Goal: Task Accomplishment & Management: Manage account settings

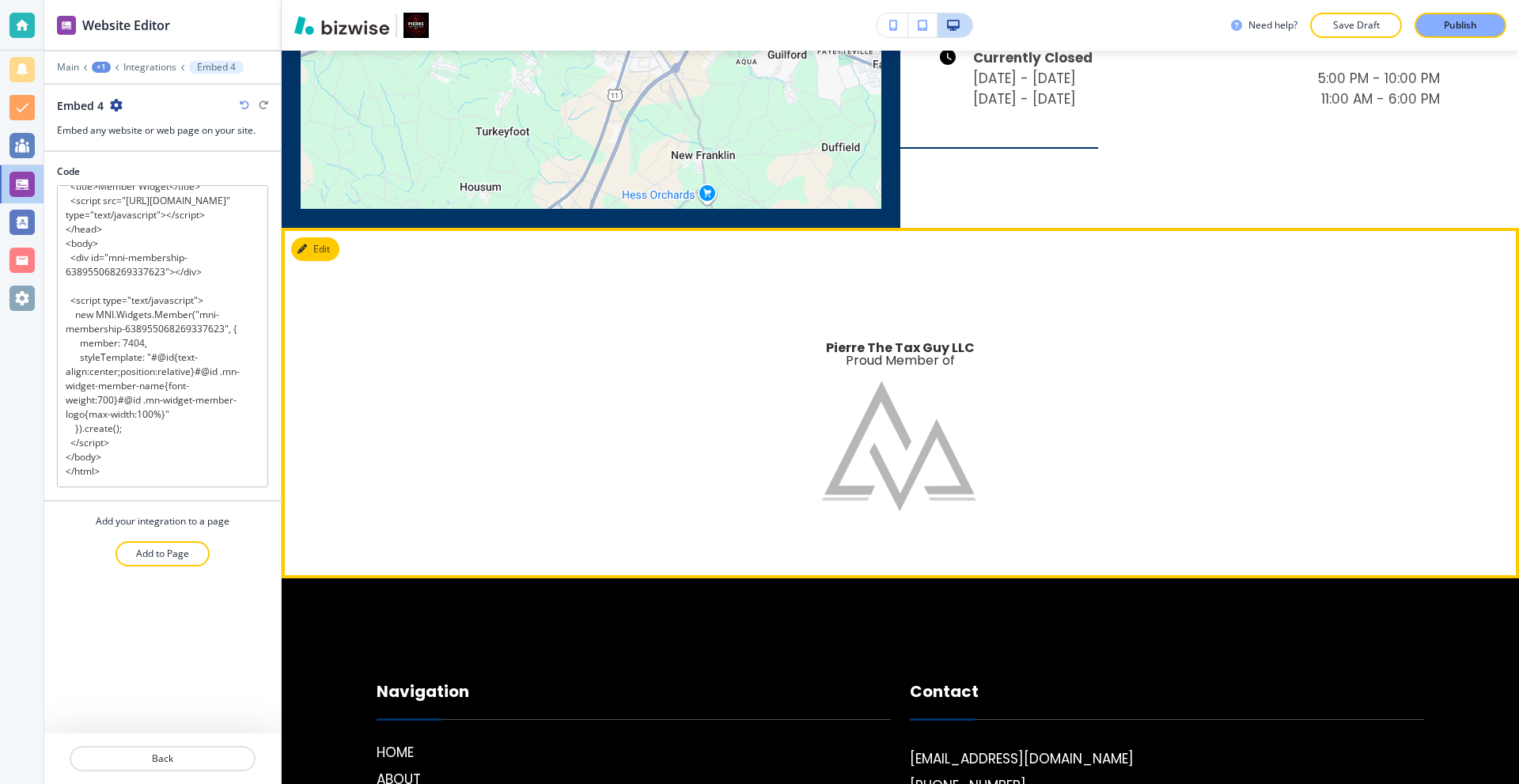
scroll to position [4164, 0]
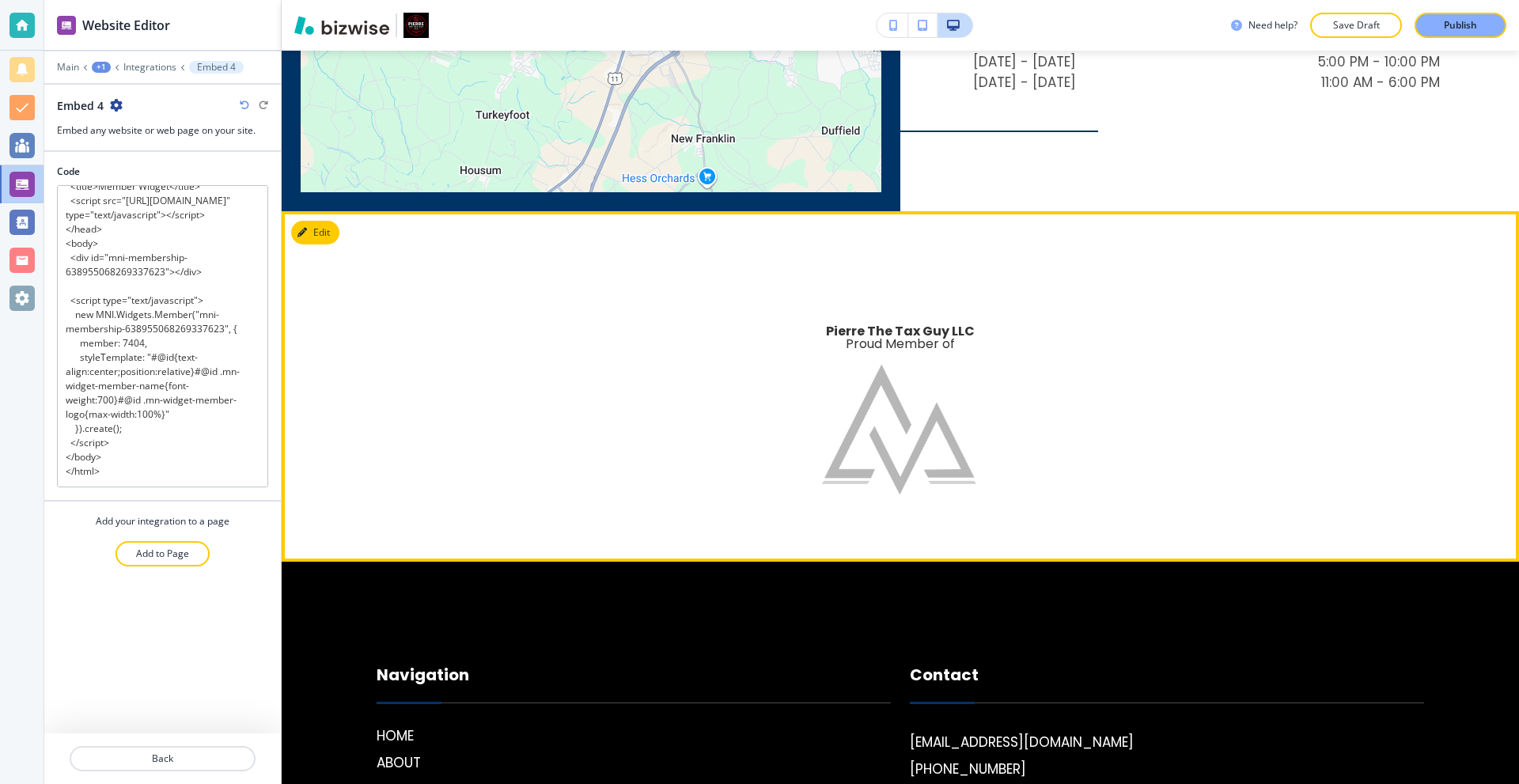
click at [892, 423] on img at bounding box center [900, 429] width 158 height 158
click at [72, 66] on p "Main" at bounding box center [68, 68] width 22 height 11
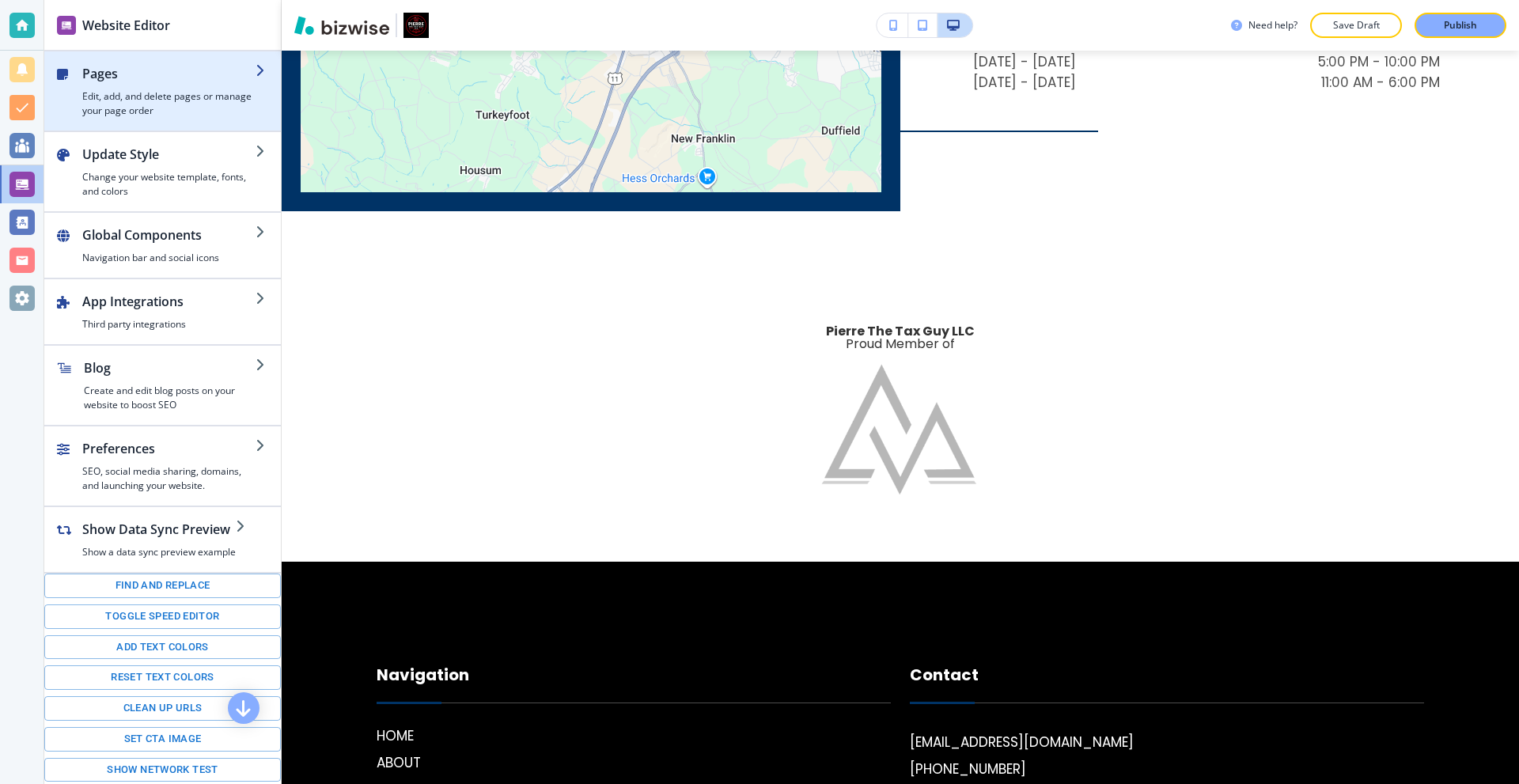
click at [134, 87] on div "button" at bounding box center [169, 86] width 174 height 6
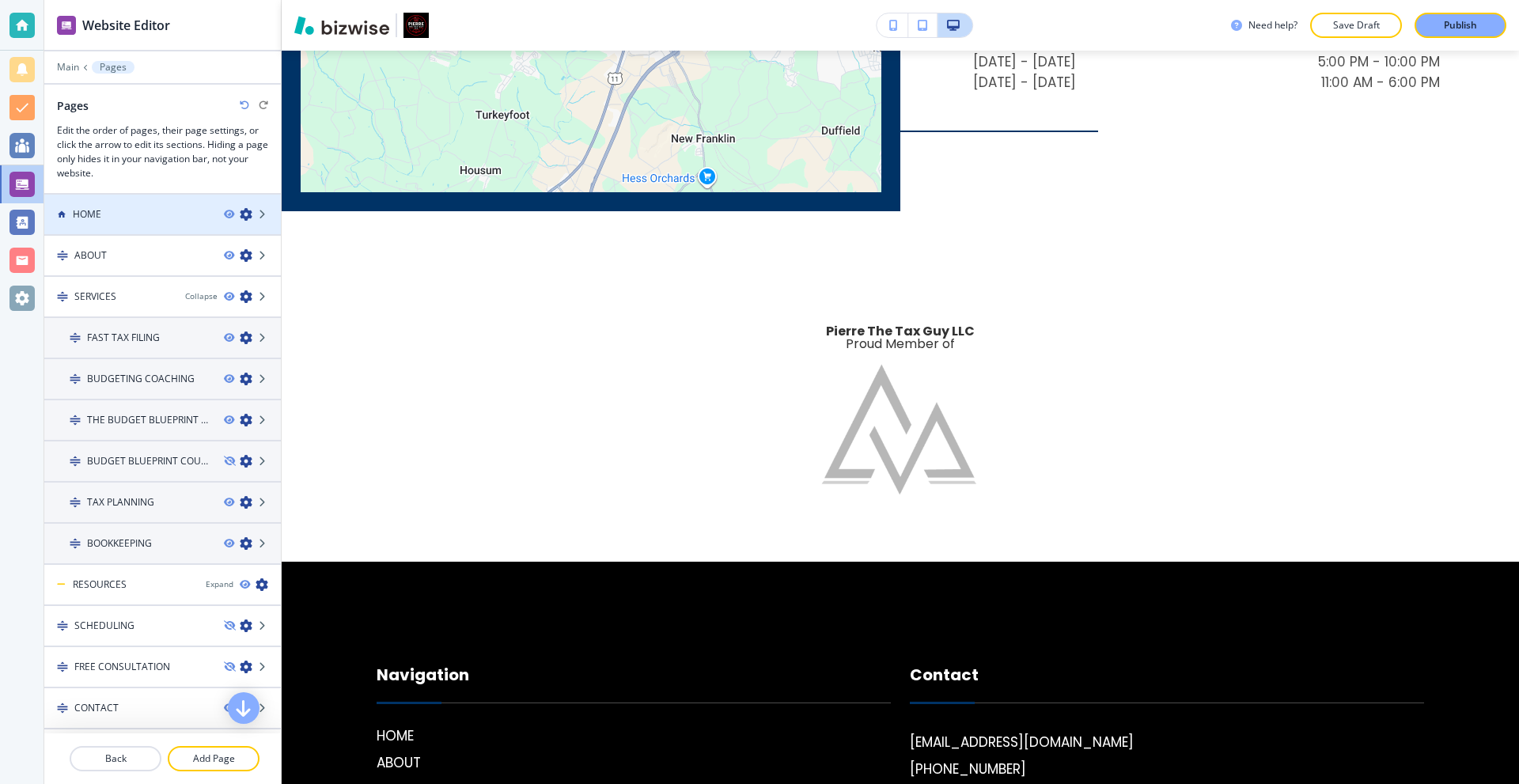
click at [116, 227] on div at bounding box center [162, 228] width 236 height 13
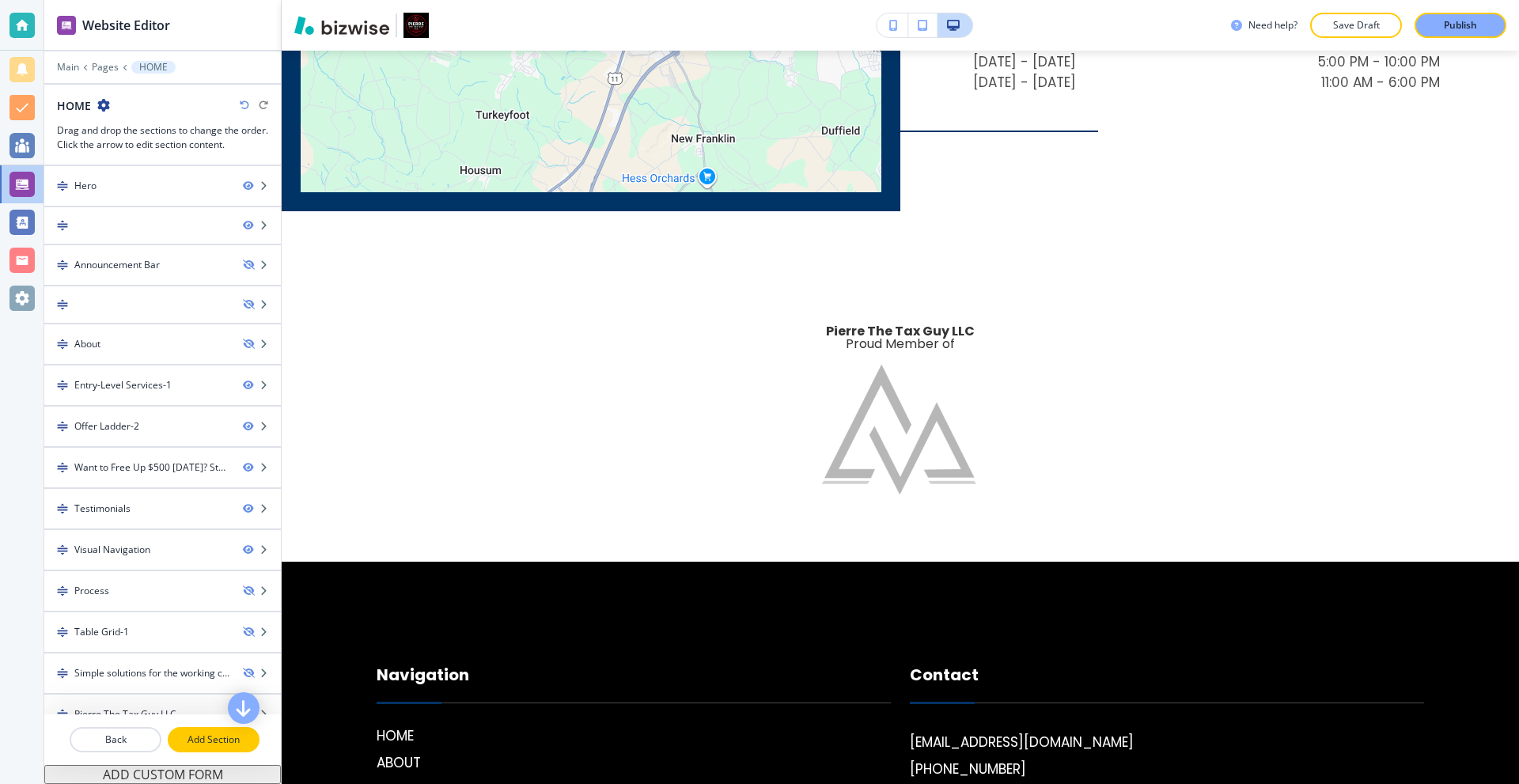
click at [221, 739] on p "Add Section" at bounding box center [213, 739] width 88 height 14
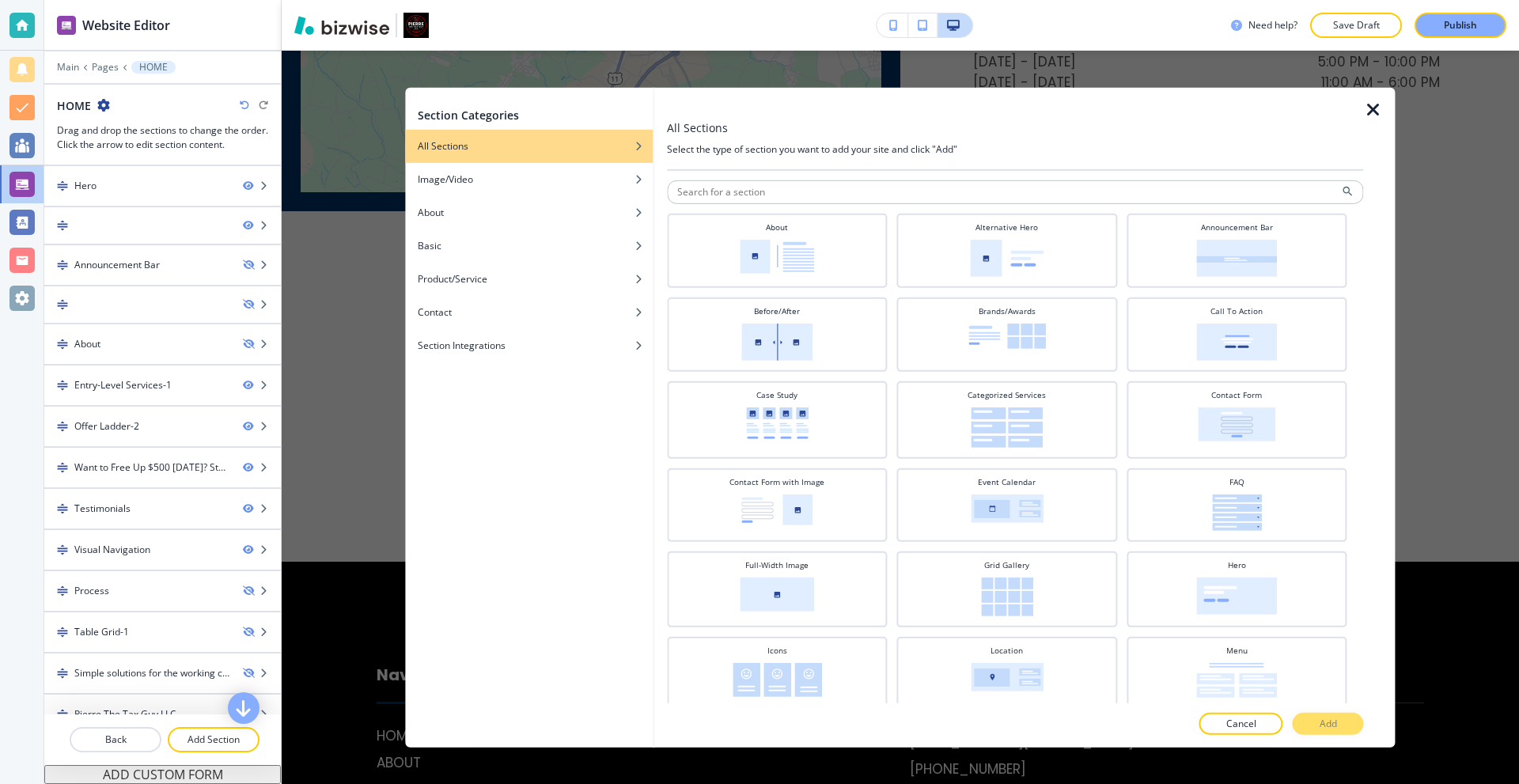
click at [1382, 109] on icon "button" at bounding box center [1374, 109] width 19 height 19
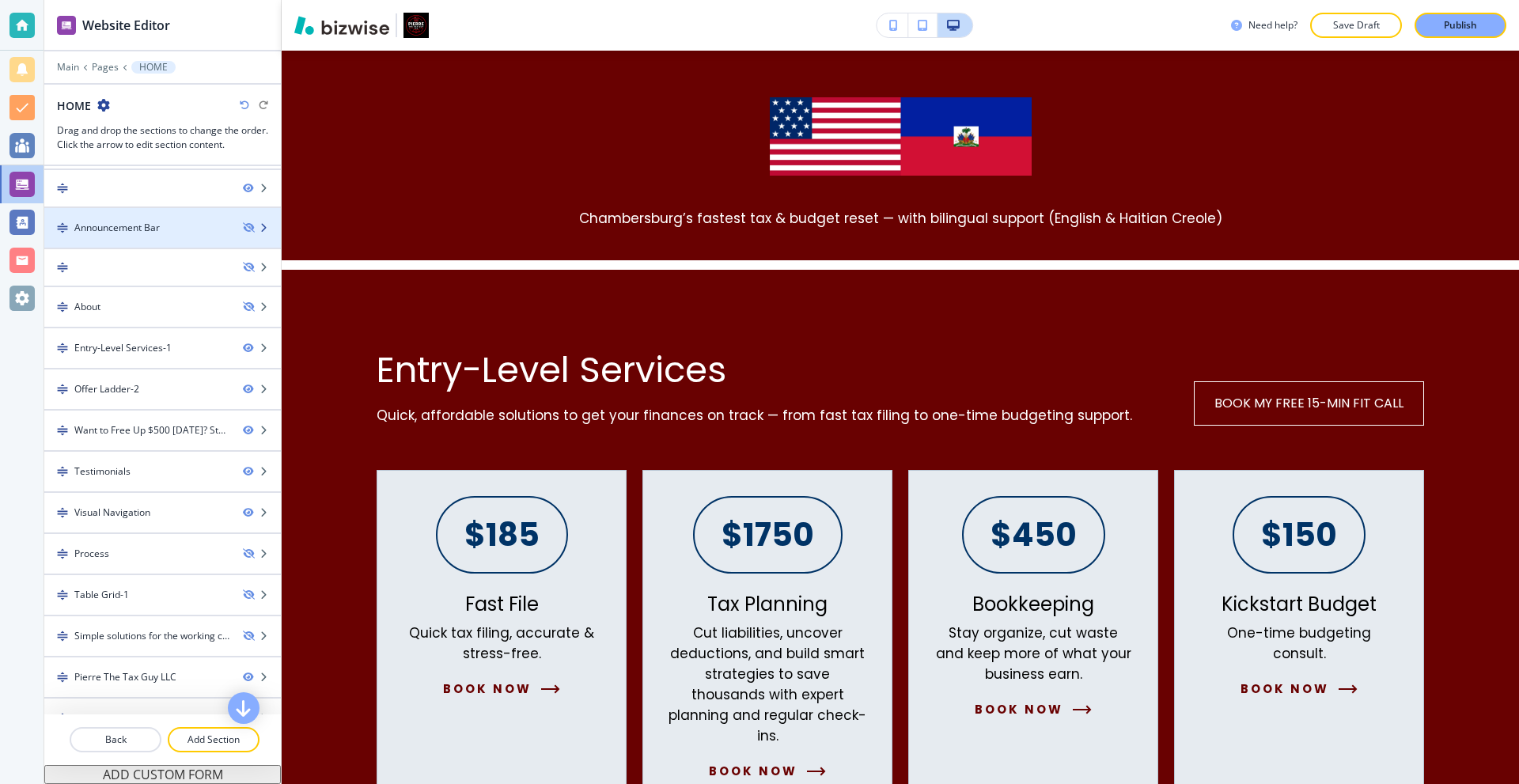
scroll to position [145, 0]
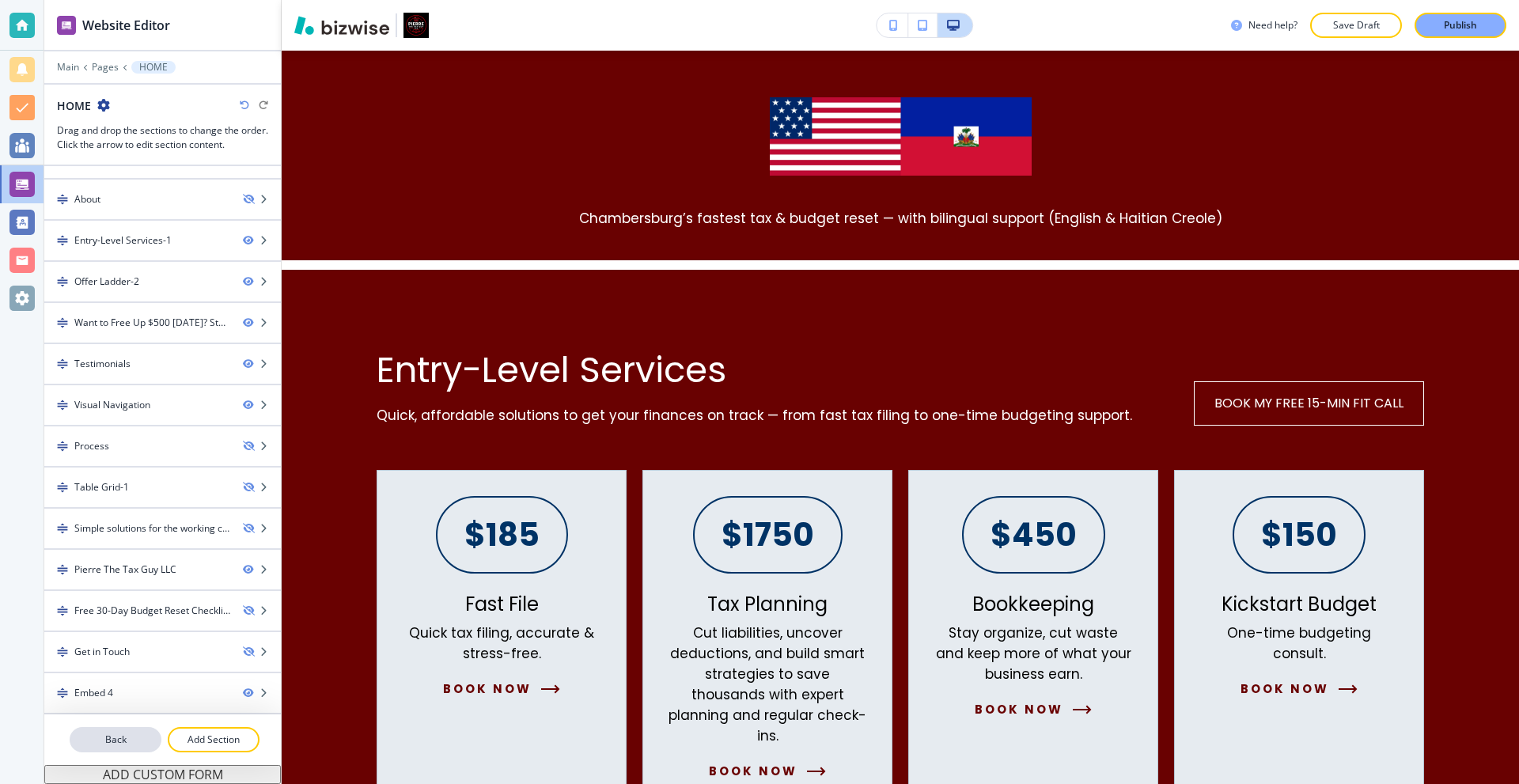
click at [145, 735] on p "Back" at bounding box center [115, 739] width 88 height 14
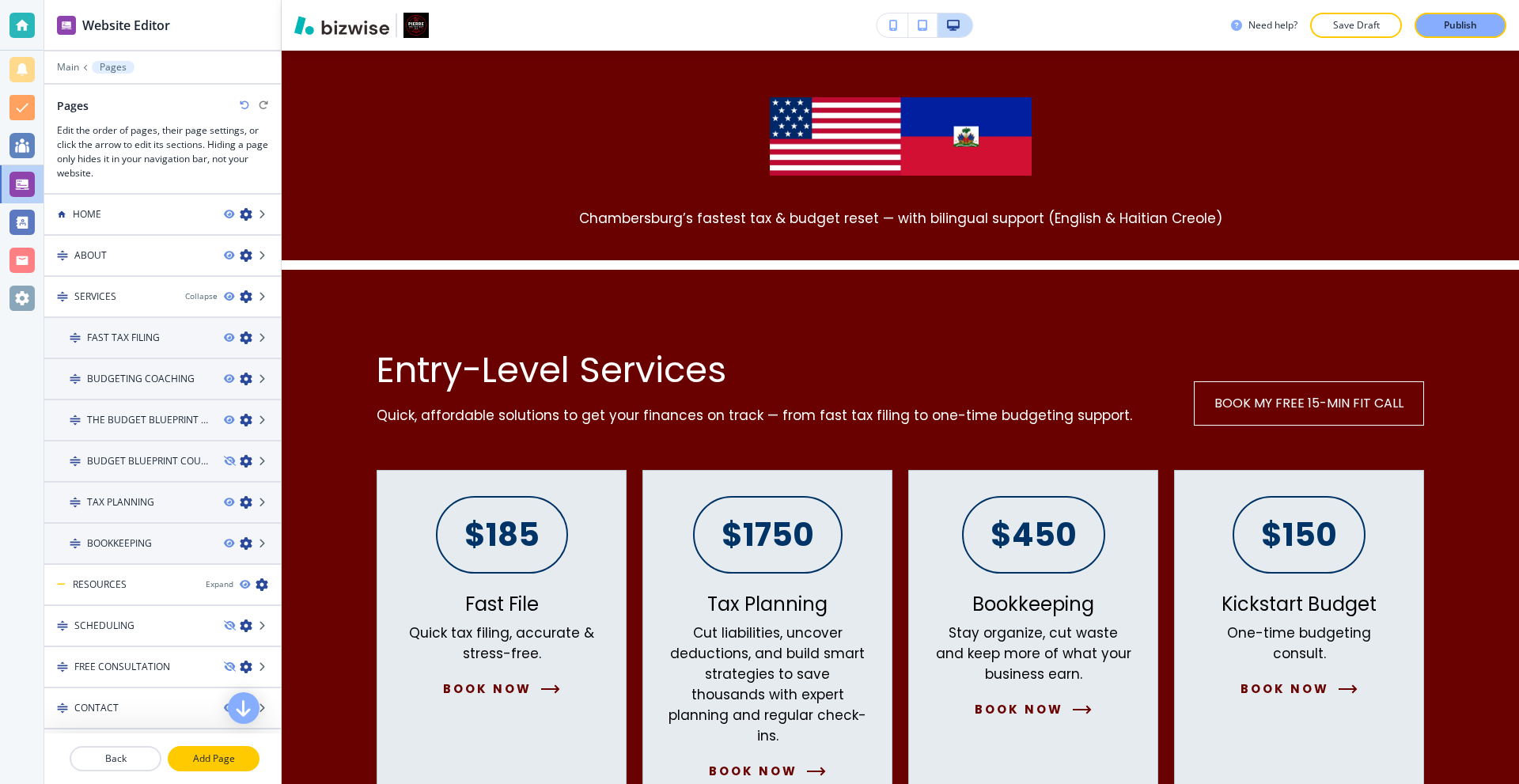
click at [199, 759] on p "Add Page" at bounding box center [213, 759] width 88 height 14
click at [19, 177] on div at bounding box center [22, 185] width 25 height 25
click at [66, 59] on div at bounding box center [162, 57] width 236 height 10
click at [71, 65] on p "Main" at bounding box center [68, 68] width 22 height 11
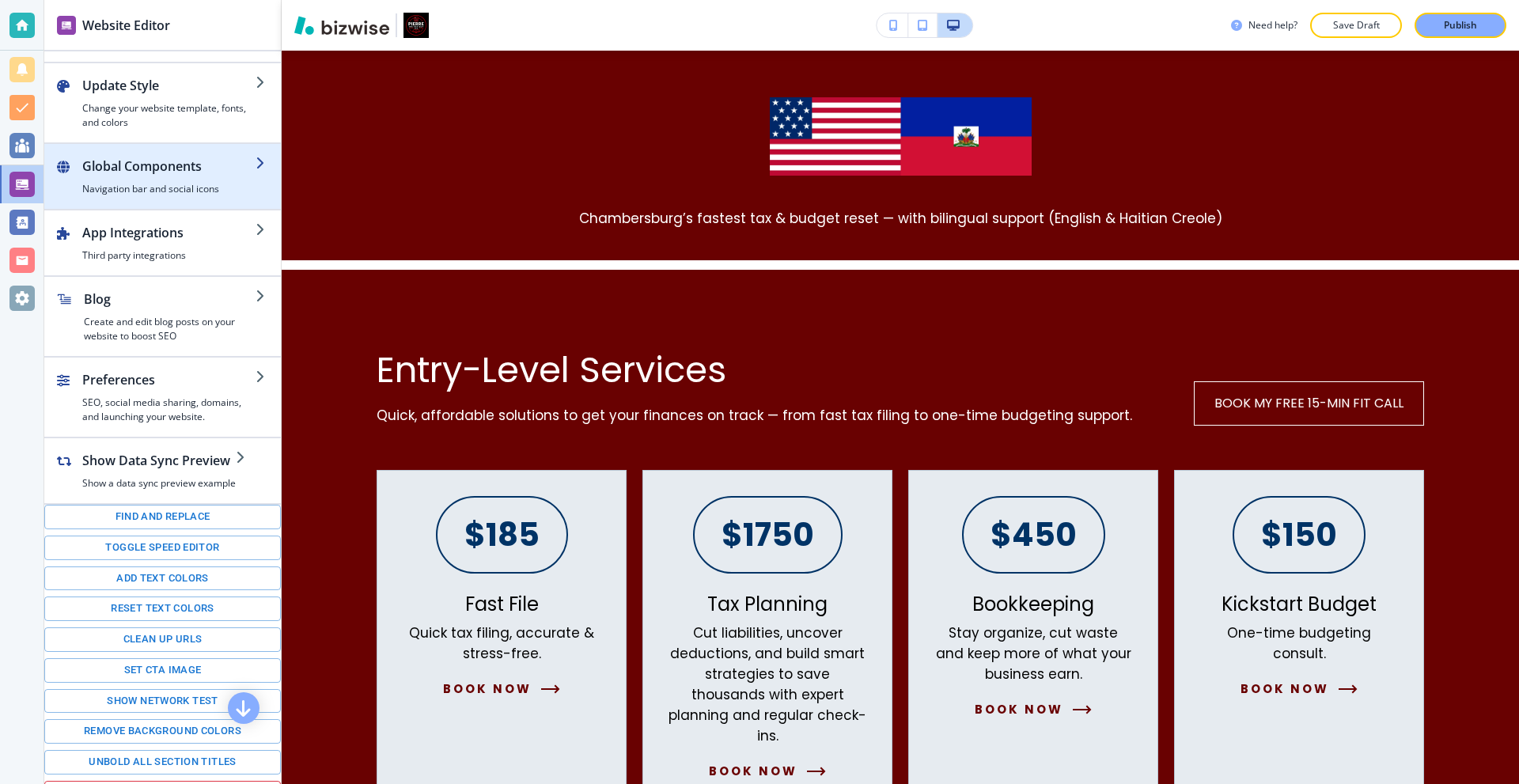
scroll to position [90, 0]
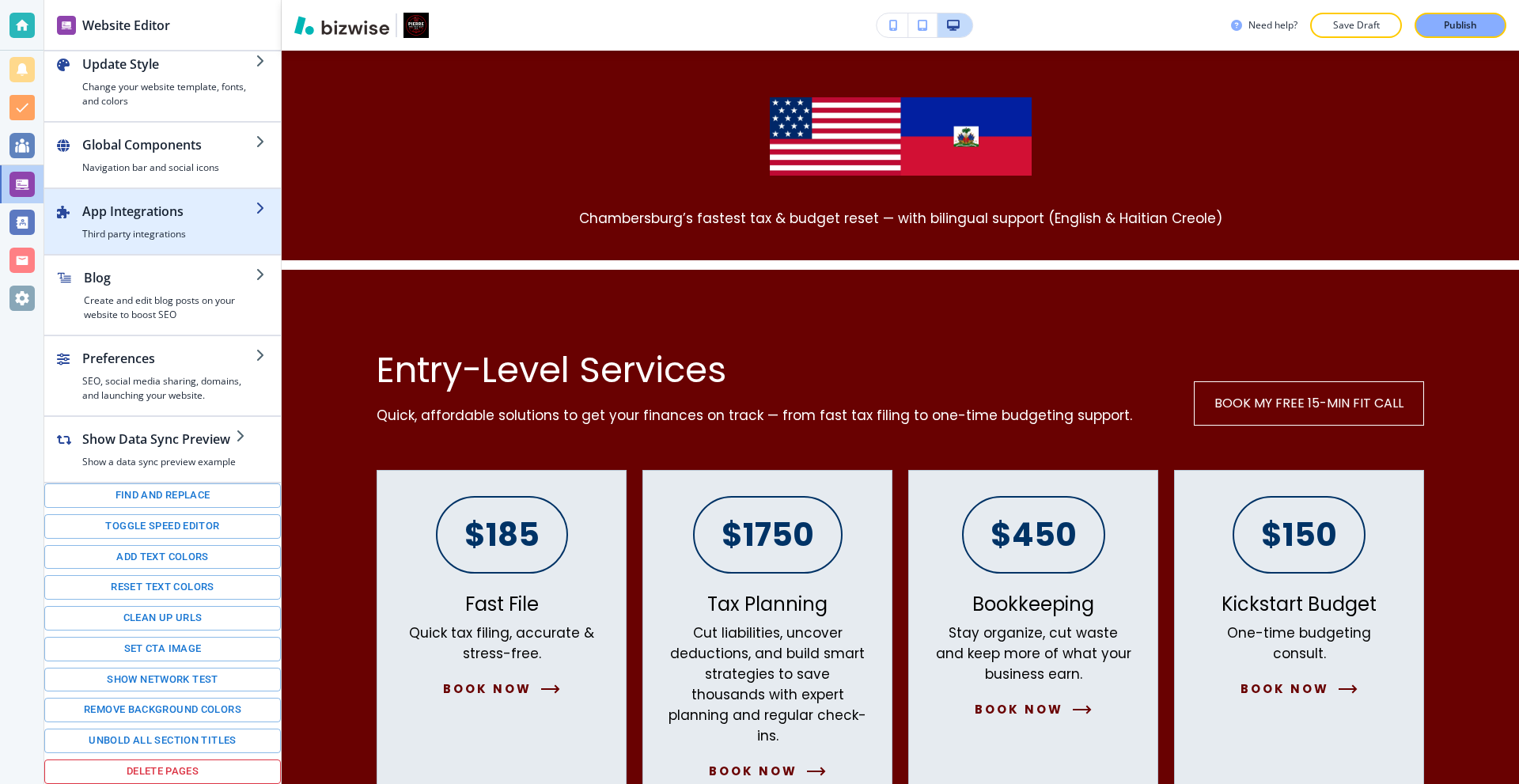
click at [174, 238] on h4 "Third party integrations" at bounding box center [169, 234] width 174 height 14
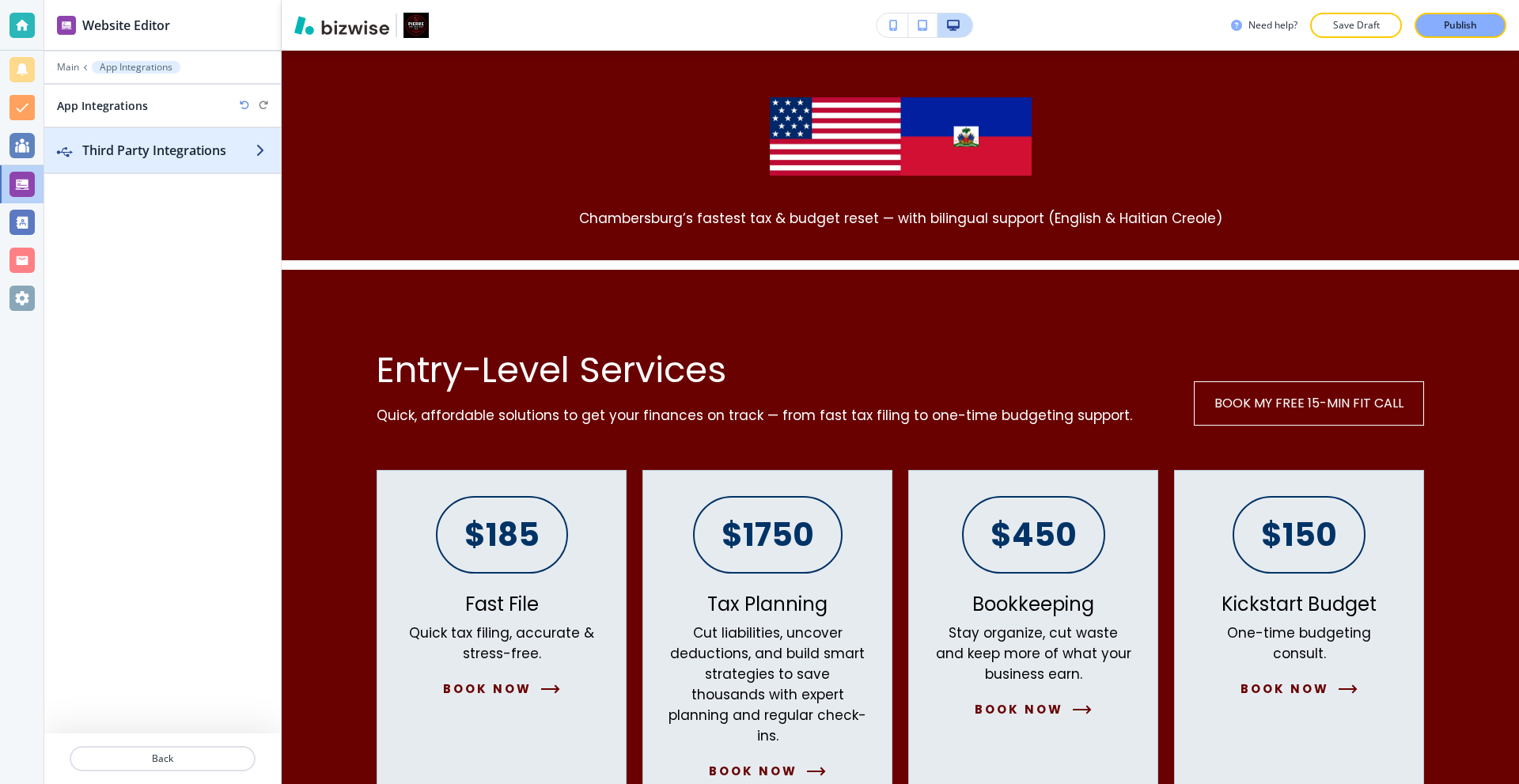
click at [138, 145] on h2 "Third Party Integrations" at bounding box center [169, 150] width 174 height 19
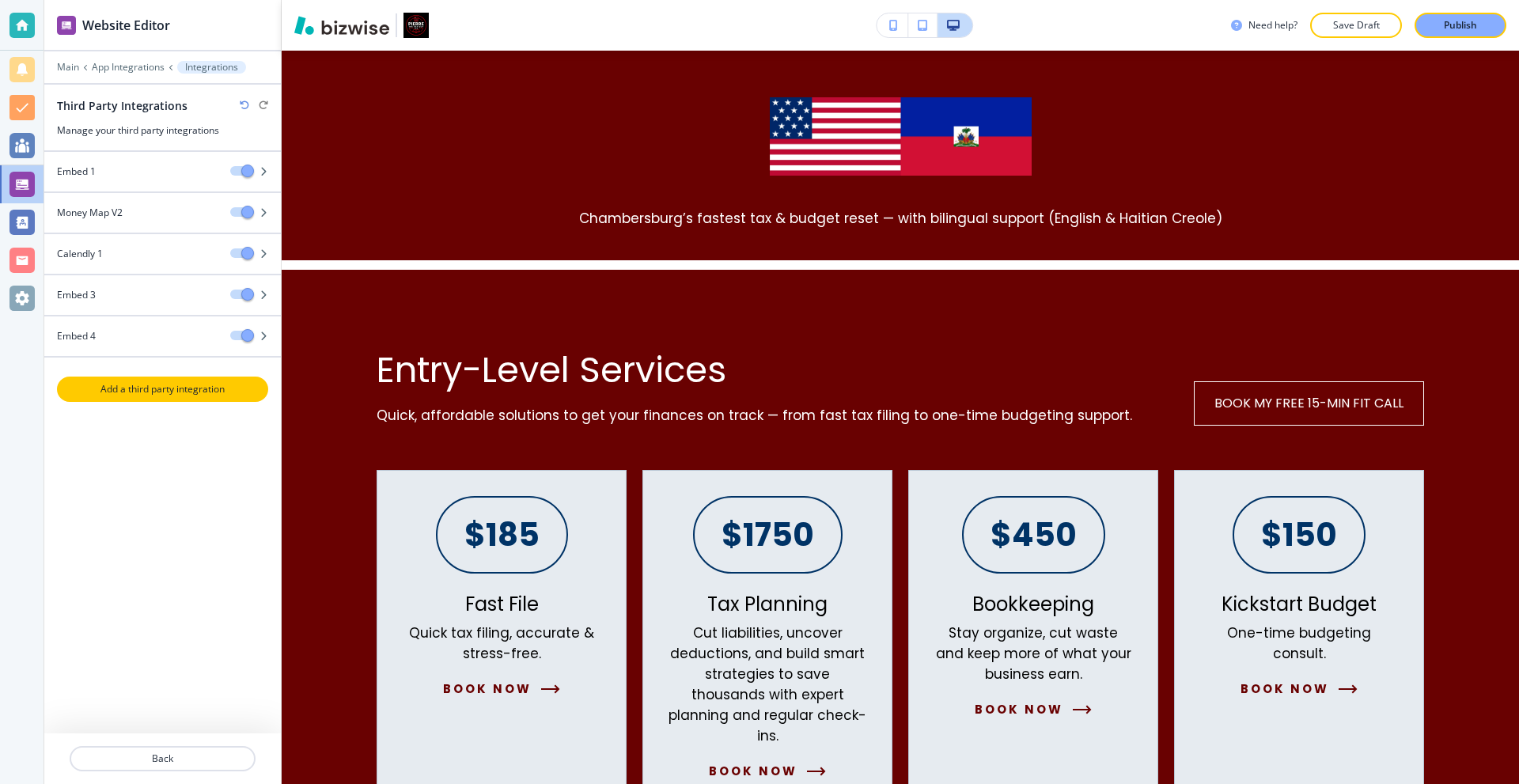
click at [173, 392] on p "Add a third party integration" at bounding box center [162, 389] width 208 height 14
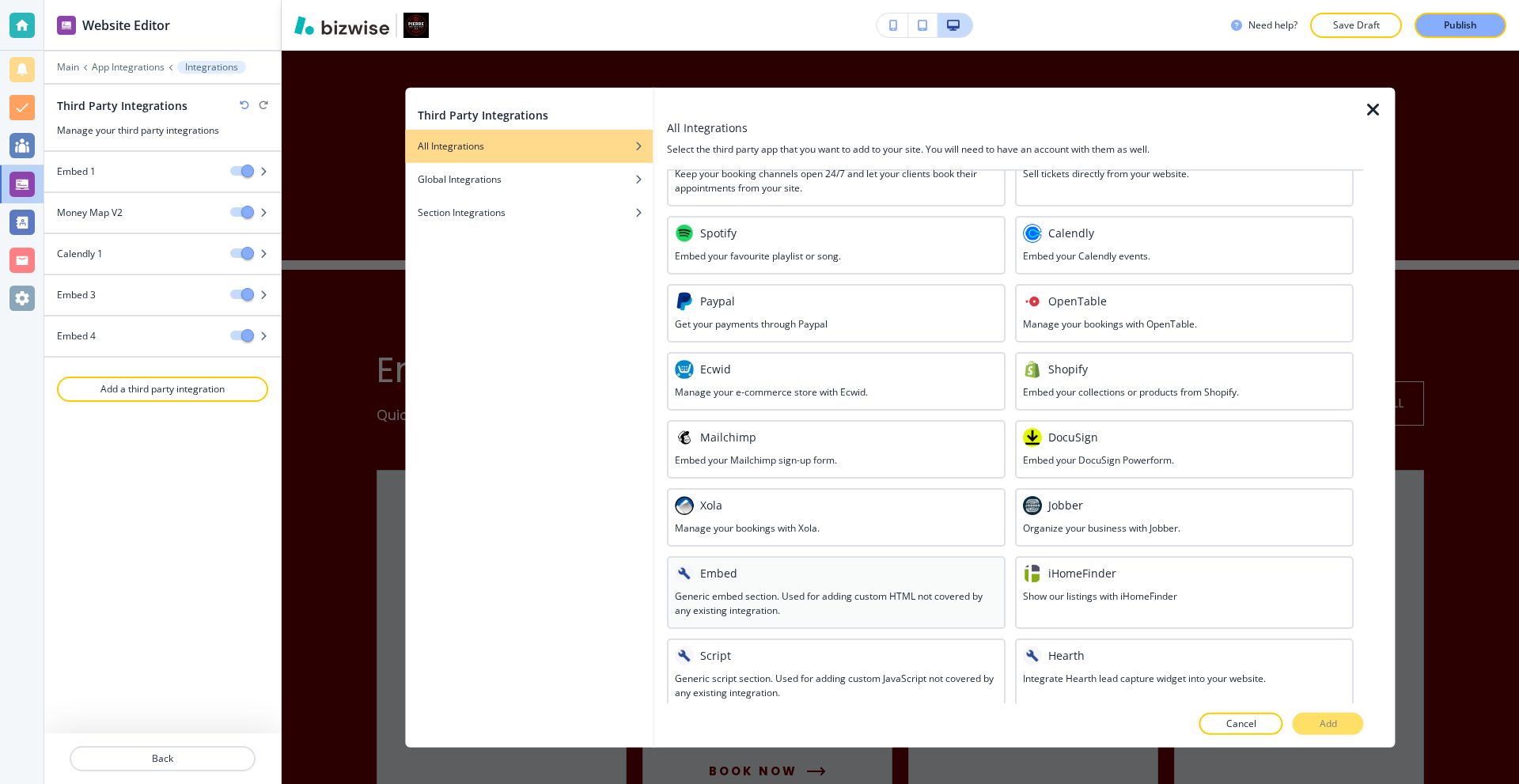
scroll to position [568, 0]
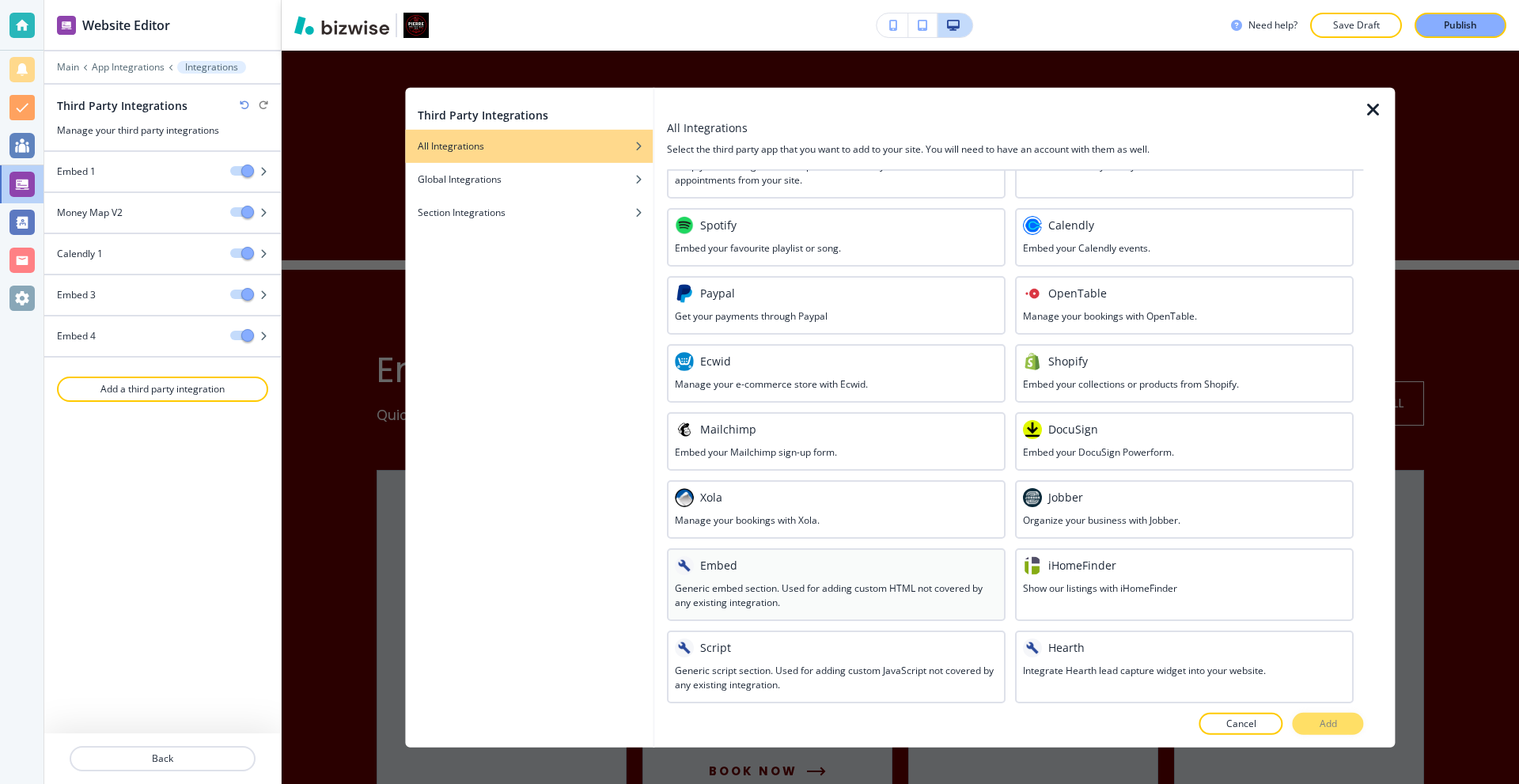
click at [832, 576] on div at bounding box center [837, 578] width 323 height 6
click at [1324, 719] on p "Add" at bounding box center [1329, 724] width 18 height 14
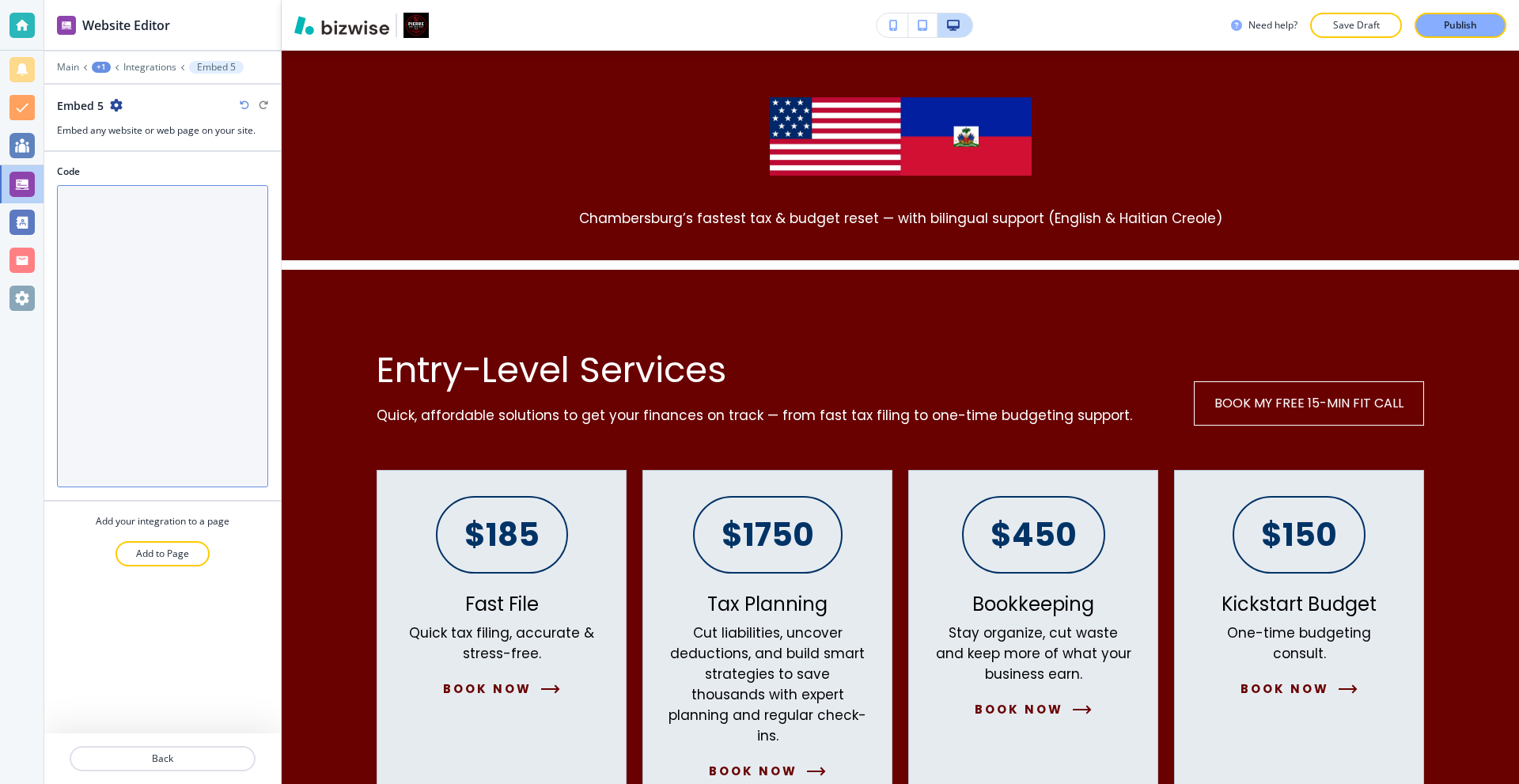
click at [107, 246] on textarea "Code" at bounding box center [162, 337] width 211 height 302
paste textarea "<div style="position: relative; width: 100%; height: 0; padding-top: 15.6250%; …"
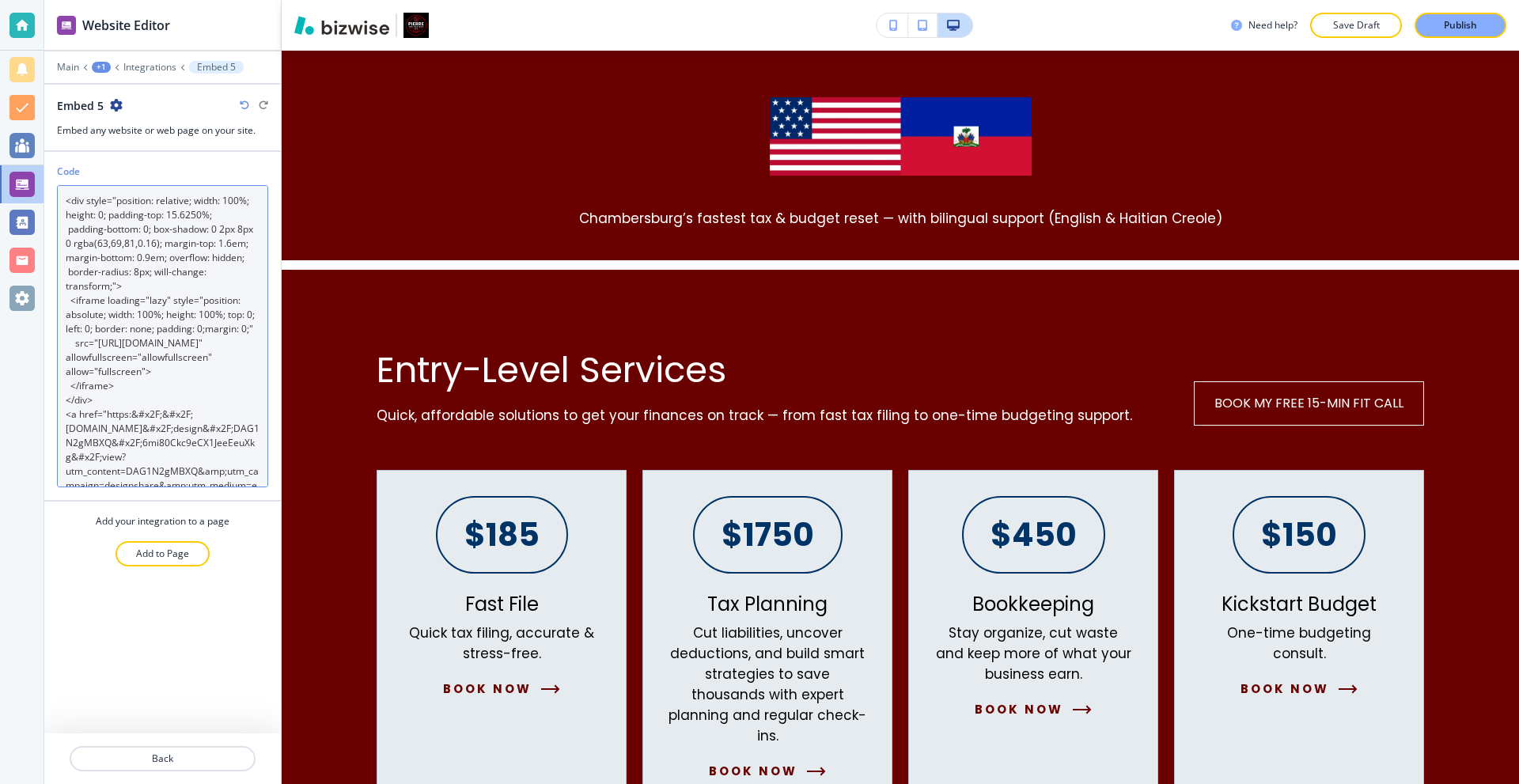
scroll to position [134, 0]
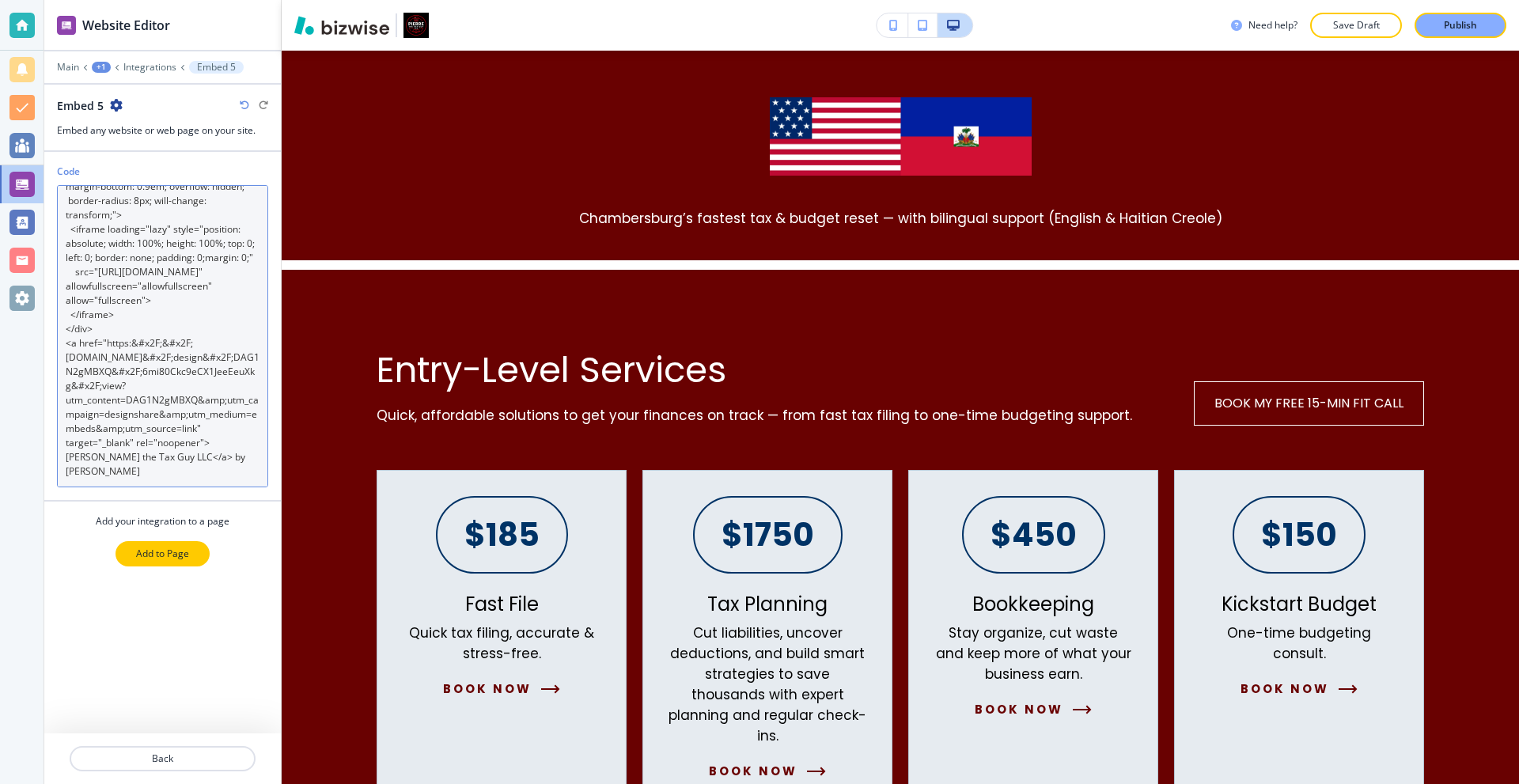
type textarea "<div style="position: relative; width: 100%; height: 0; padding-top: 15.6250%; …"
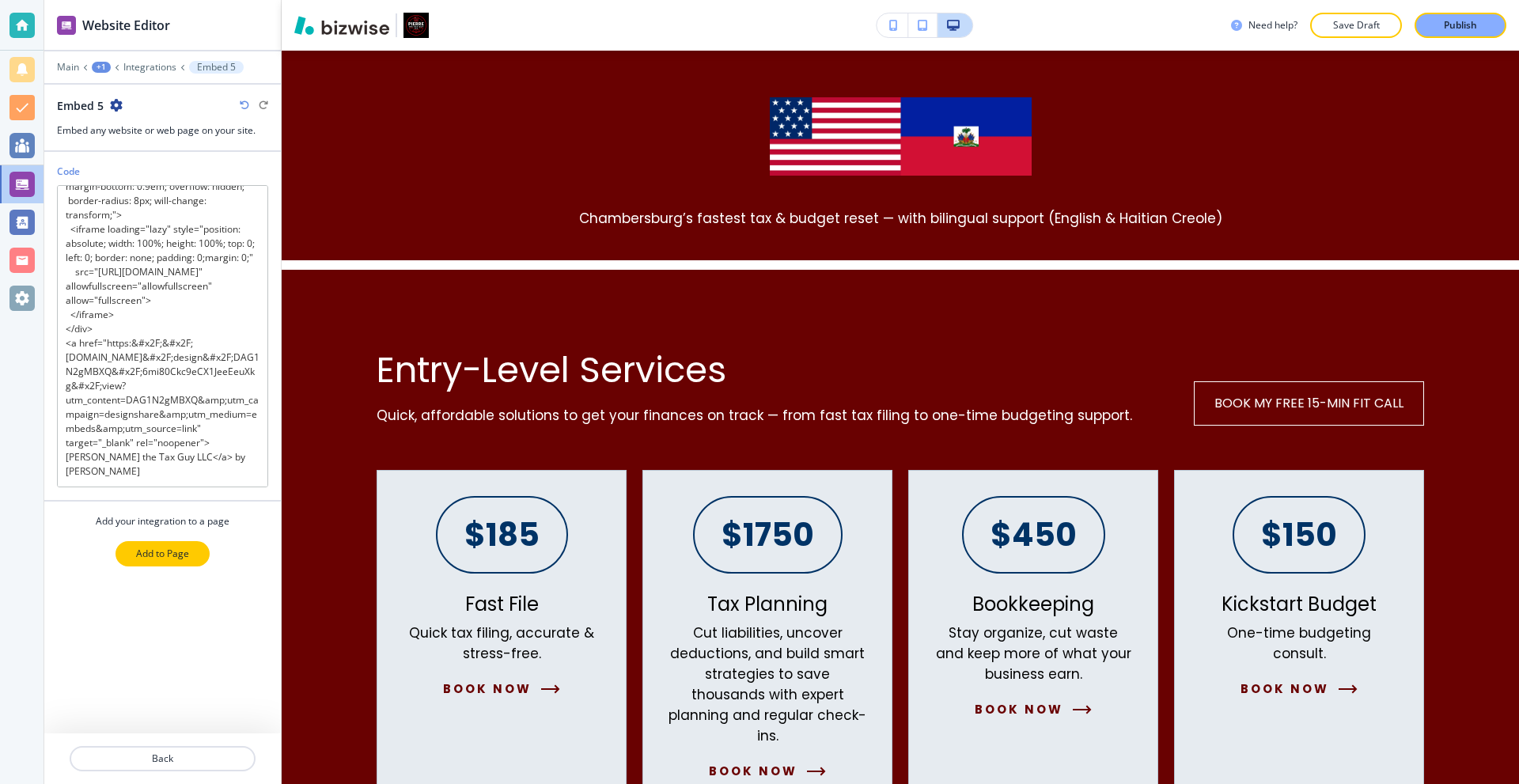
click at [175, 560] on p "Add to Page" at bounding box center [162, 554] width 53 height 14
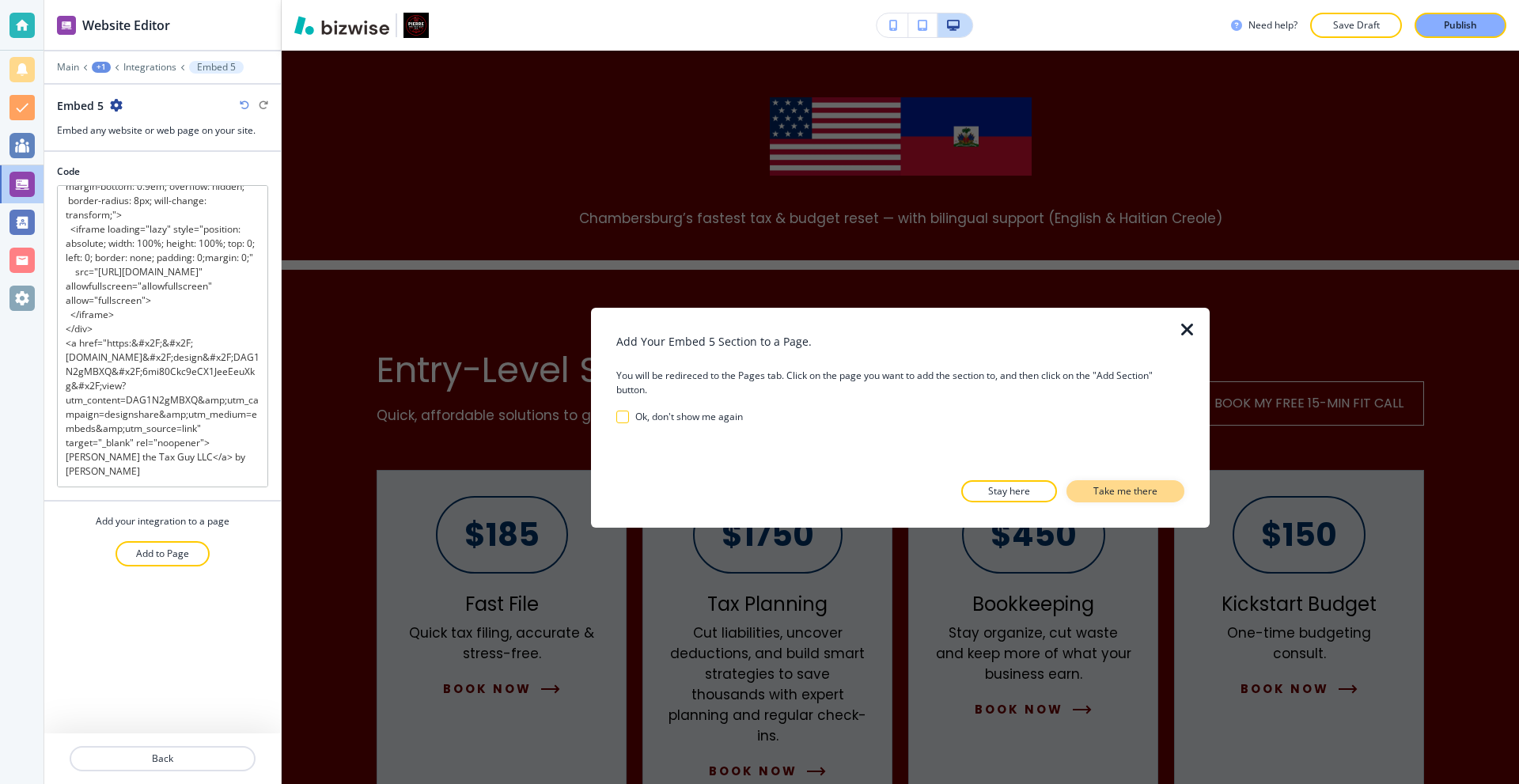
click at [1144, 493] on p "Take me there" at bounding box center [1126, 491] width 64 height 14
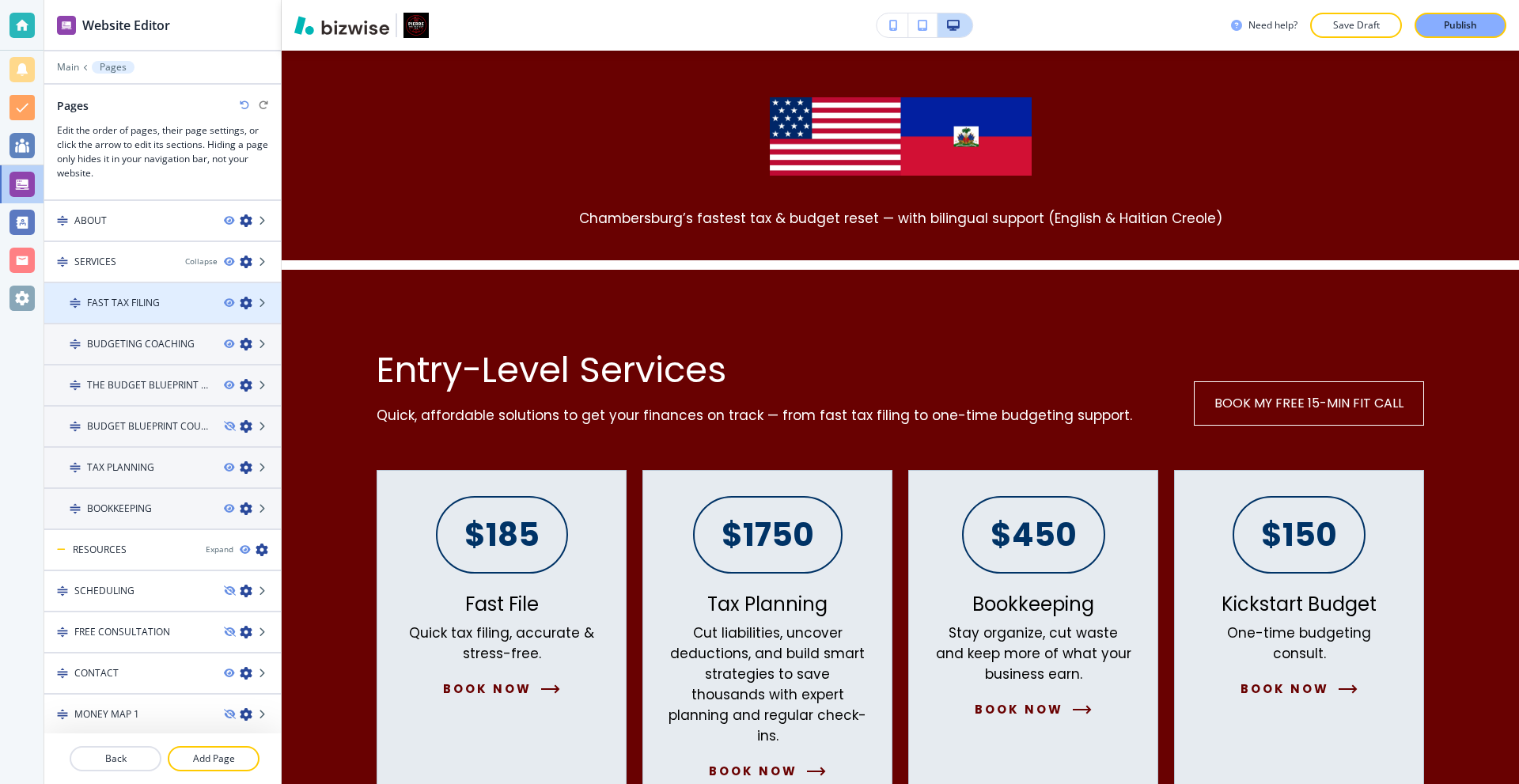
scroll to position [37, 0]
click at [198, 756] on p "Add Page" at bounding box center [213, 759] width 88 height 14
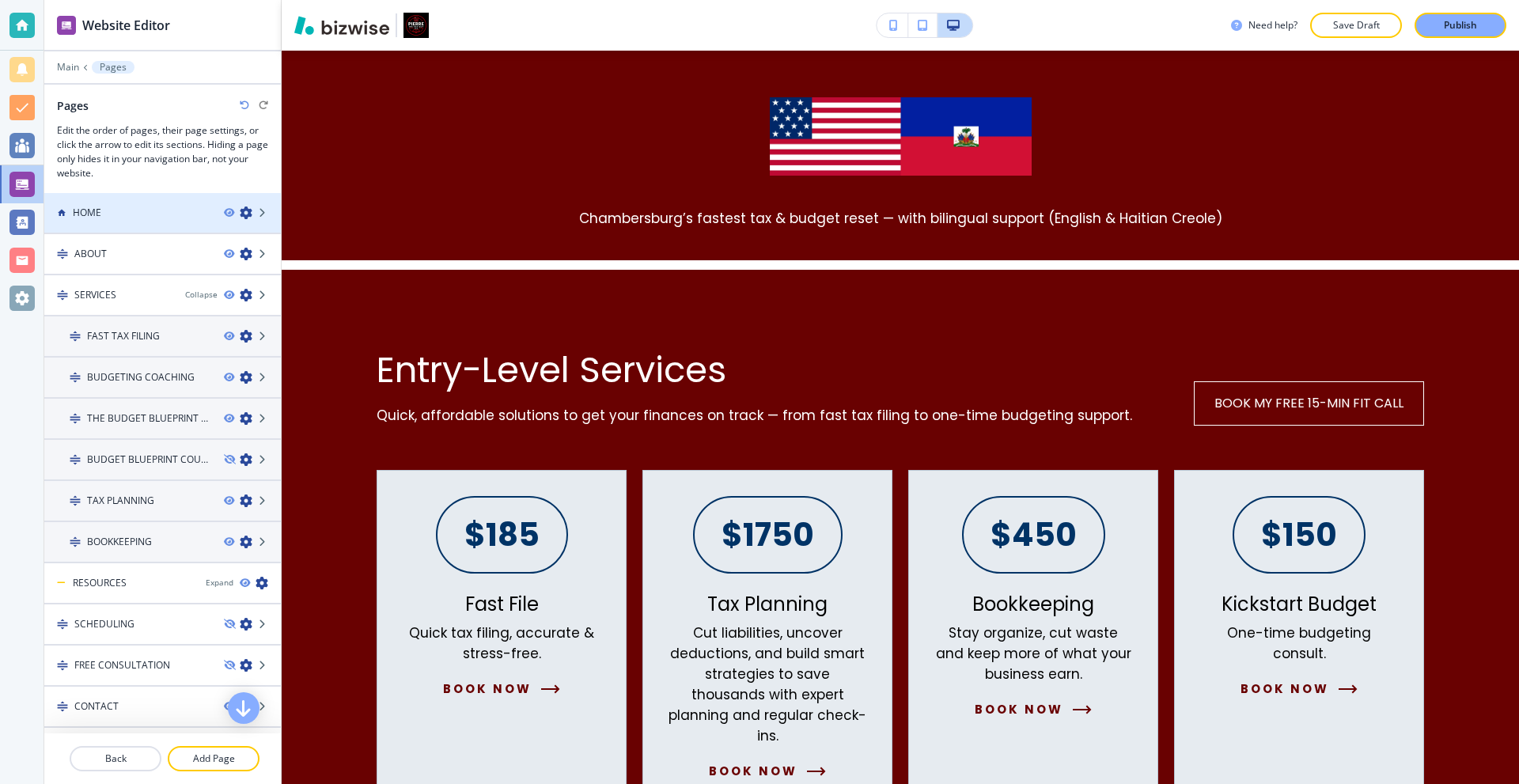
scroll to position [0, 0]
click at [133, 212] on div "HOME" at bounding box center [128, 214] width 167 height 14
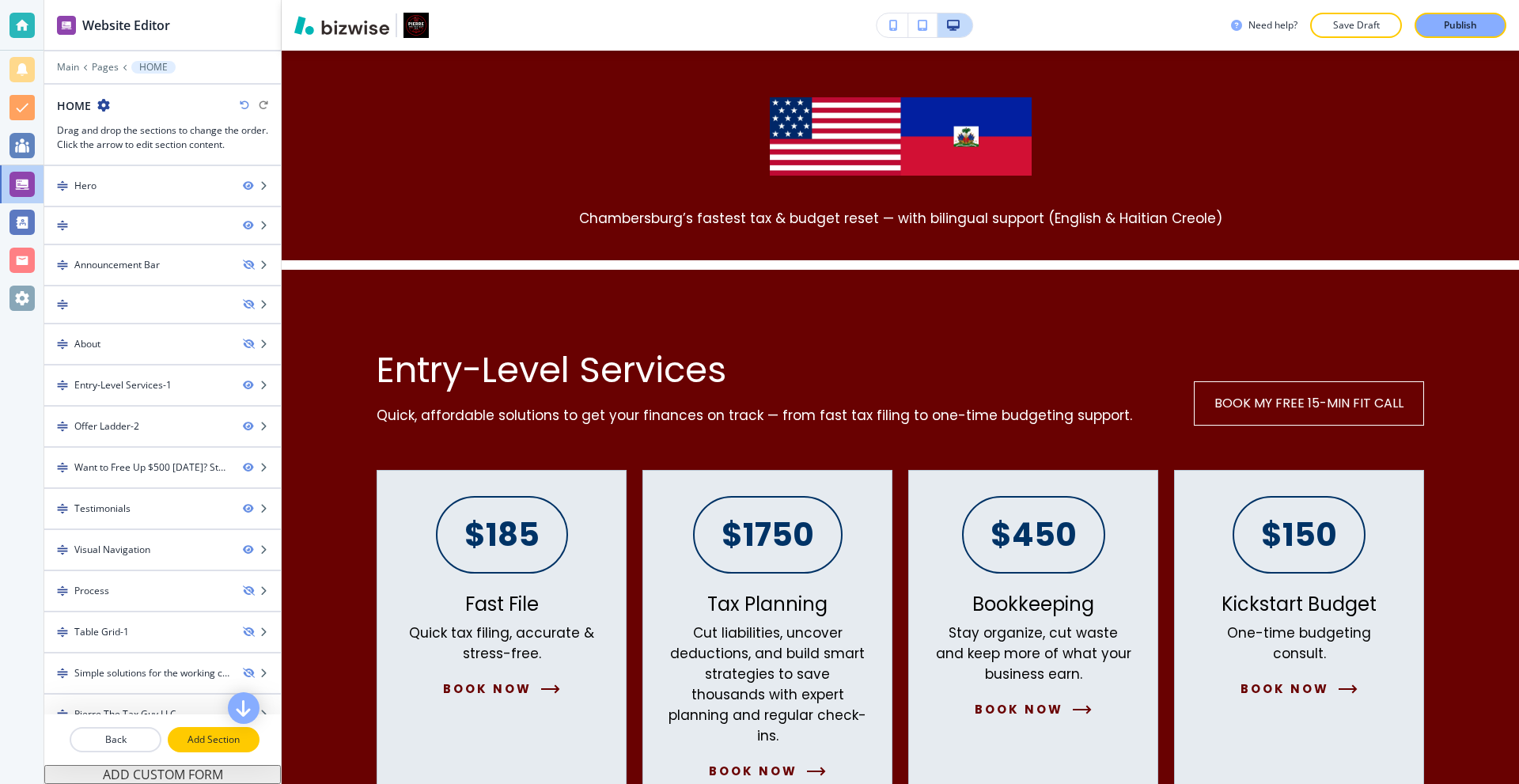
click at [218, 738] on p "Add Section" at bounding box center [213, 739] width 88 height 14
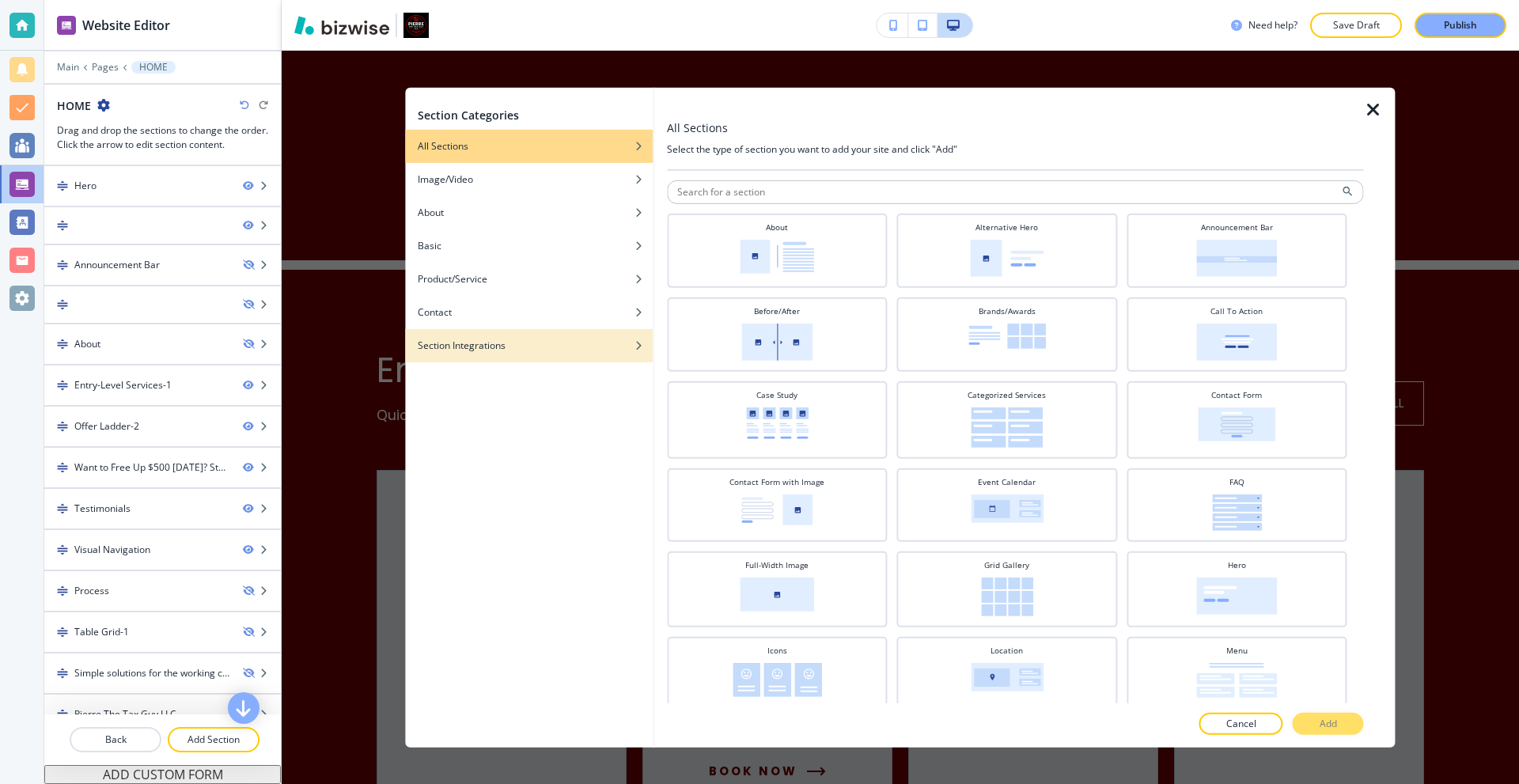
click at [480, 357] on div "button" at bounding box center [529, 357] width 248 height 10
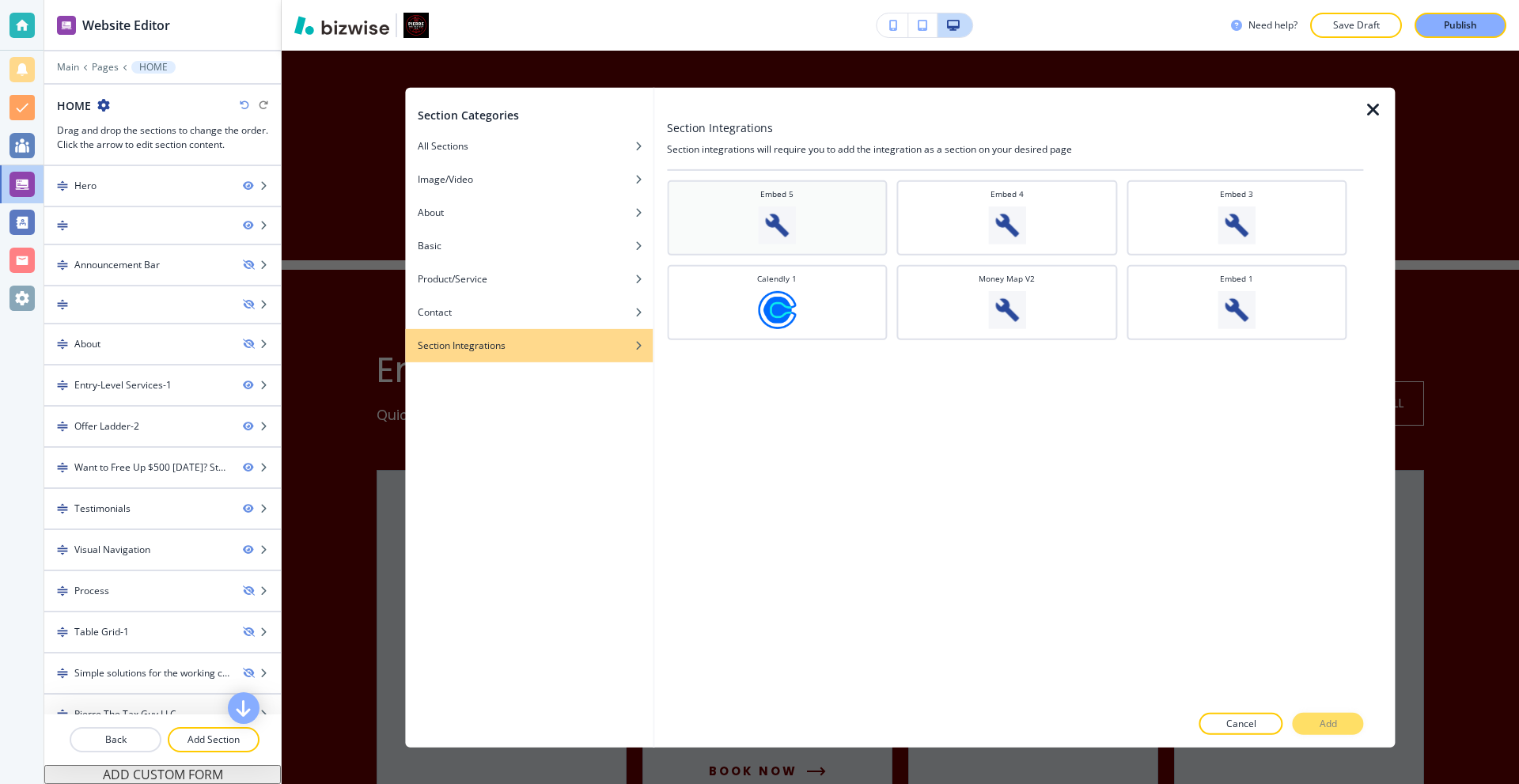
click at [799, 248] on div "Embed 5" at bounding box center [777, 217] width 221 height 75
click at [1347, 725] on button "Add" at bounding box center [1328, 724] width 71 height 22
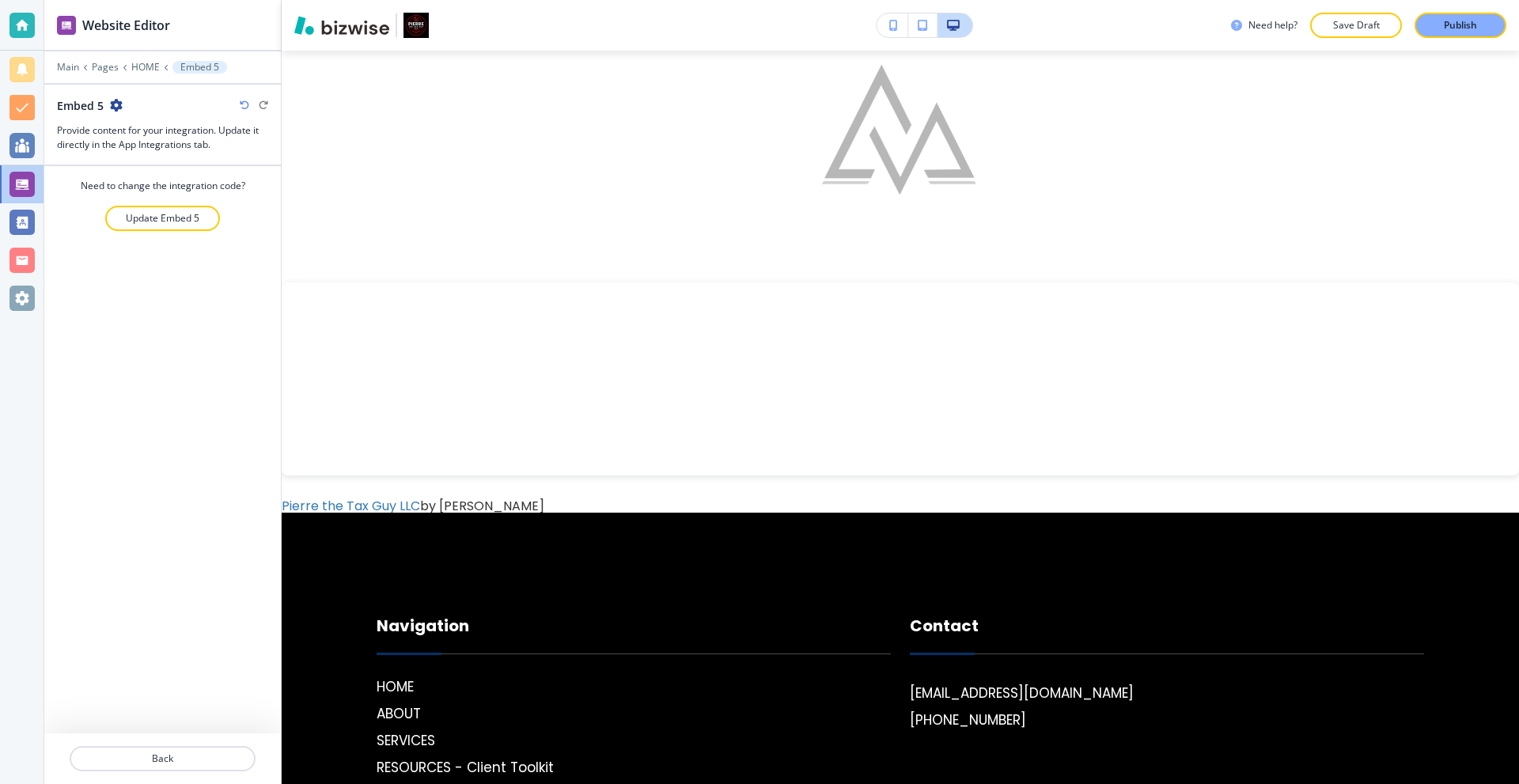
scroll to position [4457, 0]
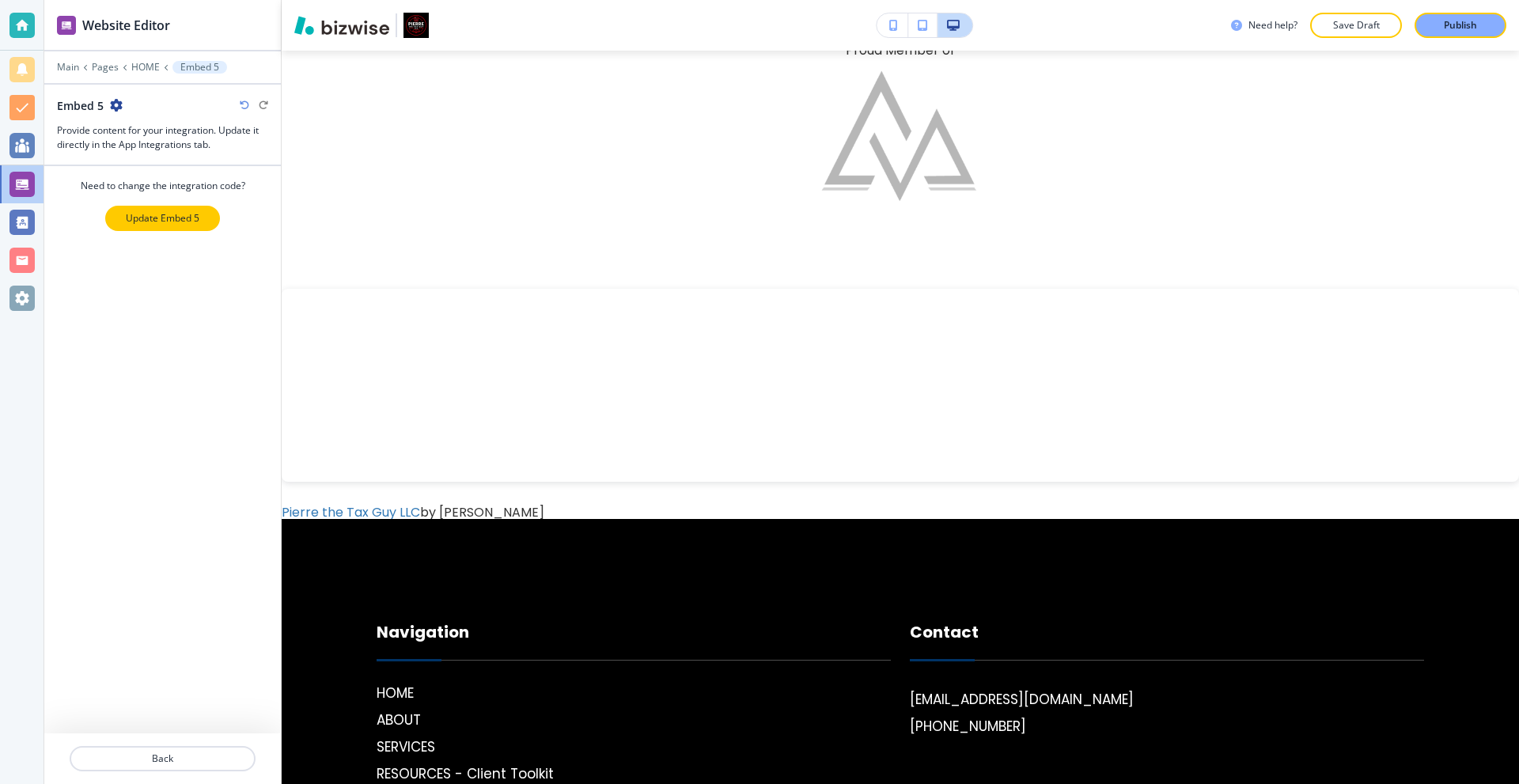
click at [158, 226] on button "Update Embed 5" at bounding box center [162, 218] width 115 height 25
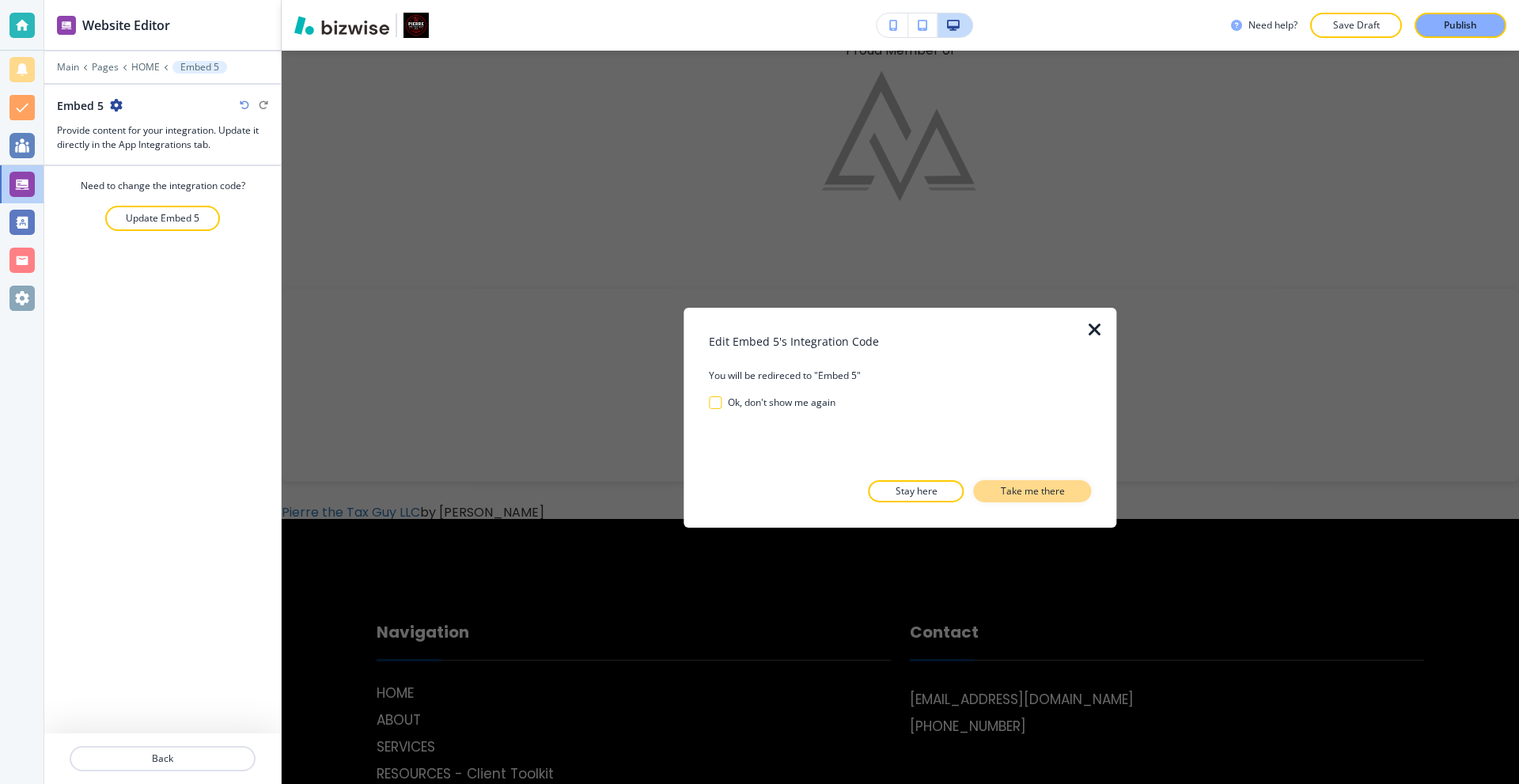
click at [1045, 488] on p "Take me there" at bounding box center [1033, 491] width 64 height 14
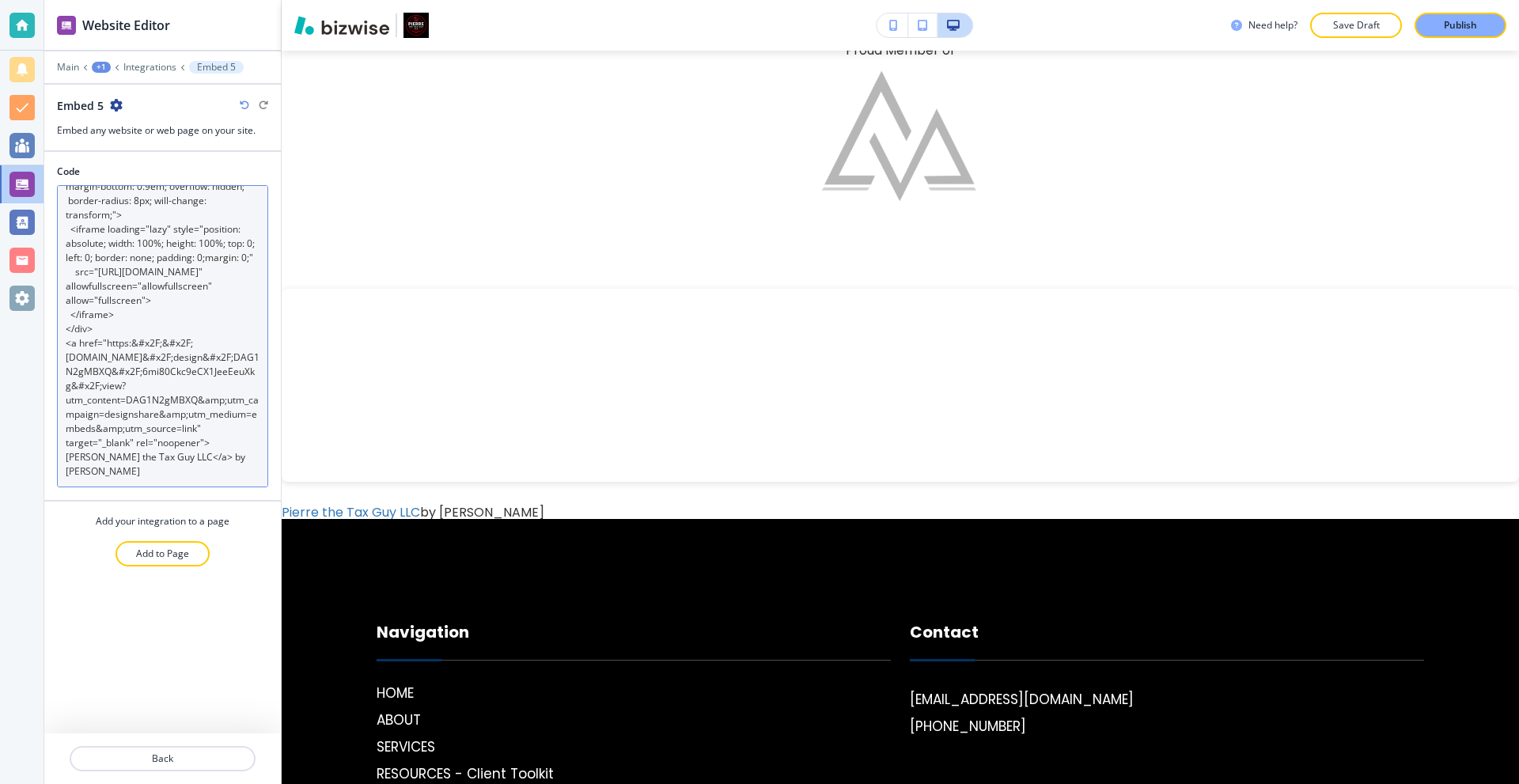
scroll to position [142, 0]
drag, startPoint x: 238, startPoint y: 477, endPoint x: 231, endPoint y: 470, distance: 9.9
click at [231, 470] on textarea "<div style="position: relative; width: 100%; height: 0; padding-top: 15.6250%; …" at bounding box center [162, 337] width 211 height 302
drag, startPoint x: 236, startPoint y: 474, endPoint x: 208, endPoint y: 460, distance: 31.3
click at [208, 460] on textarea "<div style="position: relative; width: 100%; height: 0; padding-top: 15.6250%; …" at bounding box center [162, 337] width 211 height 302
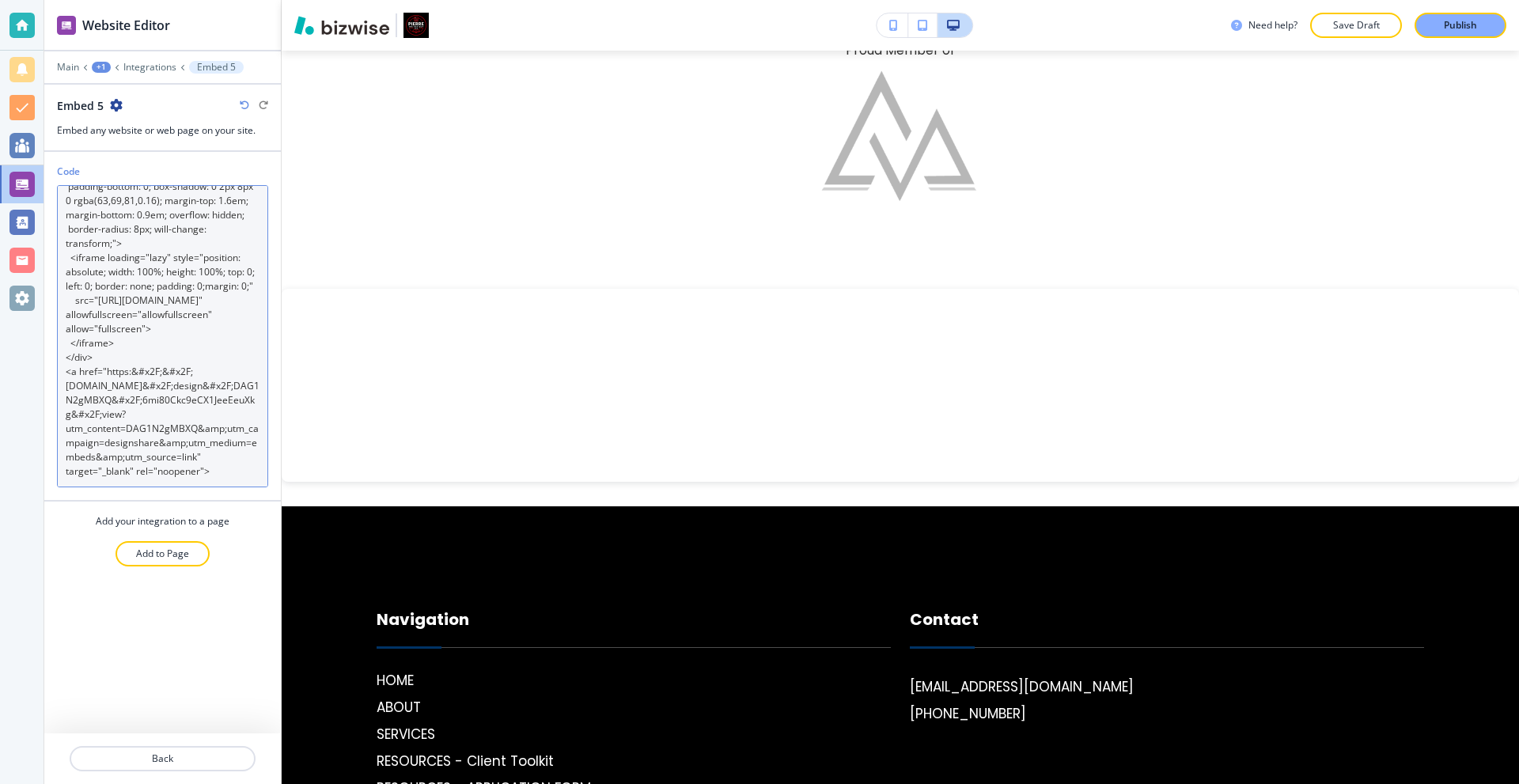
scroll to position [128, 0]
drag, startPoint x: 217, startPoint y: 475, endPoint x: 64, endPoint y: 377, distance: 181.7
click at [64, 377] on textarea "<div style="position: relative; width: 100%; height: 0; padding-top: 15.6250%; …" at bounding box center [162, 337] width 211 height 302
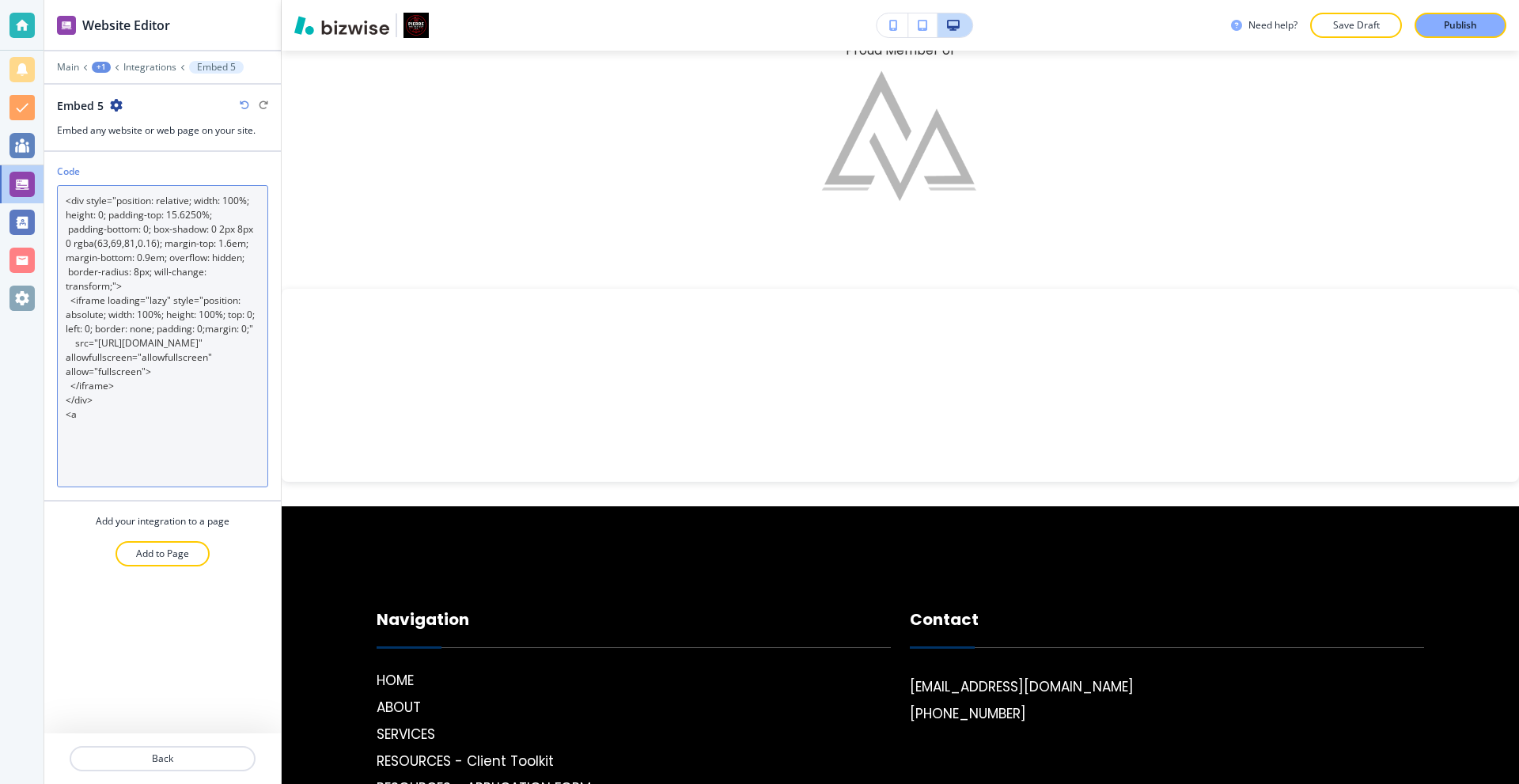
scroll to position [14, 0]
click at [150, 468] on textarea "<div style="position: relative; width: 100%; height: 0; padding-top: 15.6250%; …" at bounding box center [162, 337] width 211 height 302
drag, startPoint x: 150, startPoint y: 468, endPoint x: 64, endPoint y: 470, distance: 86.0
click at [64, 470] on textarea "<div style="position: relative; width: 100%; height: 0; padding-top: 15.6250%; …" at bounding box center [162, 337] width 211 height 302
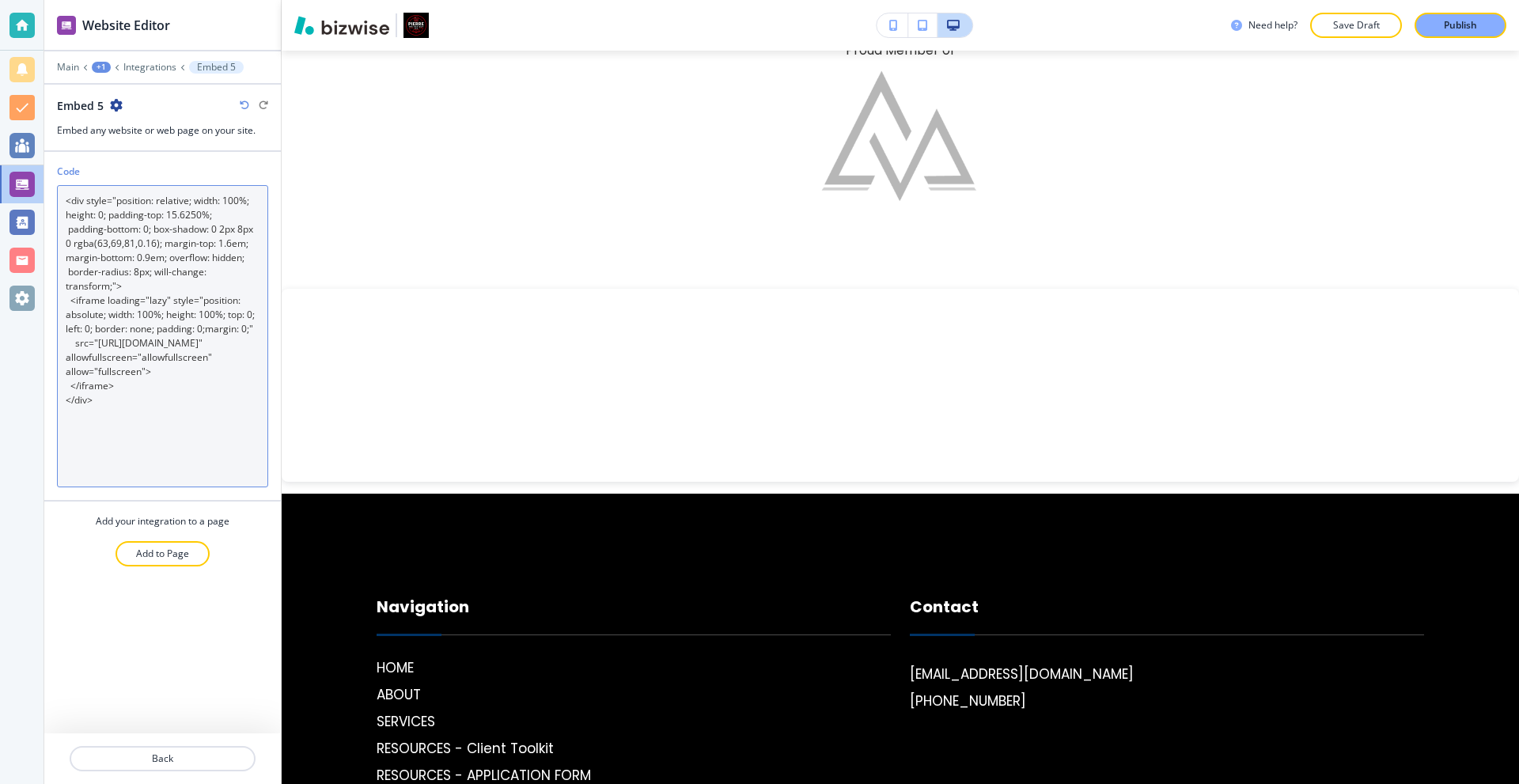
scroll to position [0, 0]
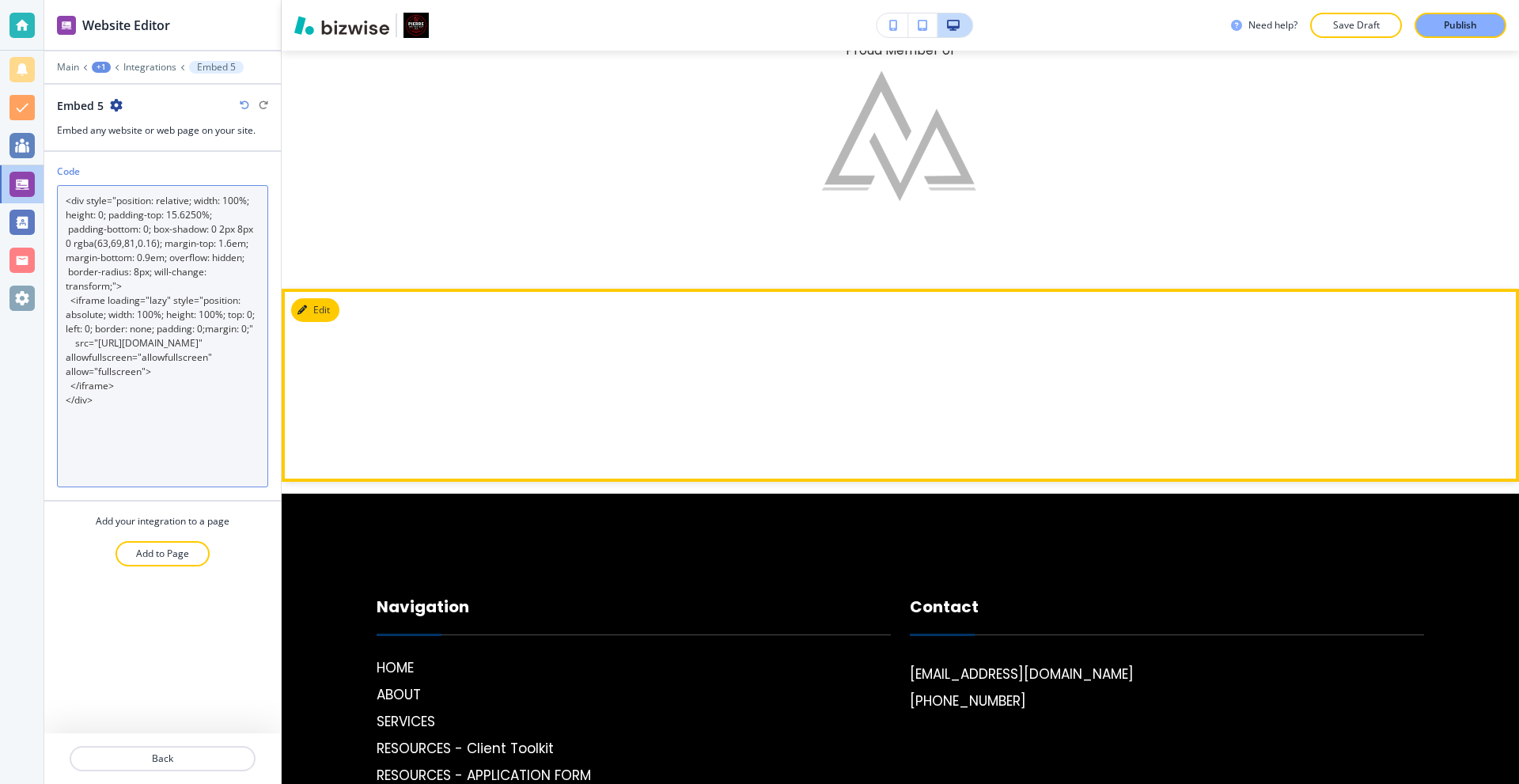
type textarea "<div style="position: relative; width: 100%; height: 0; padding-top: 15.6250%; …"
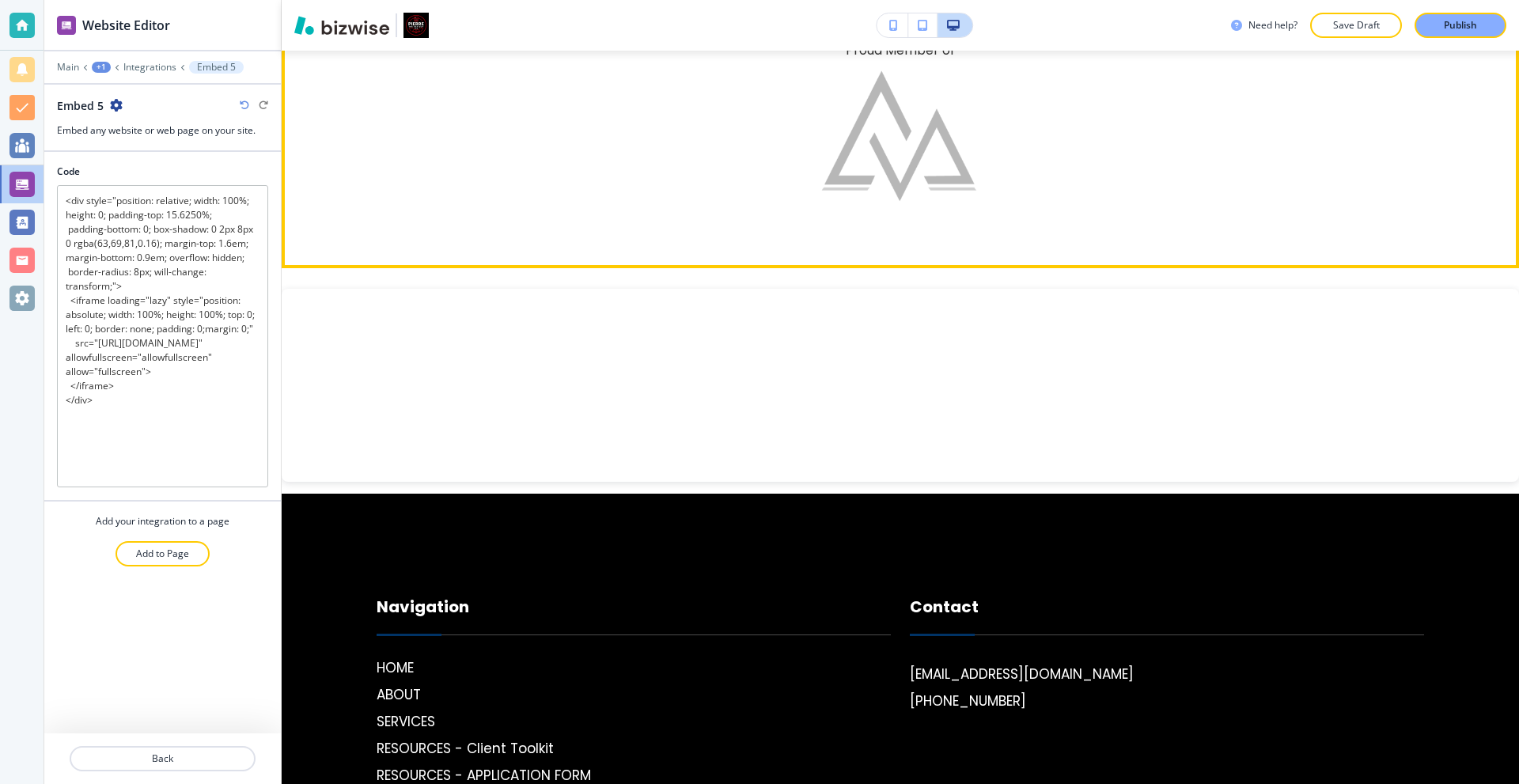
click at [546, 222] on div "Member Widget [PERSON_NAME] The Tax Guy LLC Proud Member of" at bounding box center [900, 93] width 1238 height 350
click at [571, 262] on div "Member Widget [PERSON_NAME] The Tax Guy LLC Proud Member of" at bounding box center [900, 93] width 1238 height 350
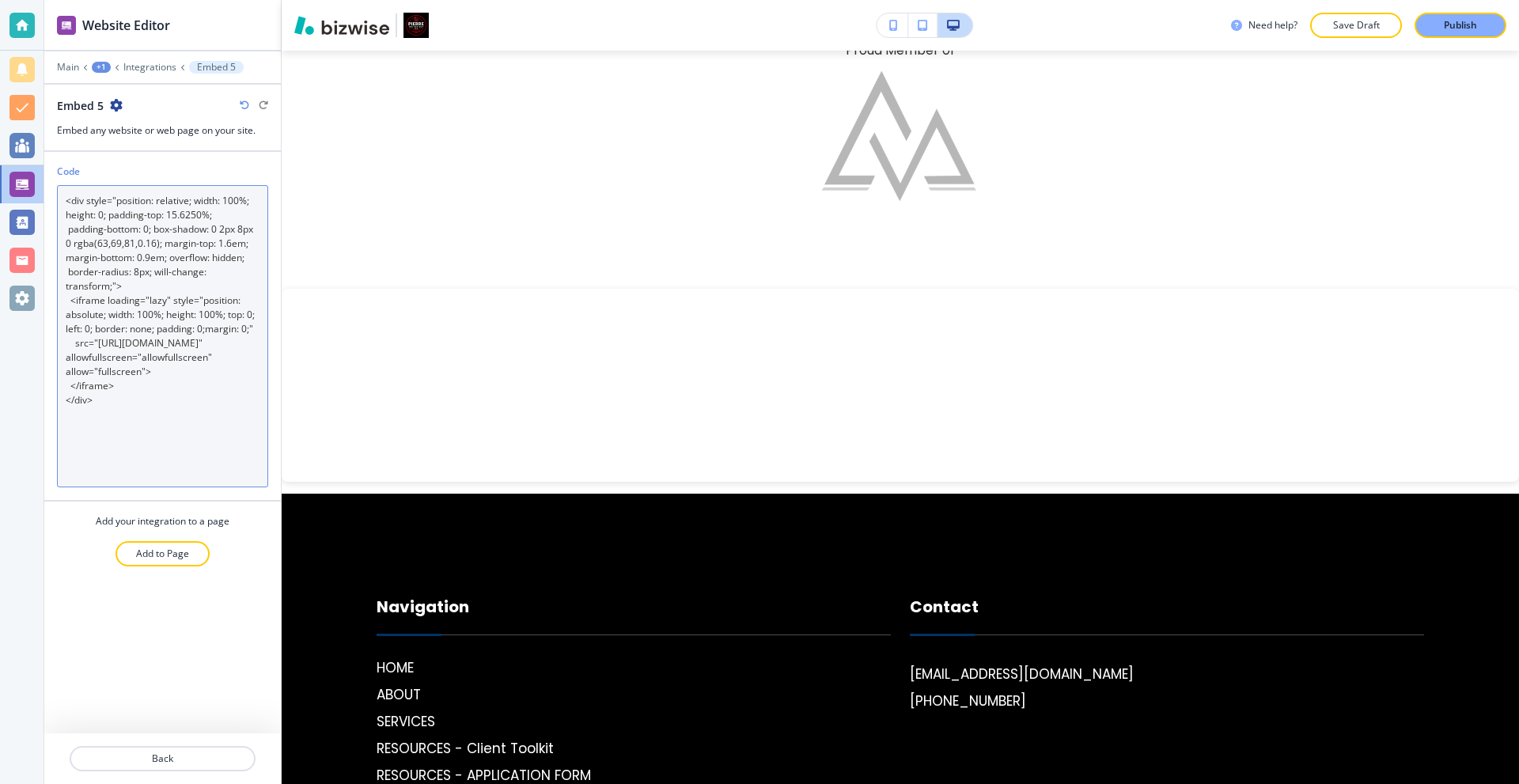
click at [126, 369] on textarea "<div style="position: relative; width: 100%; height: 0; padding-top: 15.6250%; …" at bounding box center [162, 337] width 211 height 302
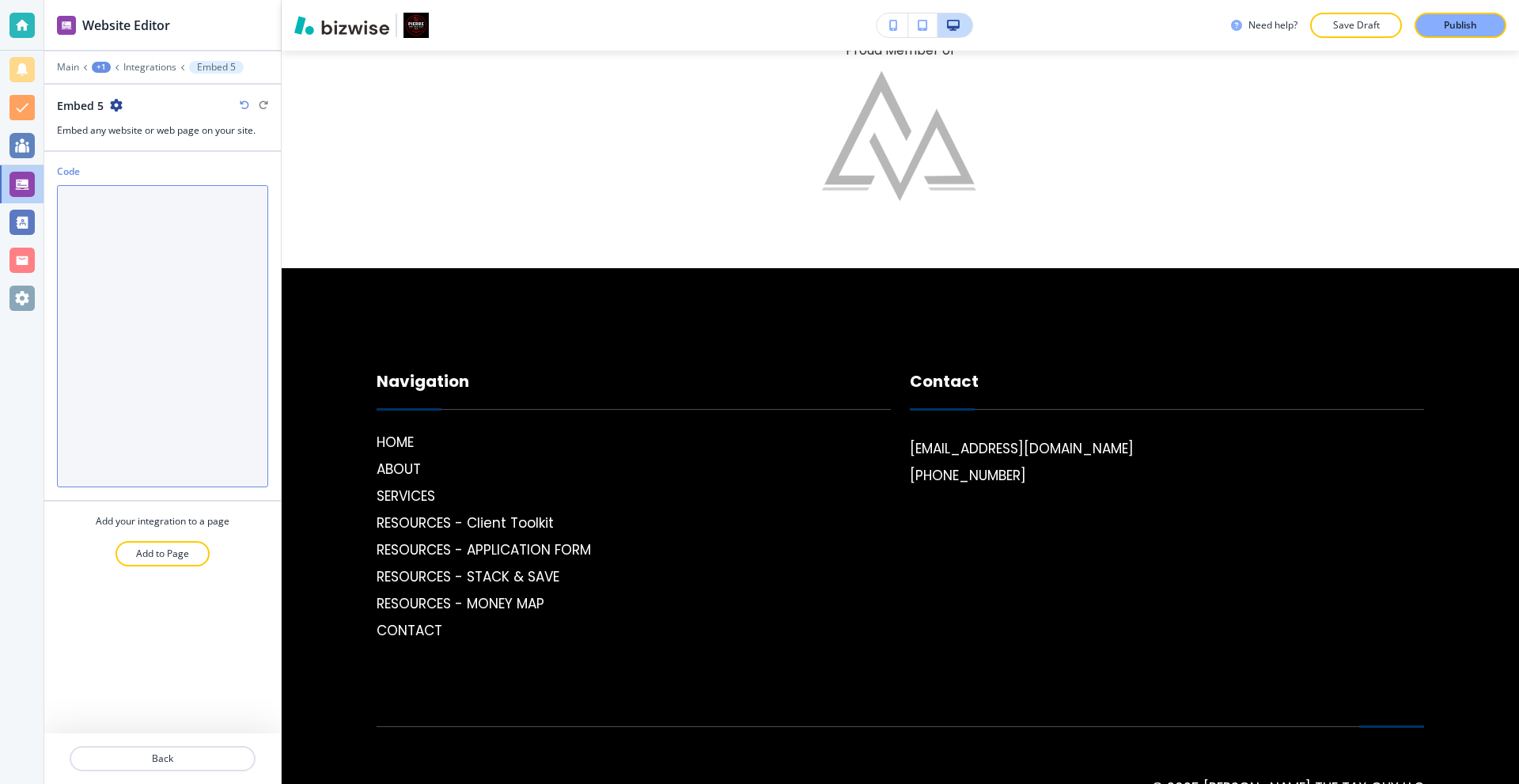
paste textarea "<div style="position: relative; width: 100%; height: 0; padding-top: 15.6250%; …"
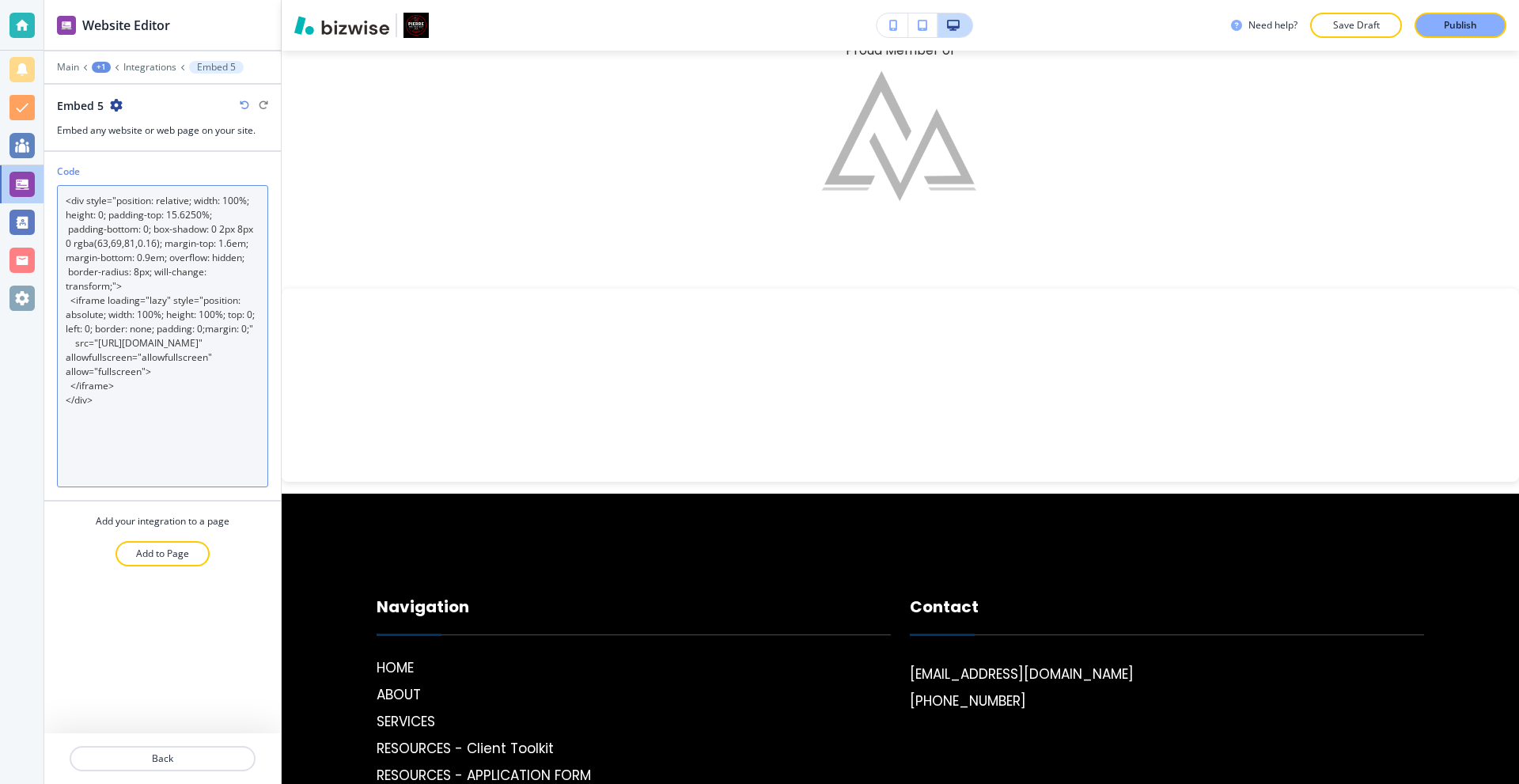
click at [137, 301] on textarea "<div style="position: relative; width: 100%; height: 0; padding-top: 15.6250%; …" at bounding box center [162, 337] width 211 height 302
paste textarea "class="iframe-wrapper"> <iframe loading="lazy" src="[URL][DOMAIN_NAME]" allowfu…"
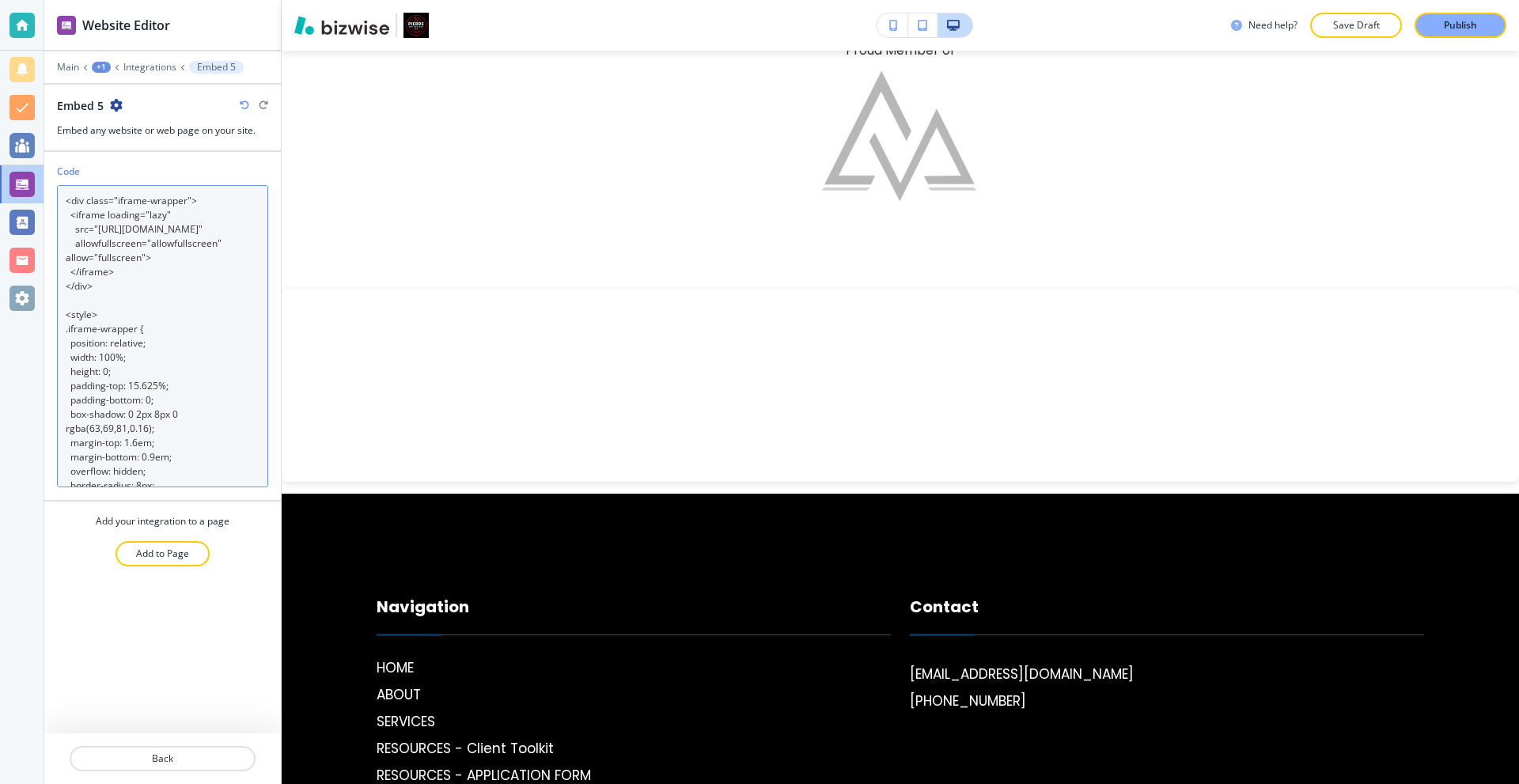
scroll to position [276, 0]
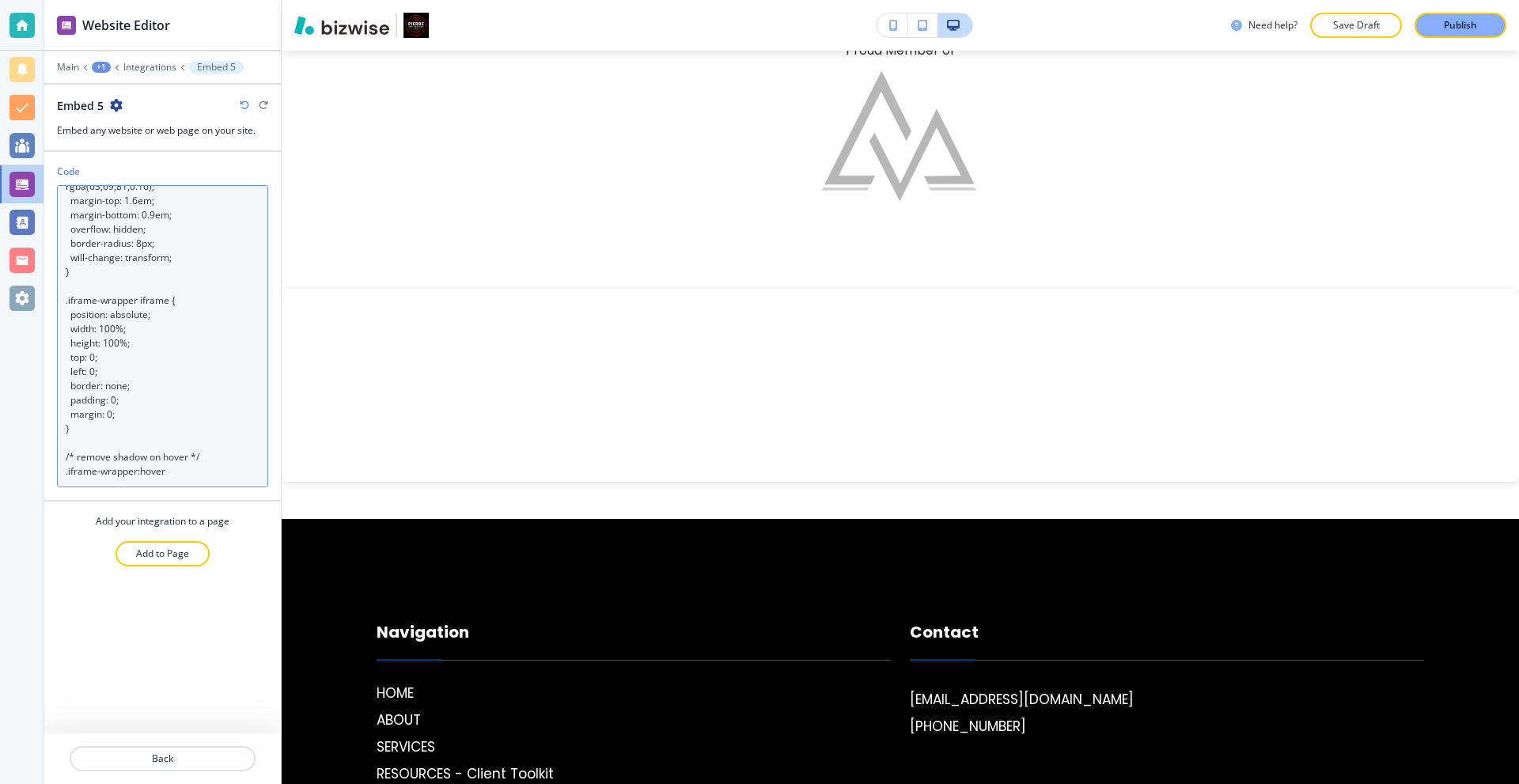
click at [127, 445] on textarea "<div class="iframe-wrapper"> <iframe loading="lazy" src="[URL][DOMAIN_NAME]" al…" at bounding box center [162, 337] width 211 height 302
click at [96, 287] on textarea "<div class="iframe-wrapper"> <iframe loading="lazy" src="[URL][DOMAIN_NAME]" al…" at bounding box center [162, 337] width 211 height 302
paste textarea "600px; /* adjust as needed */ box-shadow: 0 2px 8px 0 rgba(63,69,81,0.16); marg…"
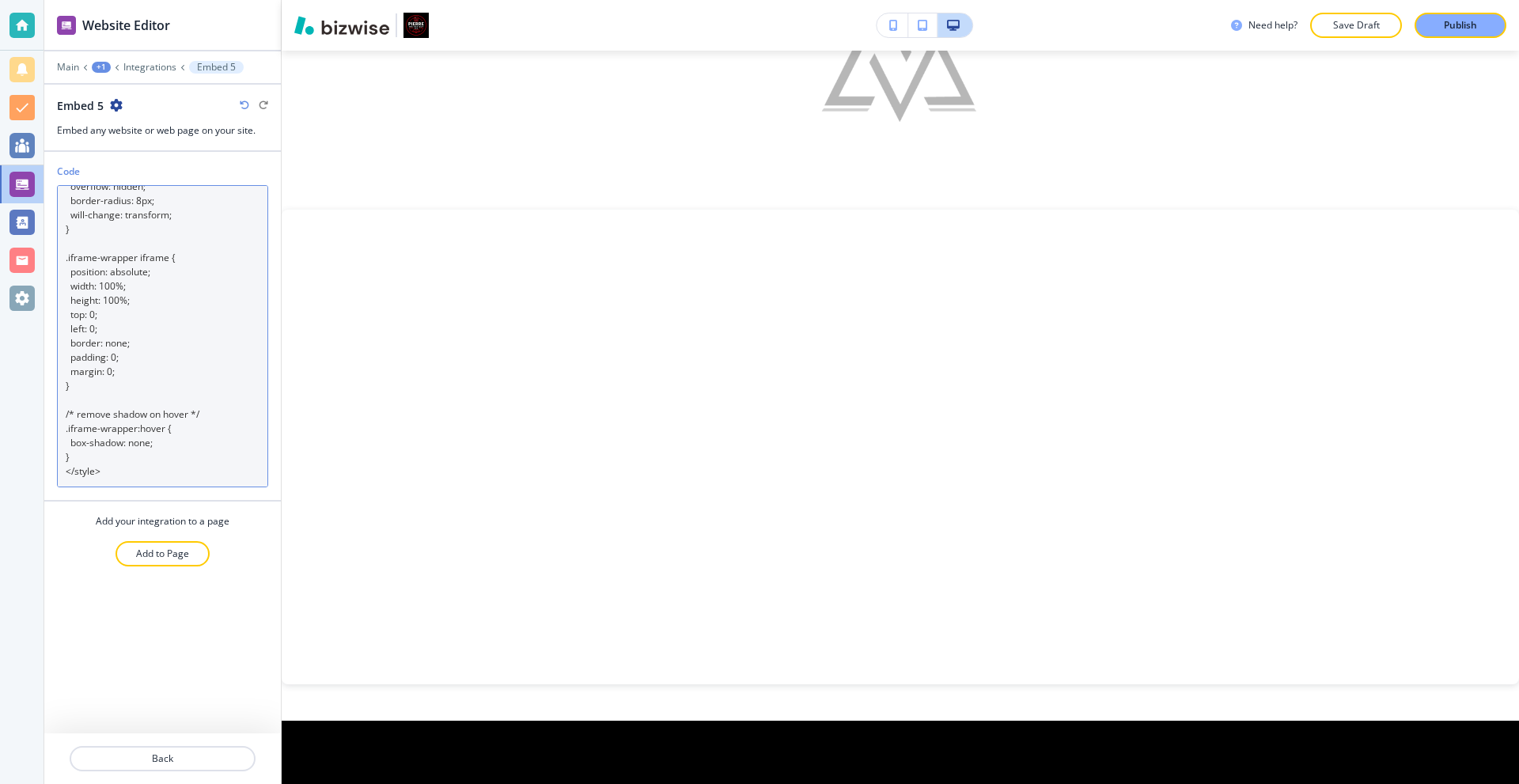
scroll to position [299, 0]
type textarea "<div class="iframe-wrapper"> <iframe loading="lazy" src="[URL][DOMAIN_NAME]" al…"
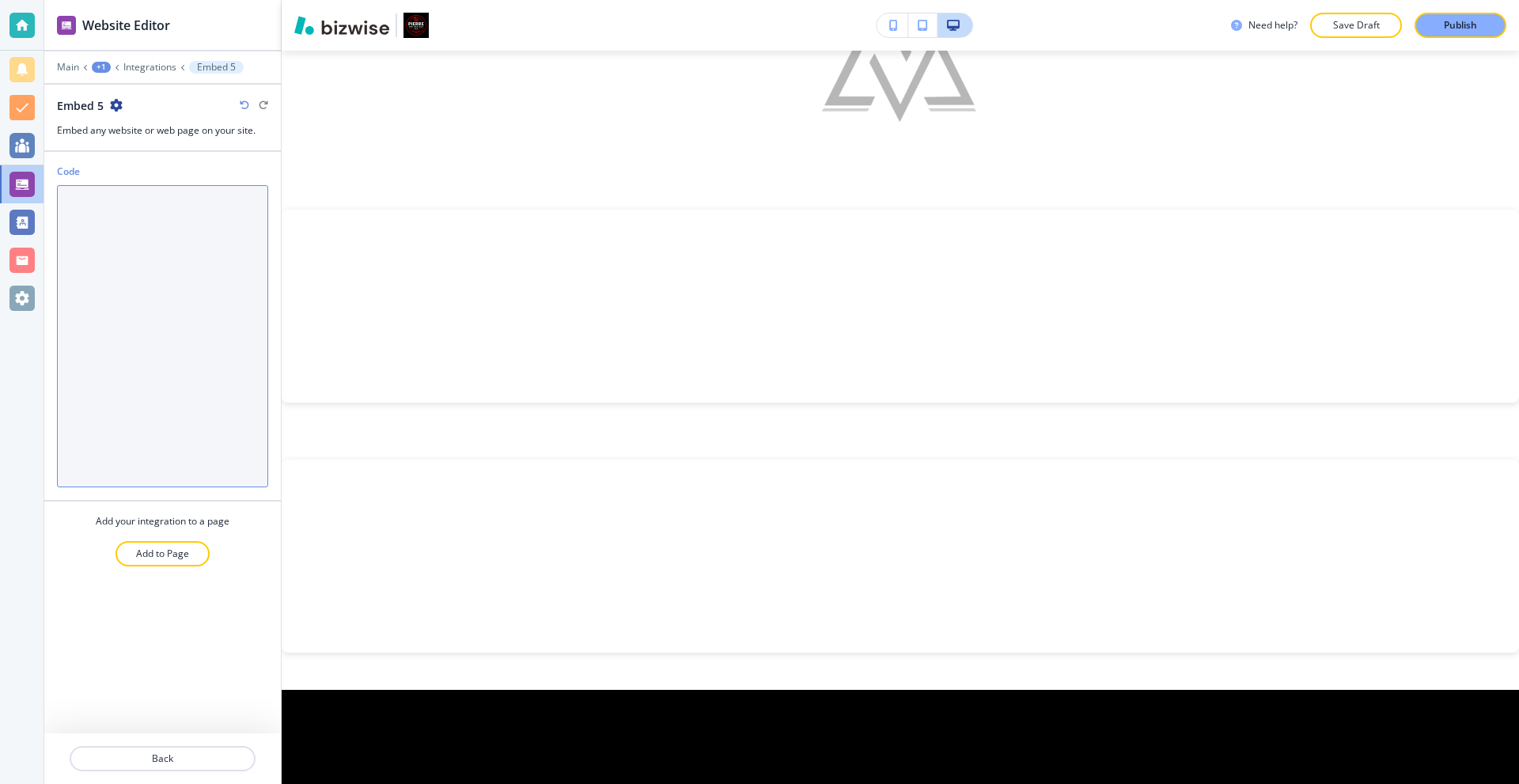
scroll to position [0, 0]
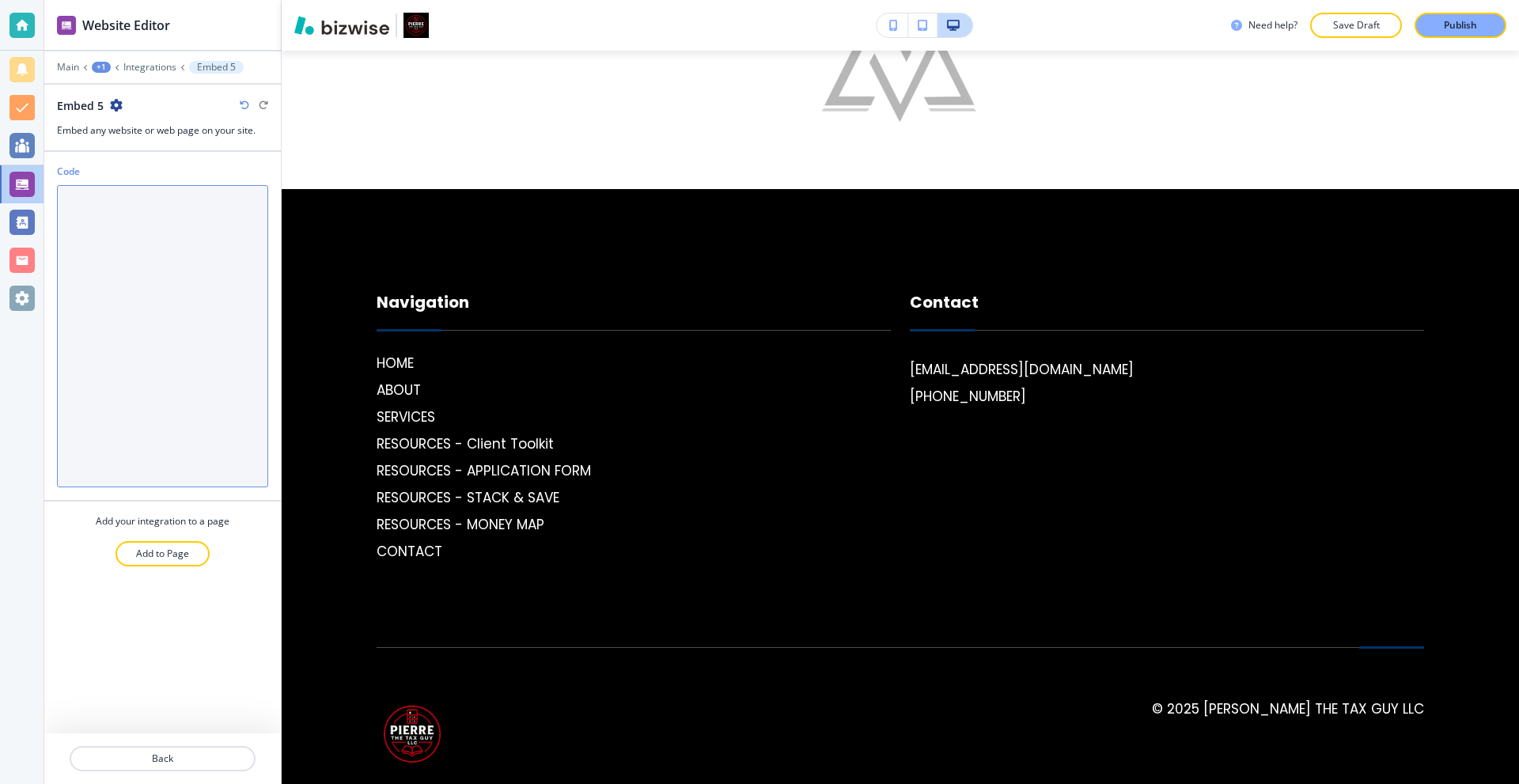
paste textarea "<div class="iframe-wrapper"> <iframe loading="lazy" src="[URL][DOMAIN_NAME]" al…"
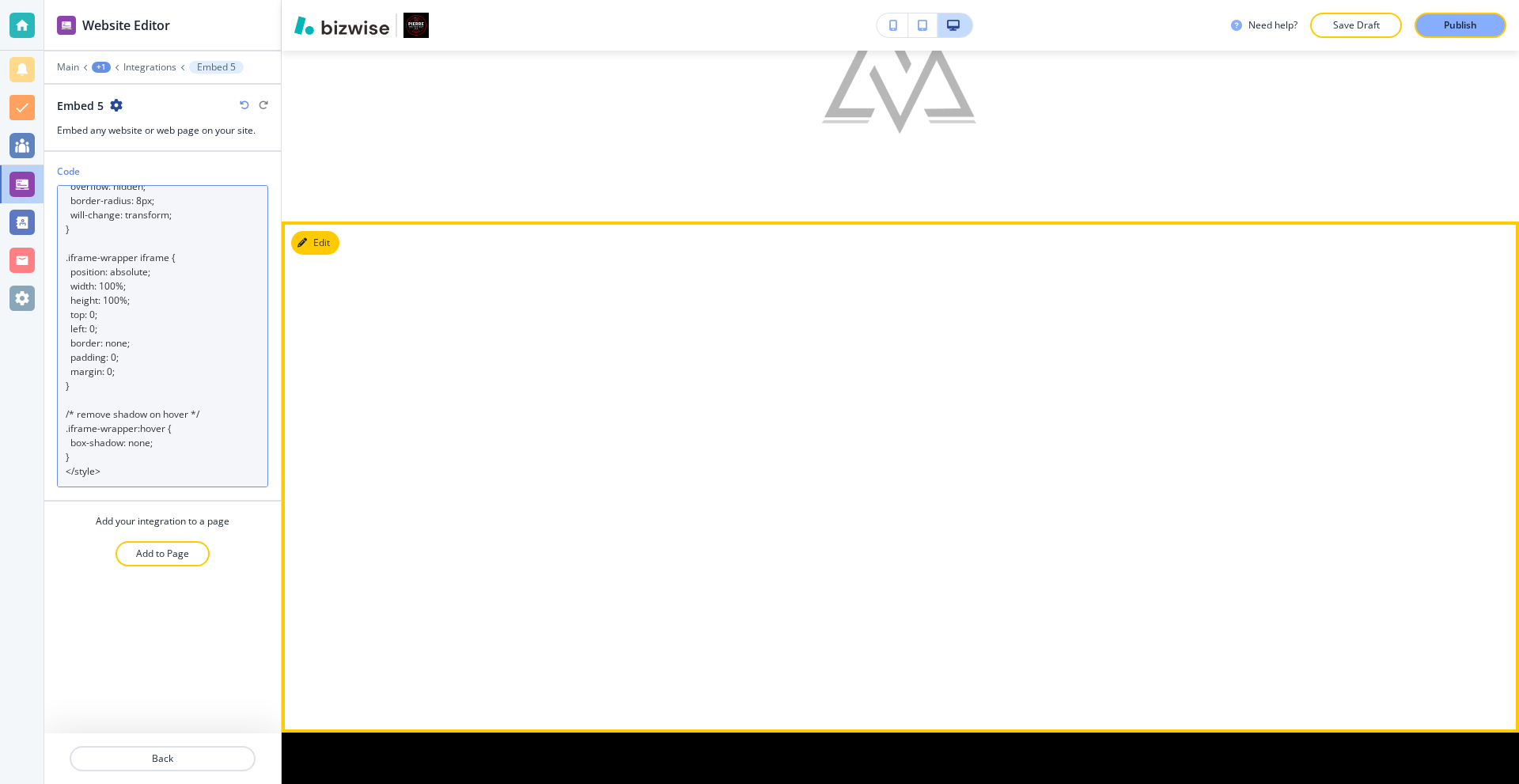
scroll to position [4457, 0]
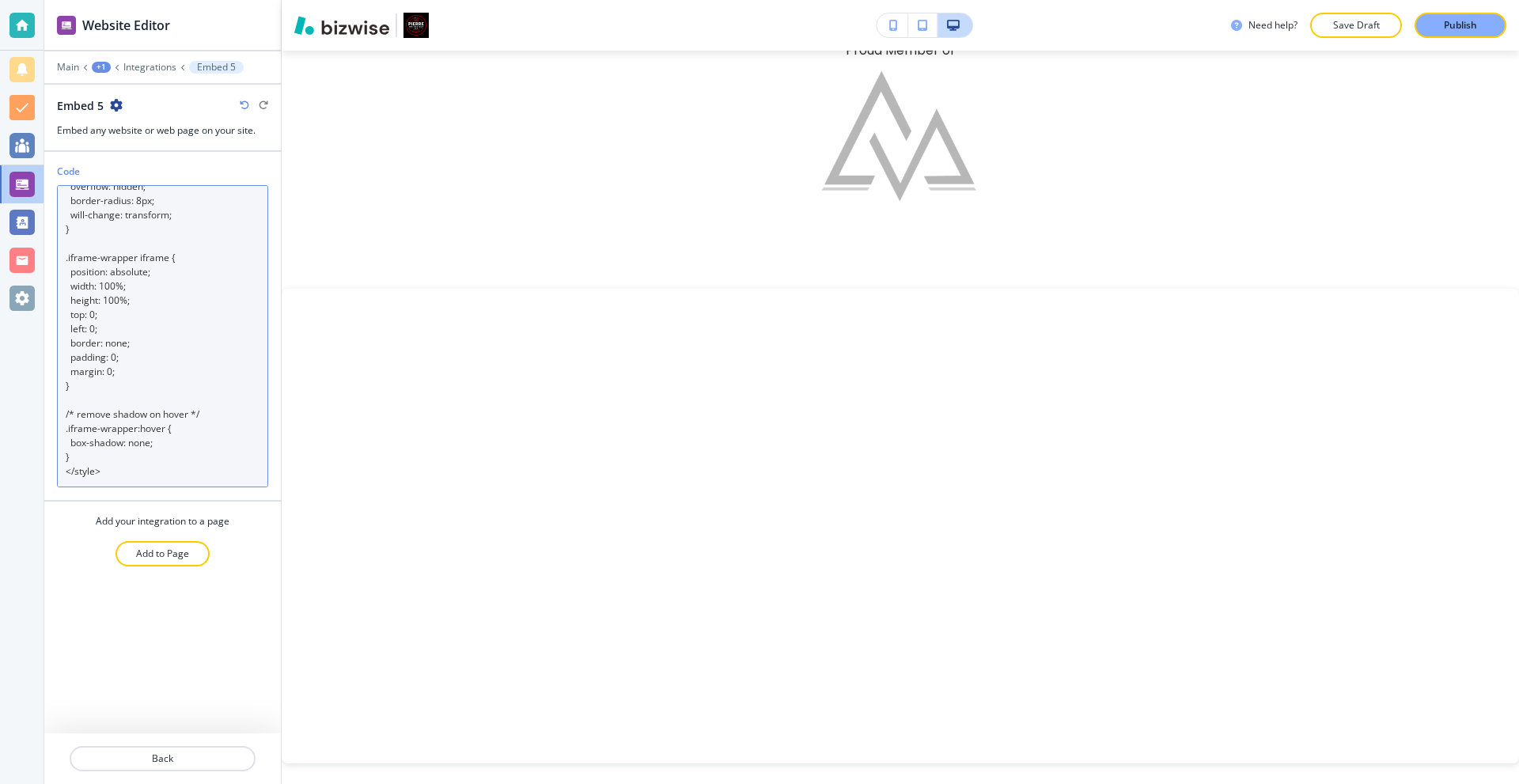
click at [115, 316] on textarea "<div class="iframe-wrapper"> <iframe loading="lazy" src="[URL][DOMAIN_NAME]" al…" at bounding box center [162, 337] width 211 height 302
paste textarea "canva-embed"> <iframe loading="lazy" src="[URL][DOMAIN_NAME]" allowfullscreen a…"
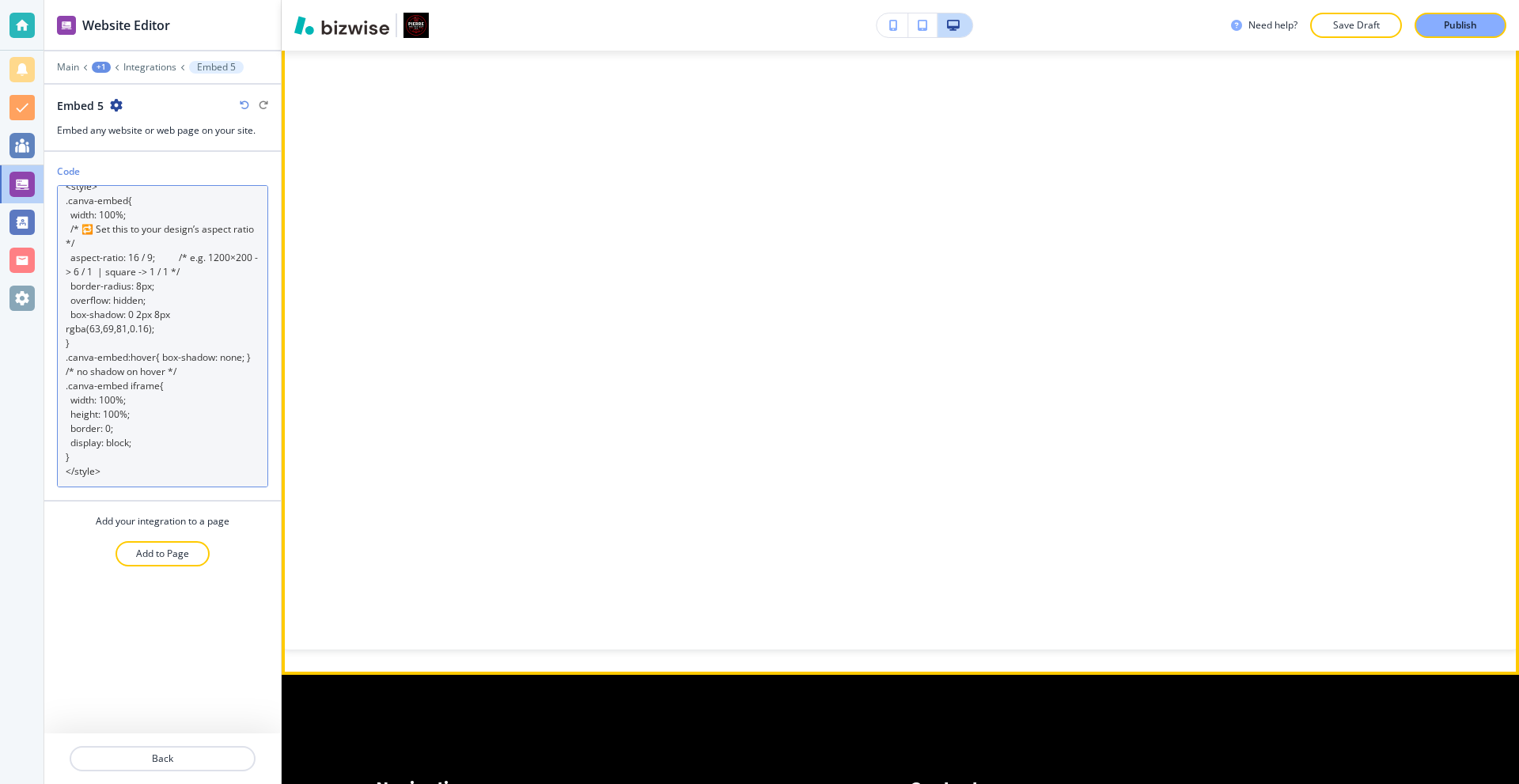
scroll to position [4694, 0]
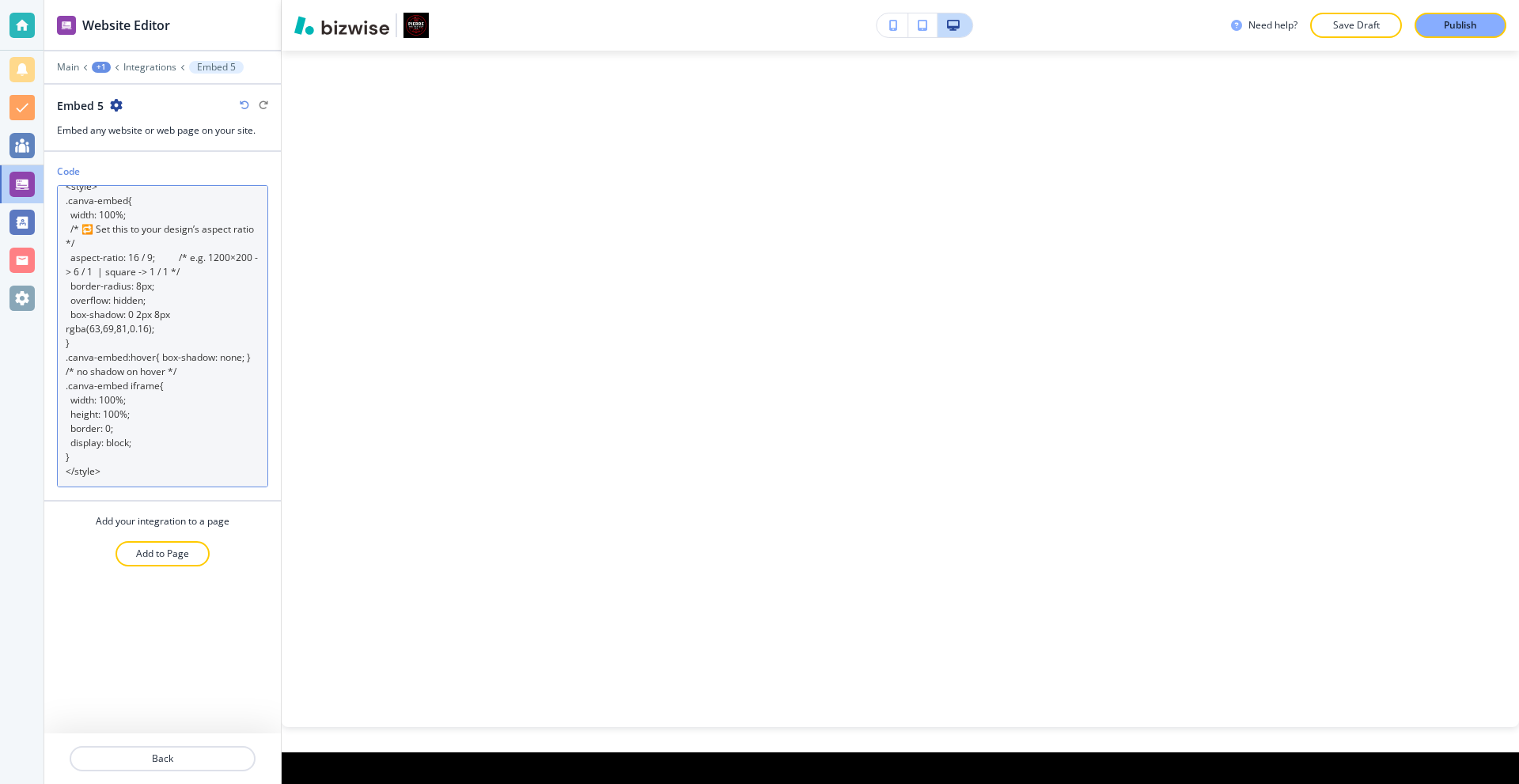
click at [175, 197] on textarea "<div class="canva-embed"> <iframe loading="lazy" src="[URL][DOMAIN_NAME]" allow…" at bounding box center [162, 337] width 211 height 302
paste textarea "{ width: 100%; aspect-ratio: 1920 / 300; /* ✅ matches your Canva banner */ bord…"
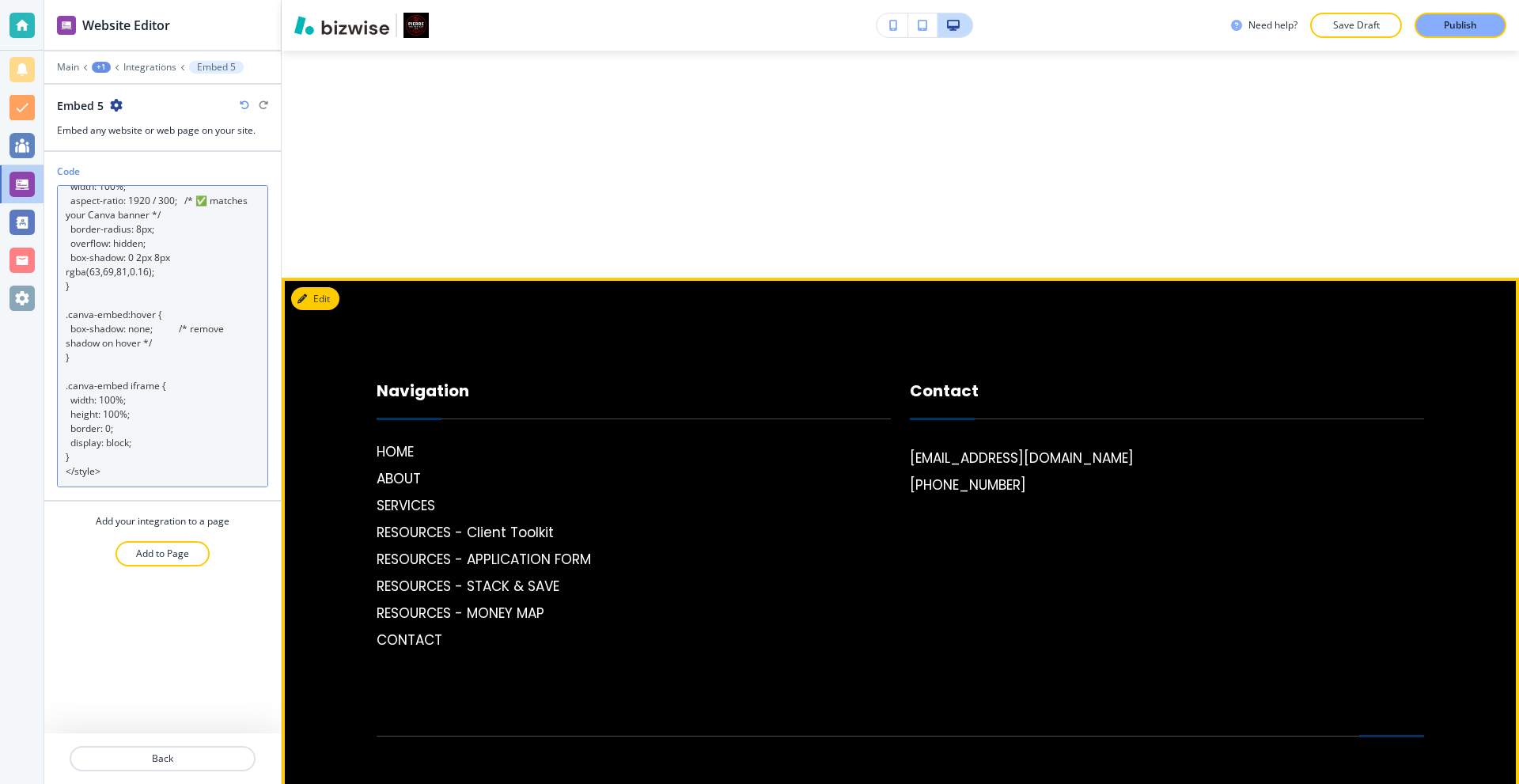
scroll to position [4537, 0]
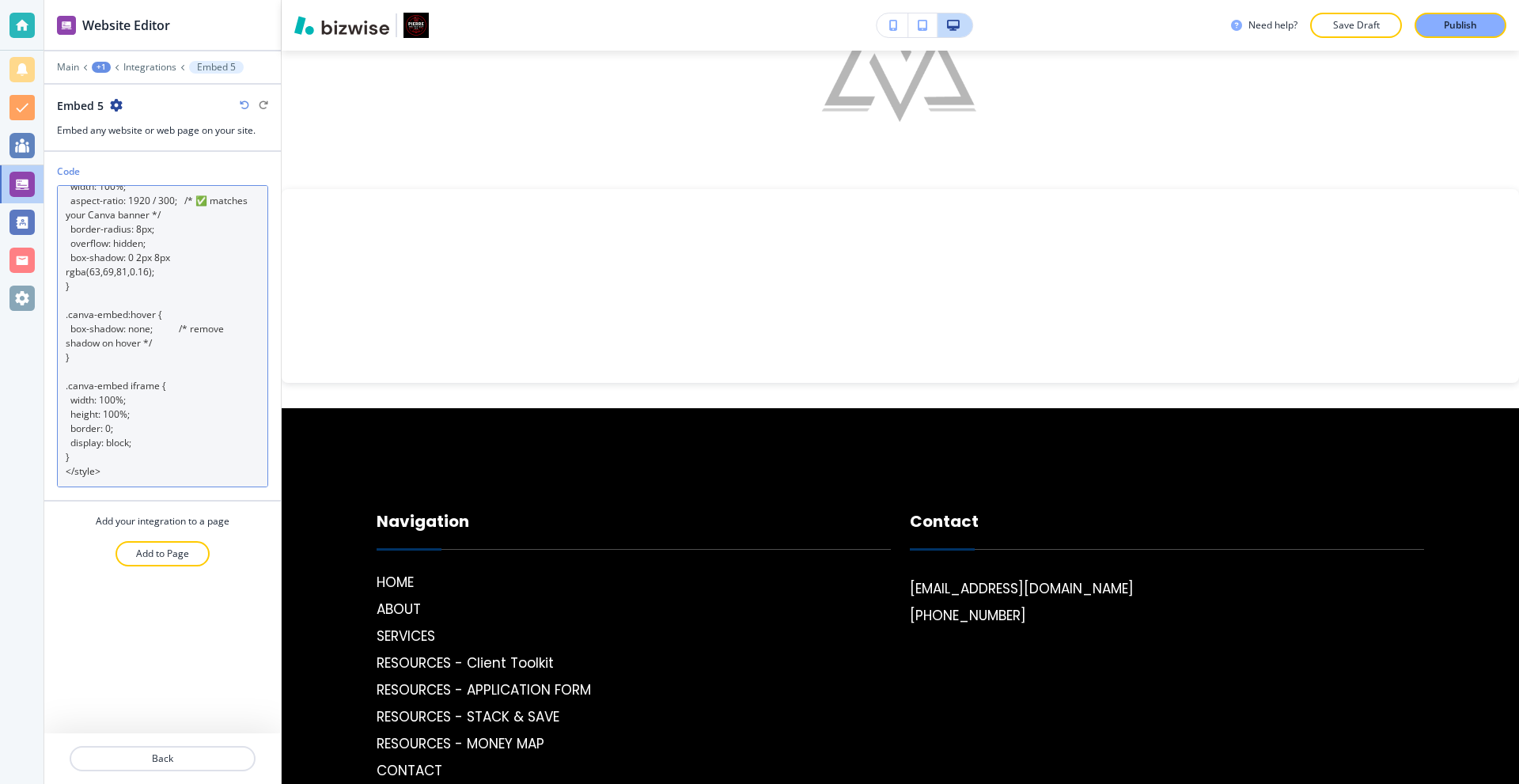
click at [58, 358] on textarea "<div class="canva-embed"> <iframe loading="lazy" src="[URL][DOMAIN_NAME]" allow…" at bounding box center [162, 337] width 211 height 302
click at [127, 325] on textarea "<div class="canva-embed"> <iframe loading="lazy" src="[URL][DOMAIN_NAME]" allow…" at bounding box center [162, 337] width 211 height 302
paste textarea "> </iframe> </div> <style> .canva-embed { width: 100%; aspect-ratio: 1920 / 300…"
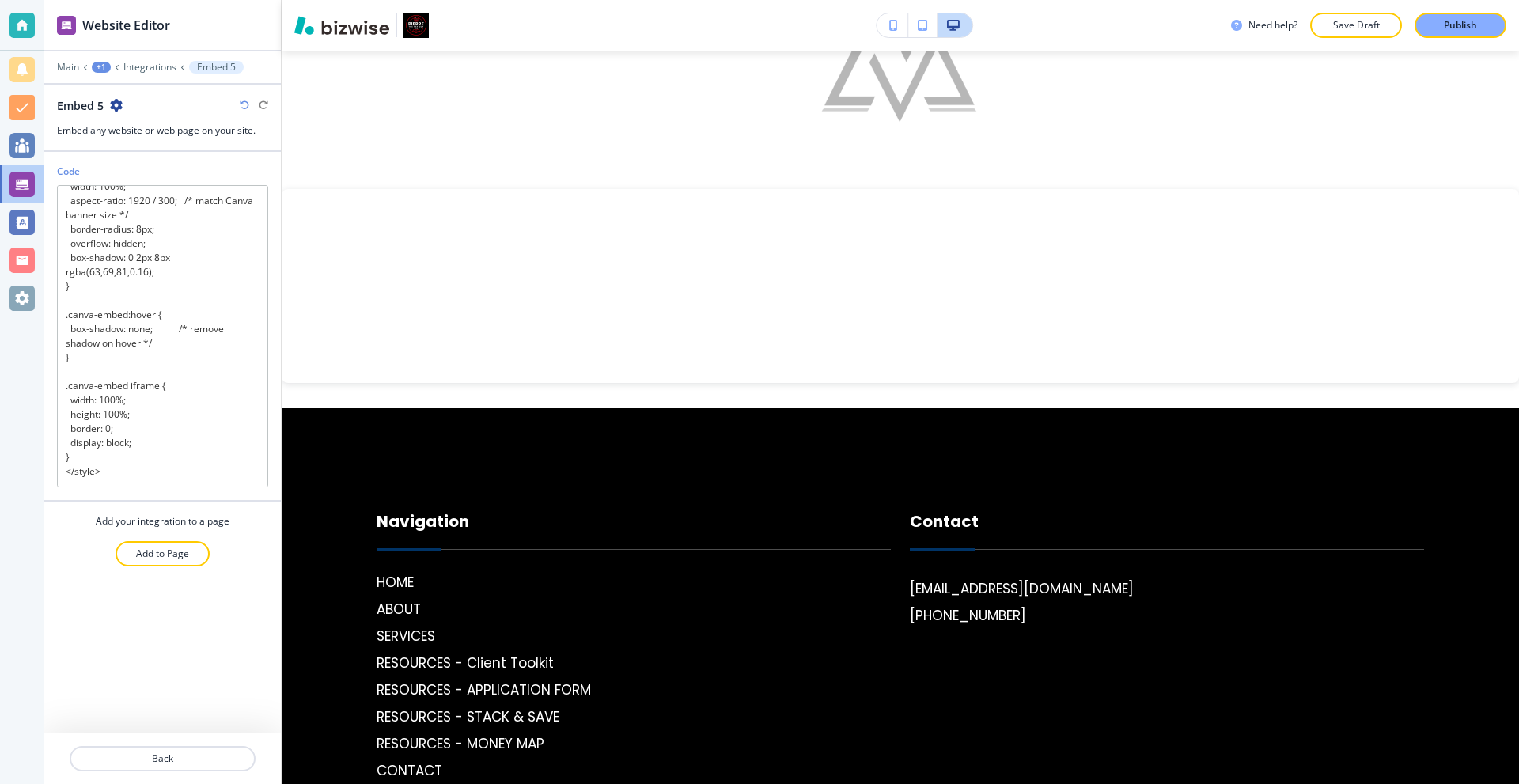
click at [89, 684] on div "Code <div class="canva-embed"> <iframe loading="lazy" src="[URL][DOMAIN_NAME]">…" at bounding box center [162, 443] width 236 height 582
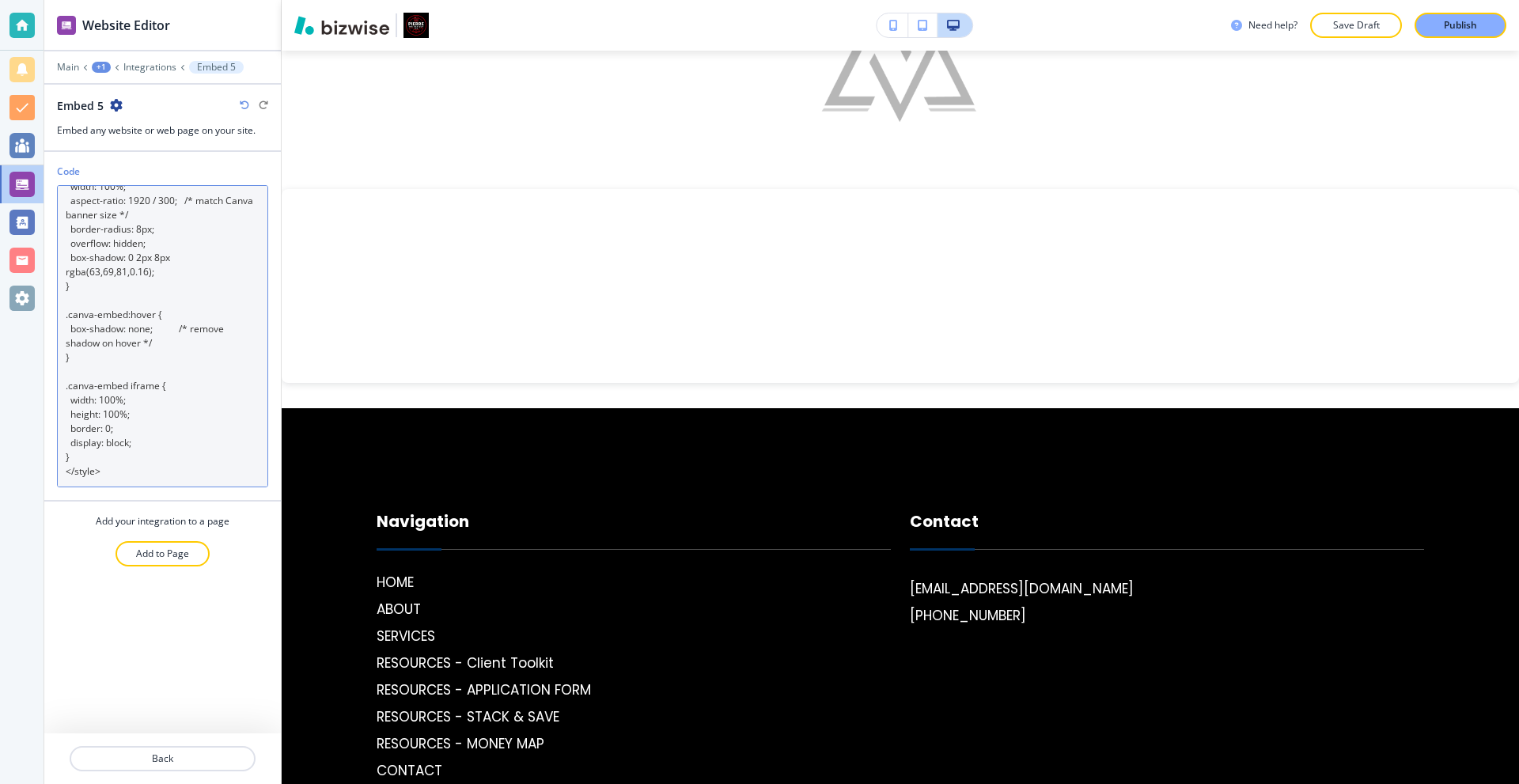
click at [157, 302] on textarea "<div class="canva-embed"> <iframe loading="lazy" src="[URL][DOMAIN_NAME]"> </if…" at bounding box center [162, 337] width 211 height 302
paste textarea "keep correct banner ratio */ border-radius: 8px; overflow: hidden; } .canva-emb…"
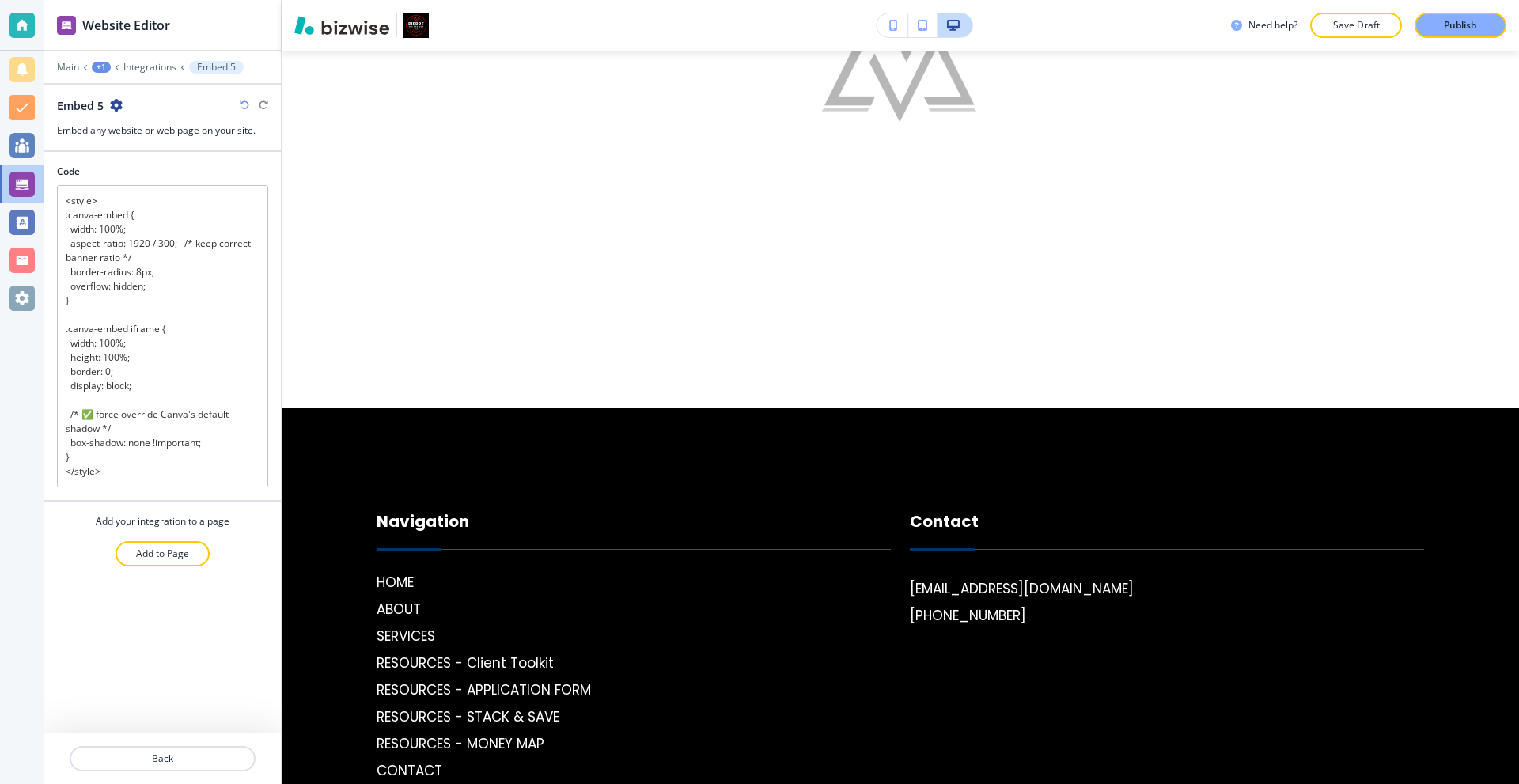
click at [18, 647] on div at bounding box center [21, 392] width 44 height 784
click at [133, 665] on div "Code <div class="canva-embed"> <iframe loading="lazy" src="[URL][DOMAIN_NAME]">…" at bounding box center [162, 443] width 236 height 582
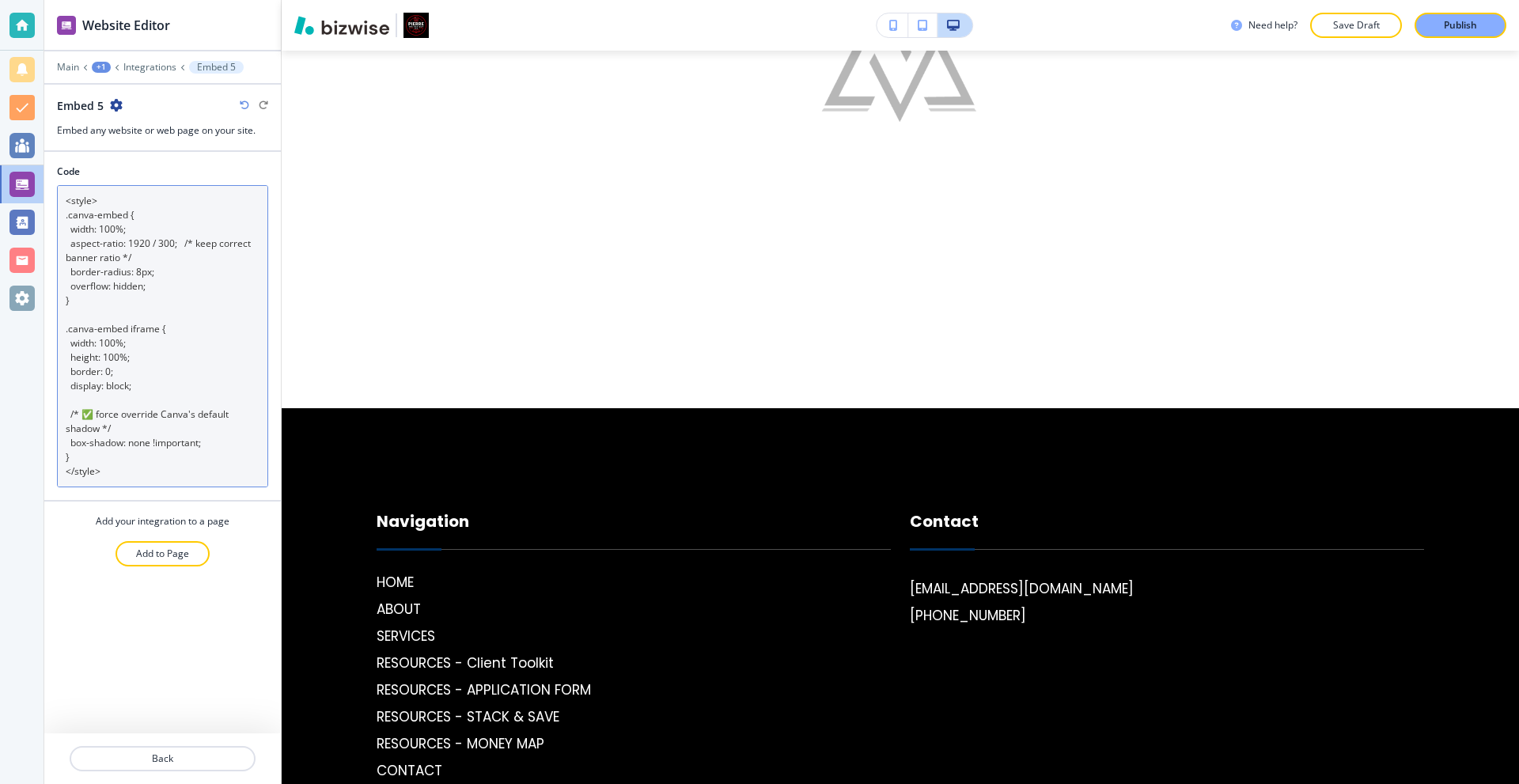
click at [137, 255] on textarea "<div class="canva-embed"> <iframe loading="lazy" src="[URL][DOMAIN_NAME]"> </if…" at bounding box center [162, 337] width 211 height 302
paste textarea "style="box-shadow:none !important; filter:none !important; background:transpare…"
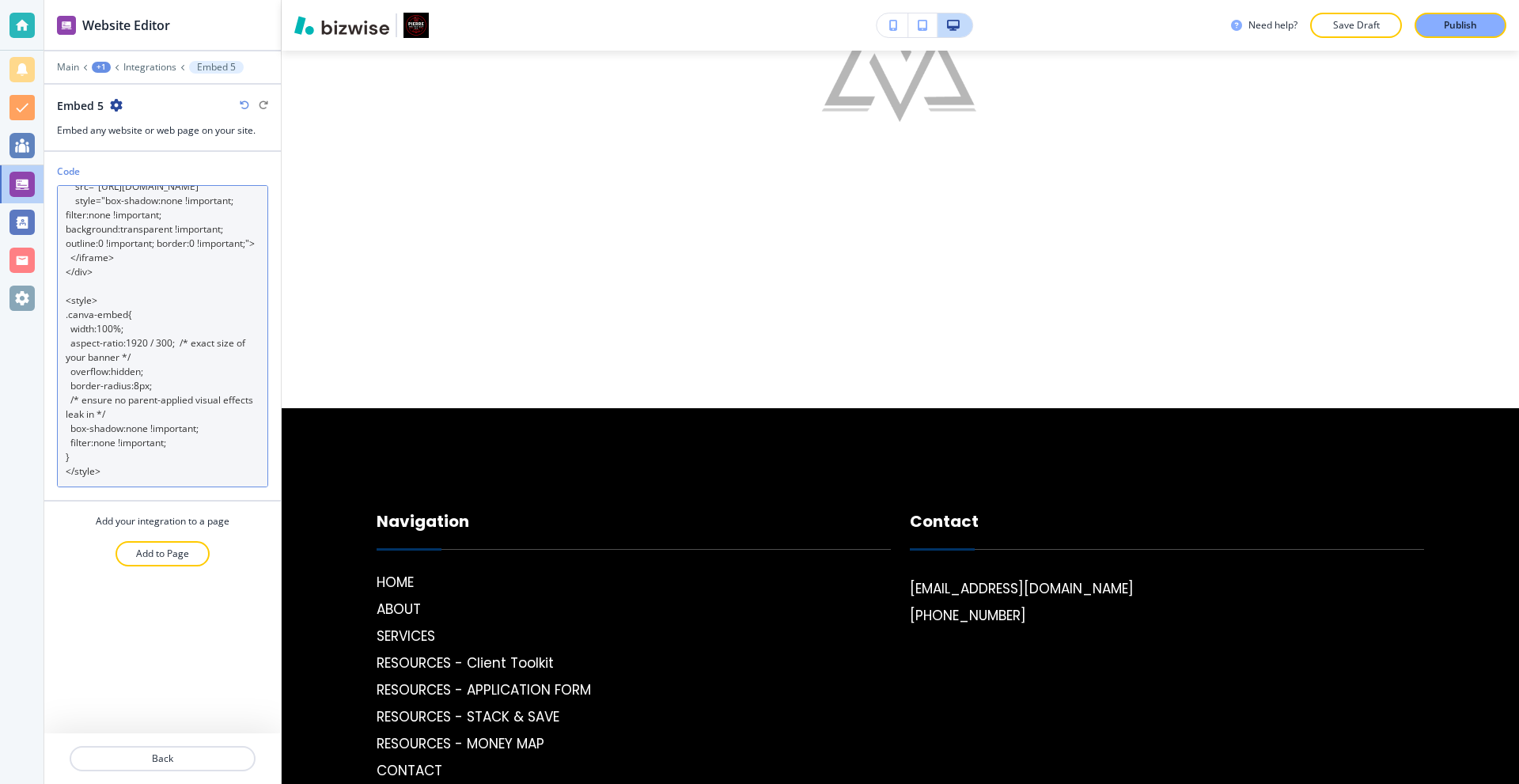
scroll to position [105, 0]
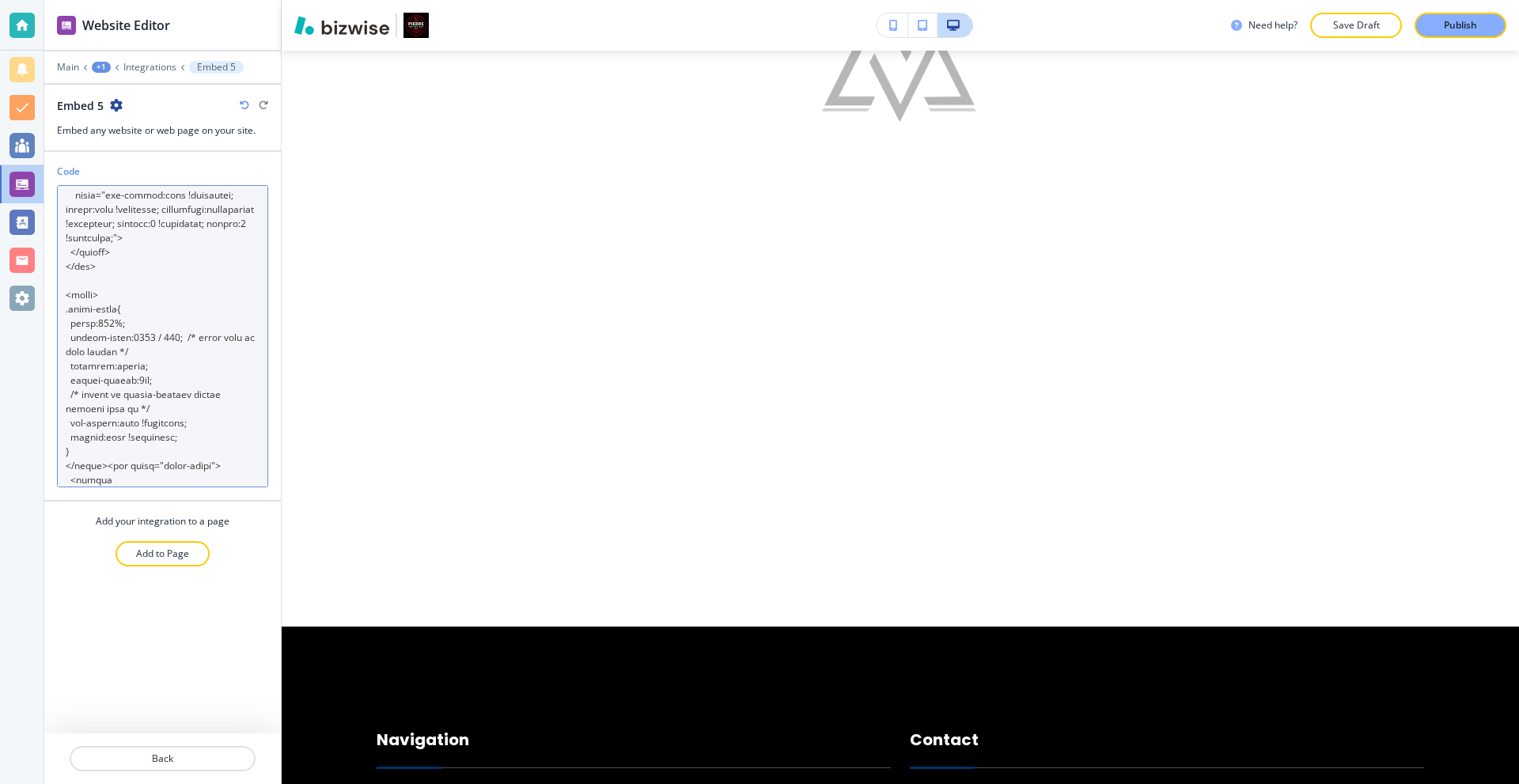
click at [154, 333] on textarea "Code" at bounding box center [162, 337] width 211 height 302
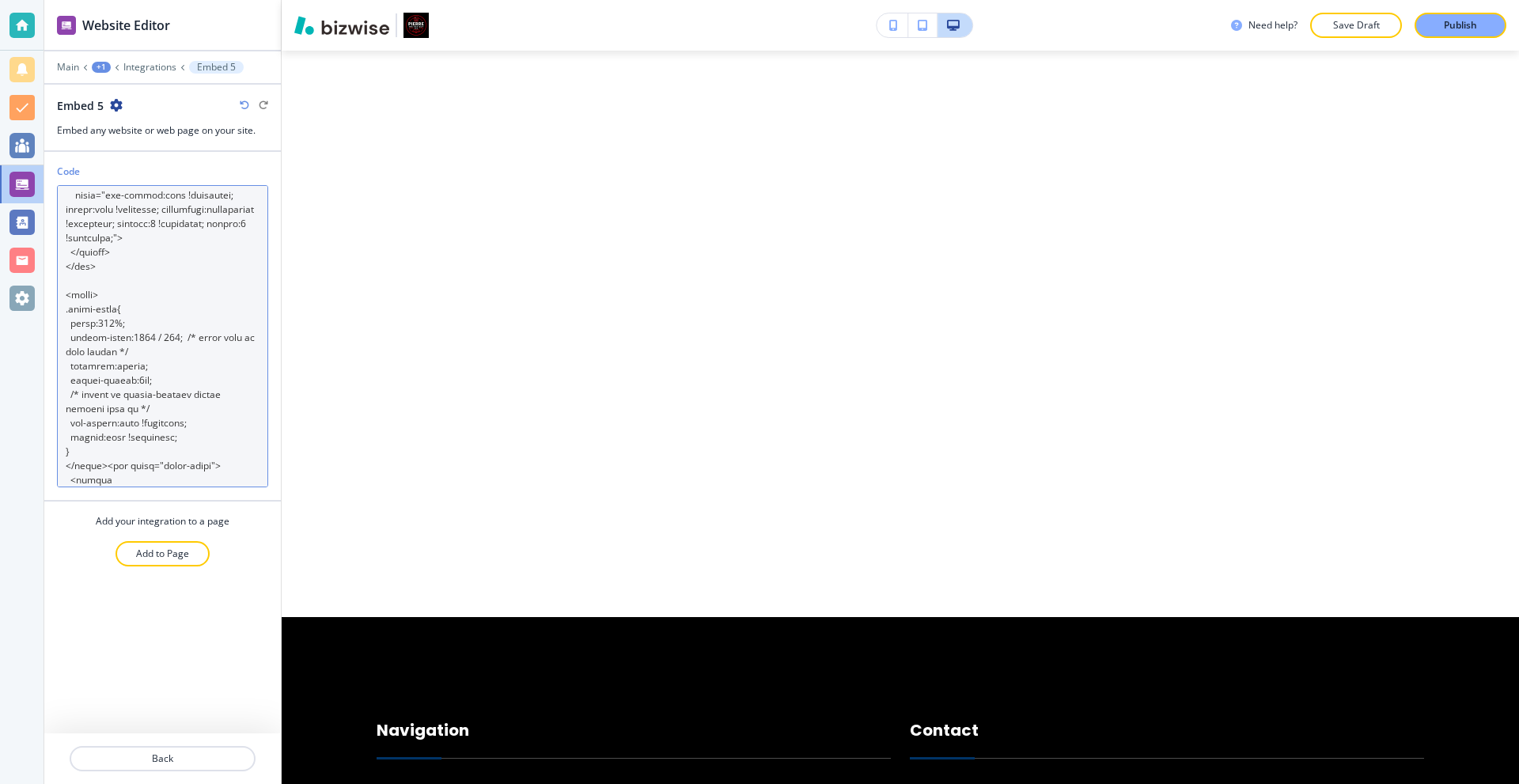
scroll to position [4853, 0]
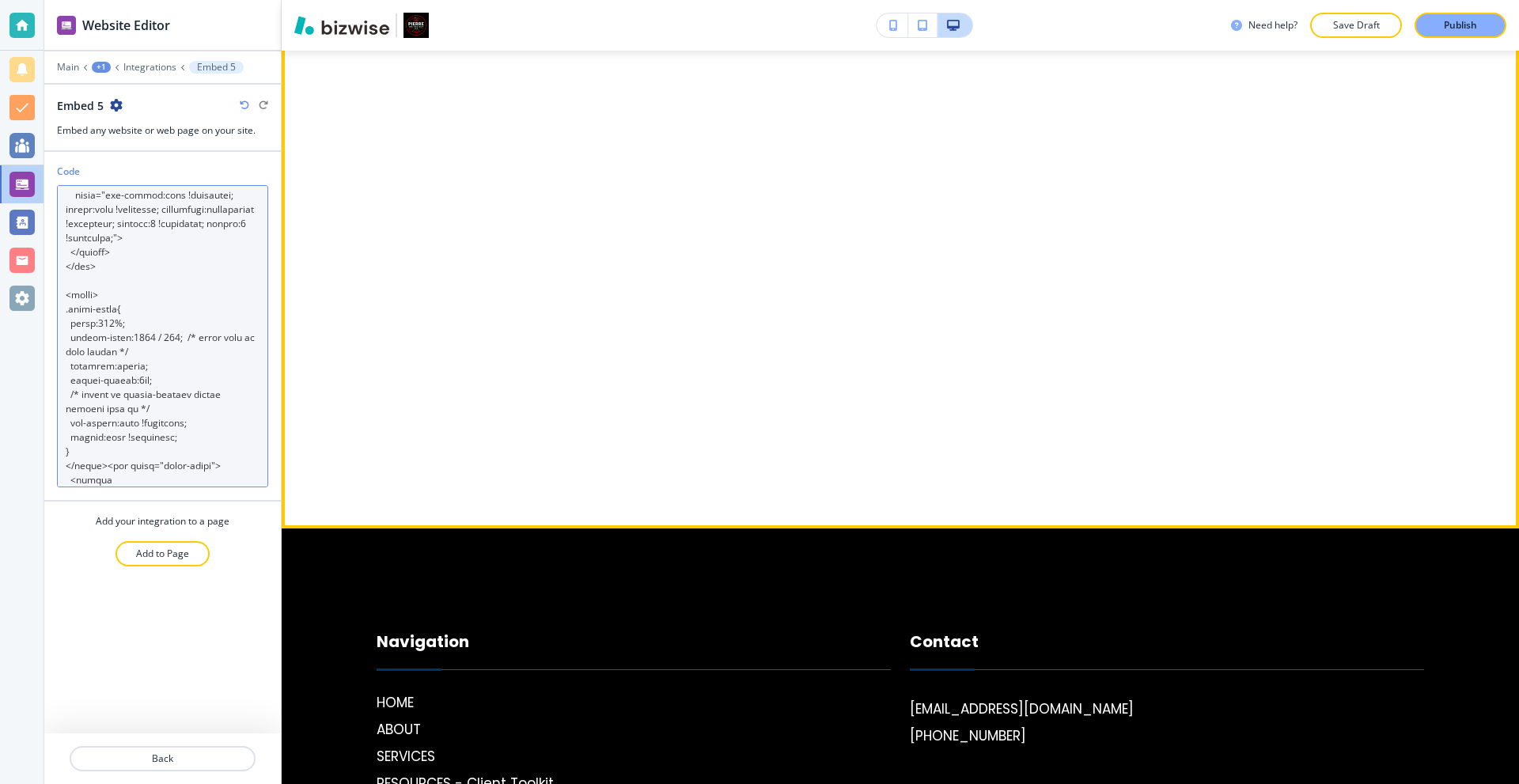
click at [219, 264] on textarea "Code" at bounding box center [162, 337] width 211 height 302
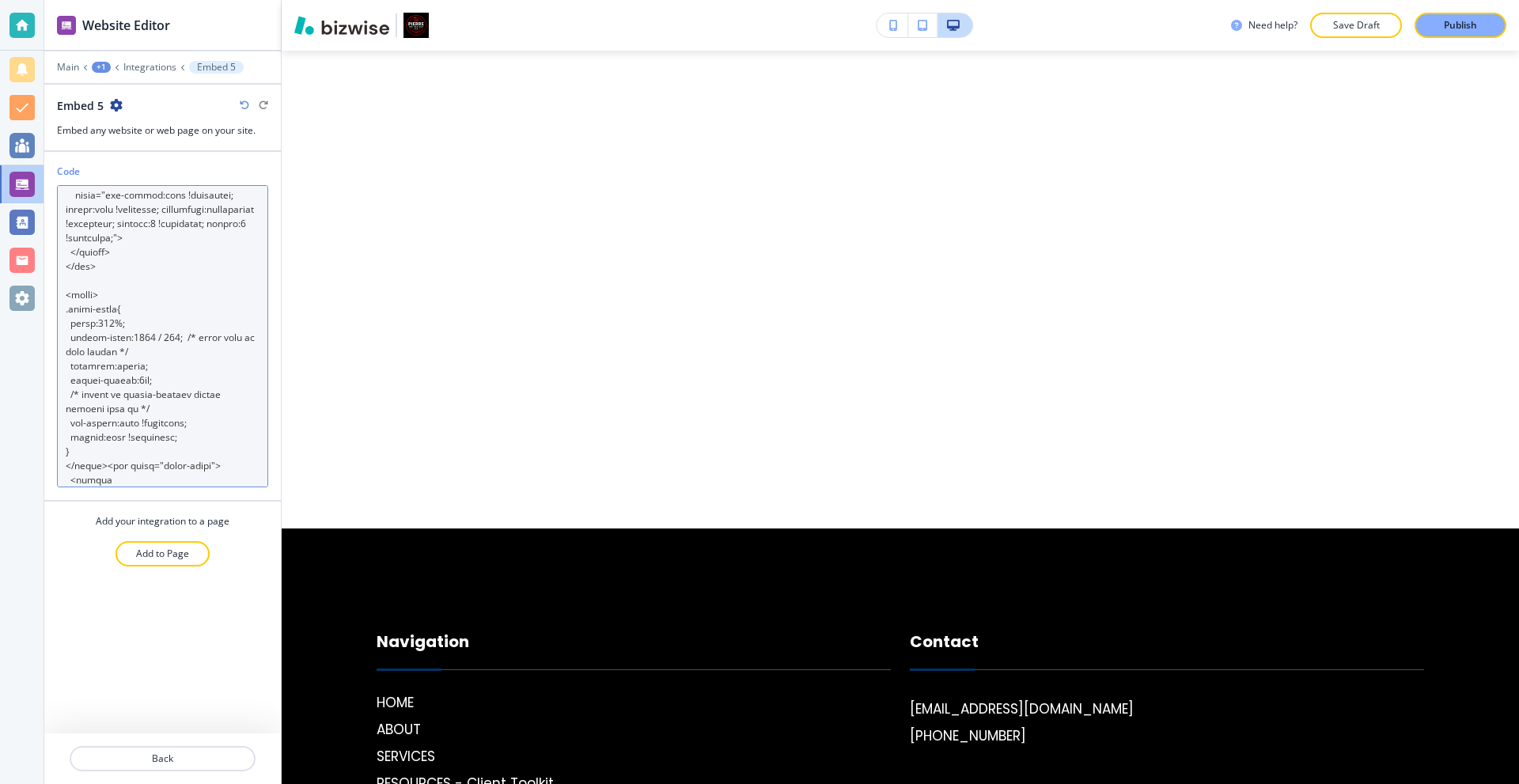
paste textarea "> </iframe> </div> <style> .canva-embed { width: 100%; aspect-ratio: 1920 / 300…"
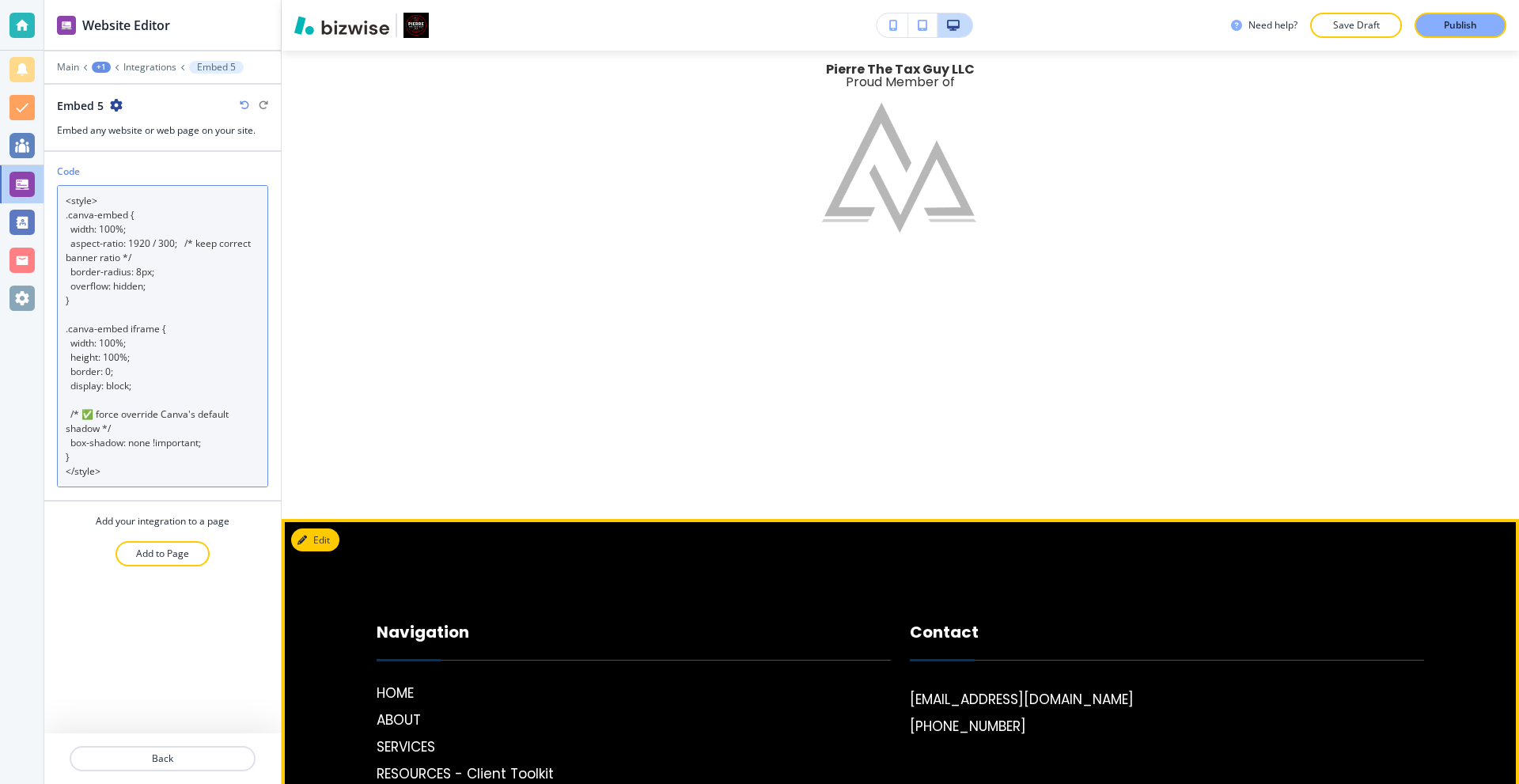
scroll to position [4402, 0]
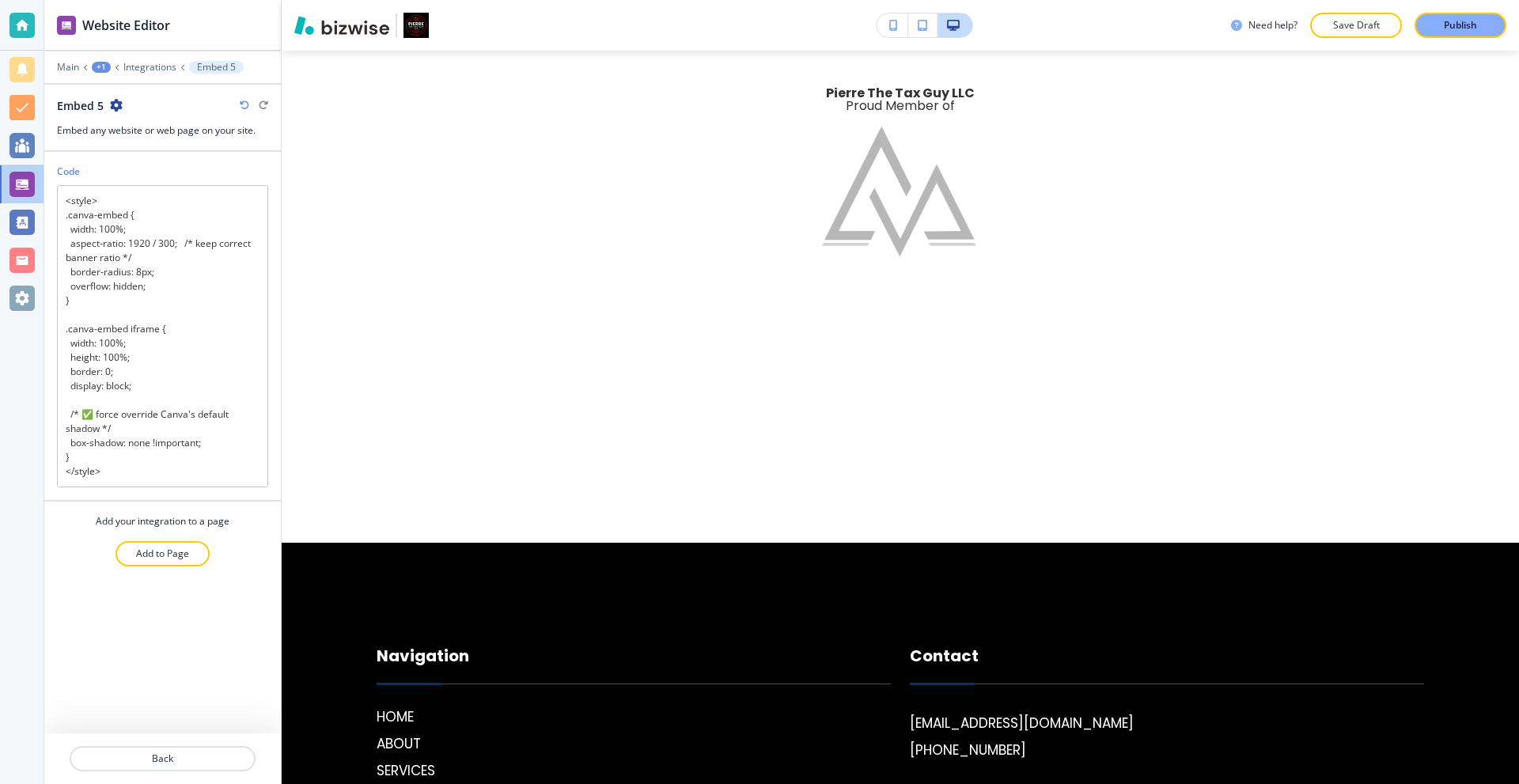
click at [134, 672] on div "Code <div class="canva-embed"> <iframe loading="lazy" src="[URL][DOMAIN_NAME]">…" at bounding box center [162, 443] width 236 height 582
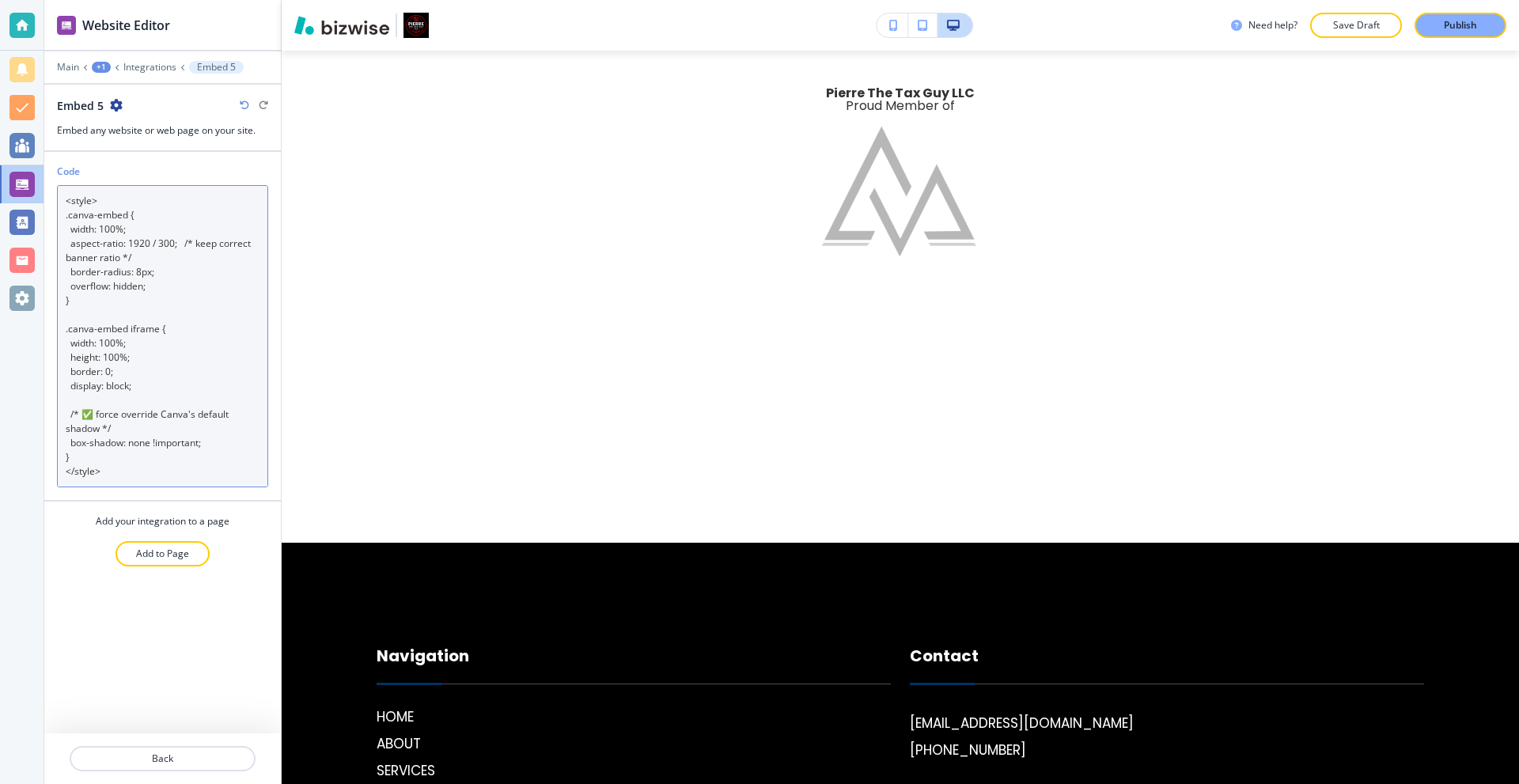
click at [178, 231] on textarea "<div class="canva-embed"> <iframe loading="lazy" src="[URL][DOMAIN_NAME]"> </if…" at bounding box center [162, 337] width 211 height 302
paste textarea
click at [149, 295] on textarea "<div class="canva-embed"> <iframe loading="lazy" src="[URL][DOMAIN_NAME]"> </if…" at bounding box center [162, 337] width 211 height 302
paste textarea
click at [210, 410] on textarea "<div class="canva-embed"> <iframe loading="lazy" src="[URL][DOMAIN_NAME]"> </if…" at bounding box center [162, 337] width 211 height 302
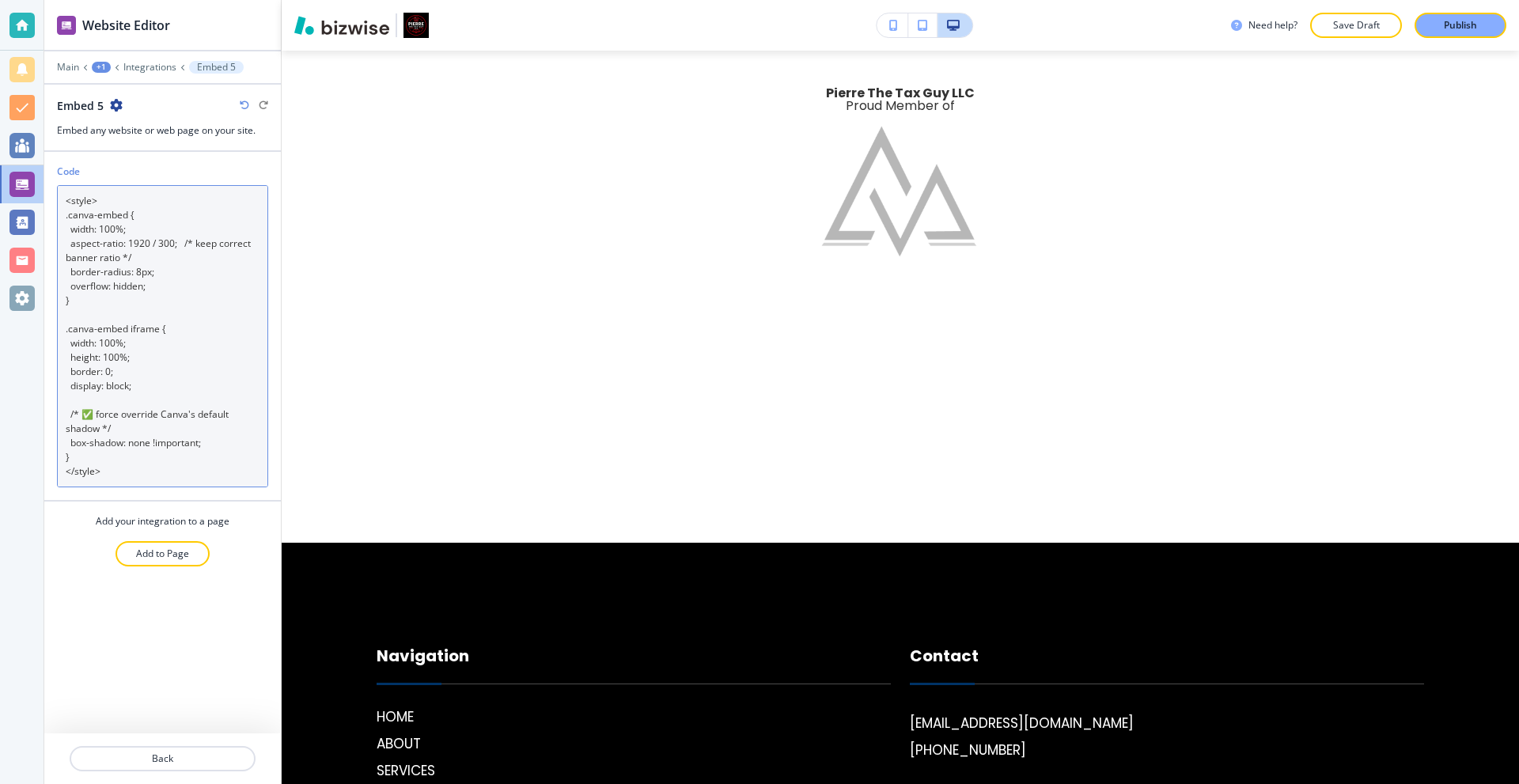
paste textarea
type textarea "<div class="canva-embed"> <iframe loading="lazy" src="[URL][DOMAIN_NAME]"> </if…"
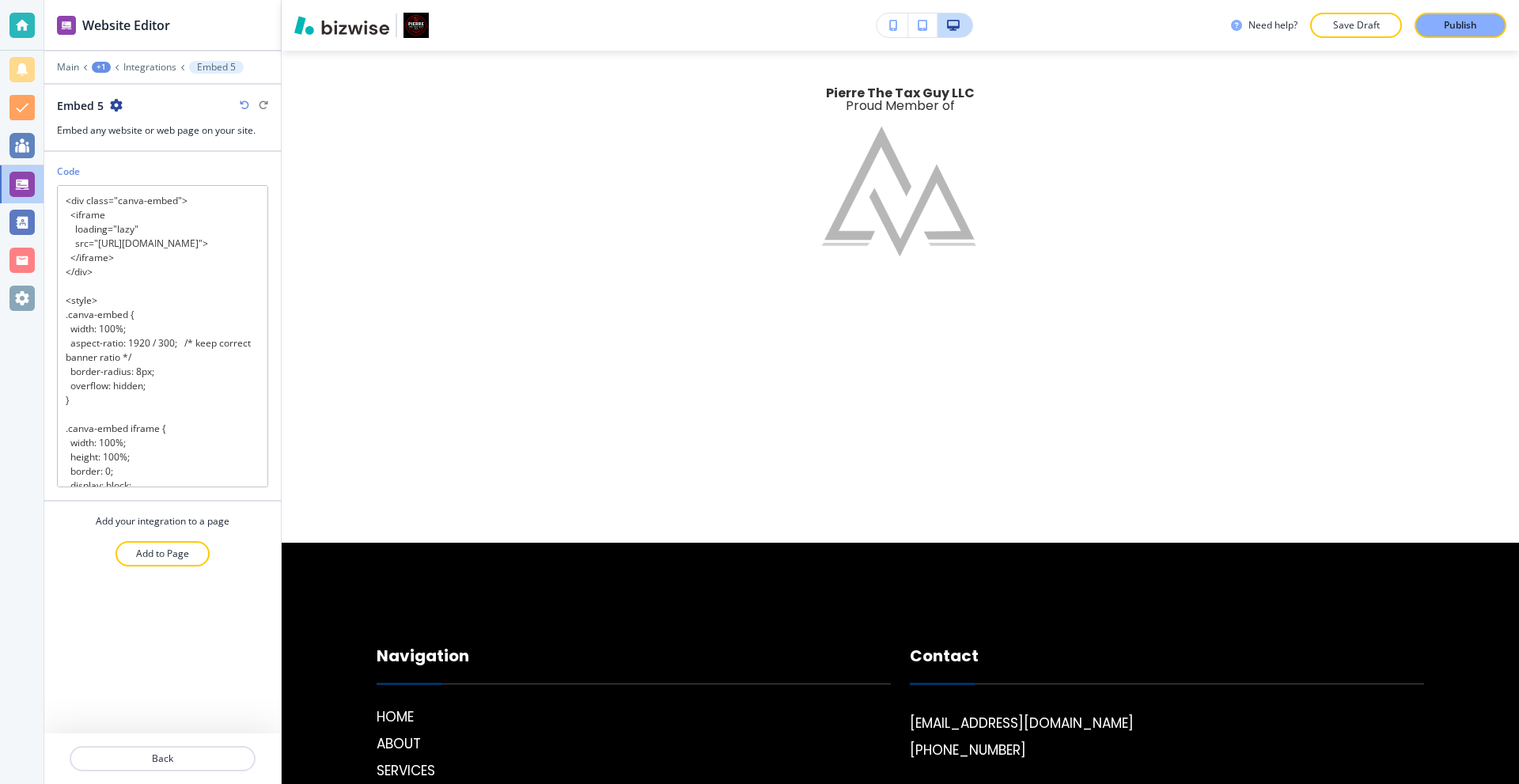
click at [225, 648] on div "Code <div class="canva-embed"> <iframe loading="lazy" src="[URL][DOMAIN_NAME]">…" at bounding box center [162, 443] width 236 height 582
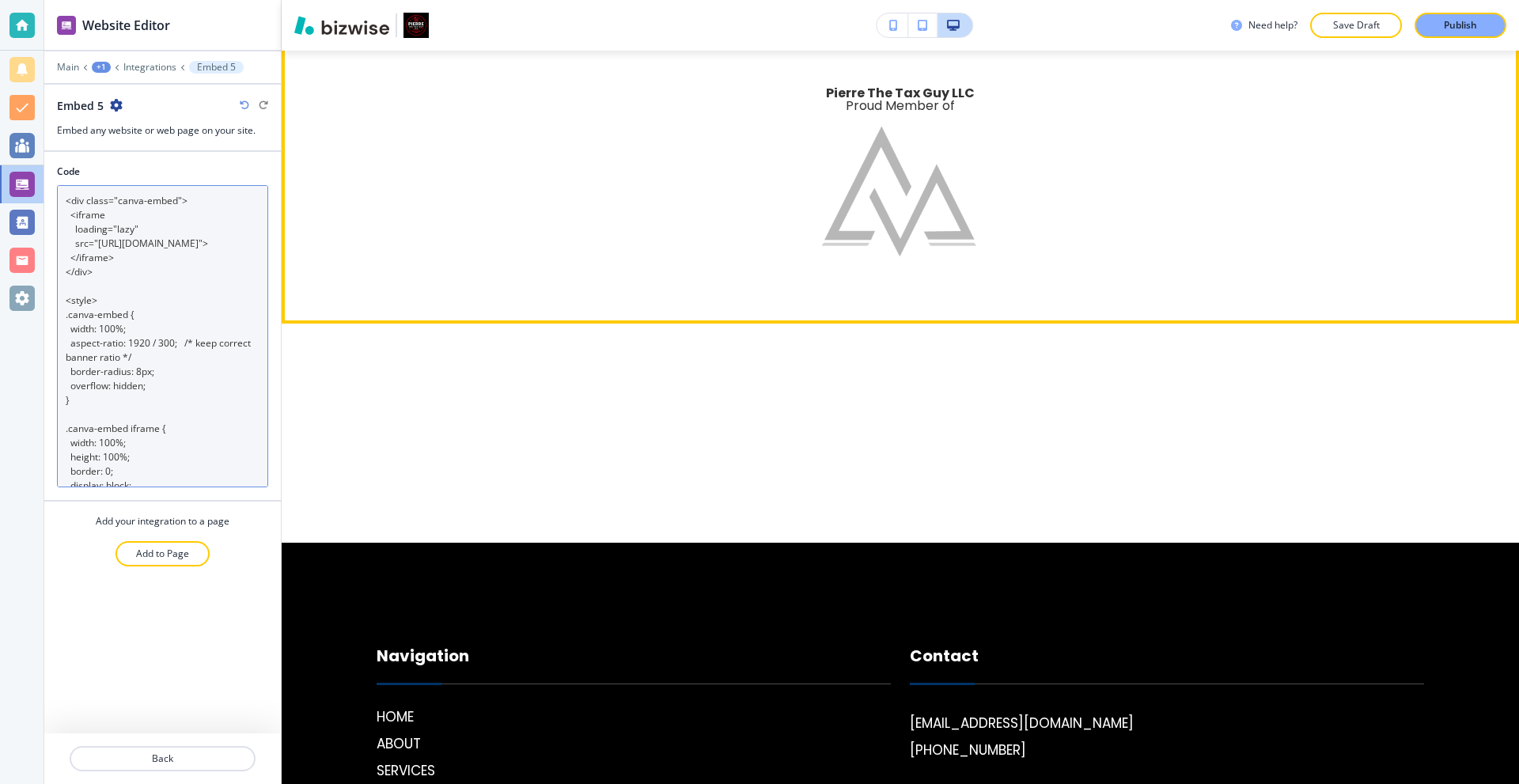
click at [252, 271] on textarea "<div class="canva-embed"> <iframe loading="lazy" src="[URL][DOMAIN_NAME]"> </if…" at bounding box center [162, 337] width 211 height 302
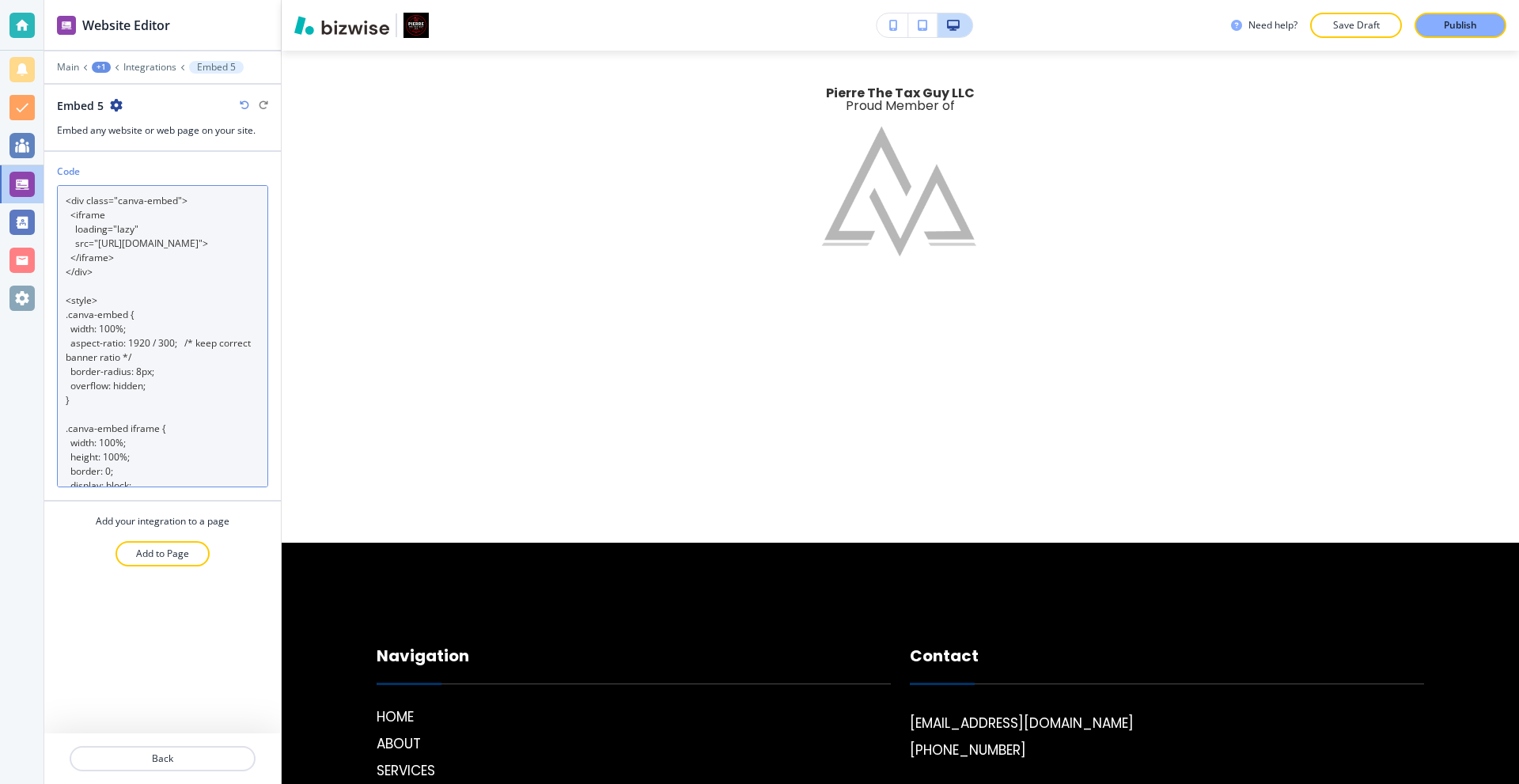
click at [232, 283] on textarea "<div class="canva-embed"> <iframe loading="lazy" src="[URL][DOMAIN_NAME]"> </if…" at bounding box center [162, 337] width 211 height 302
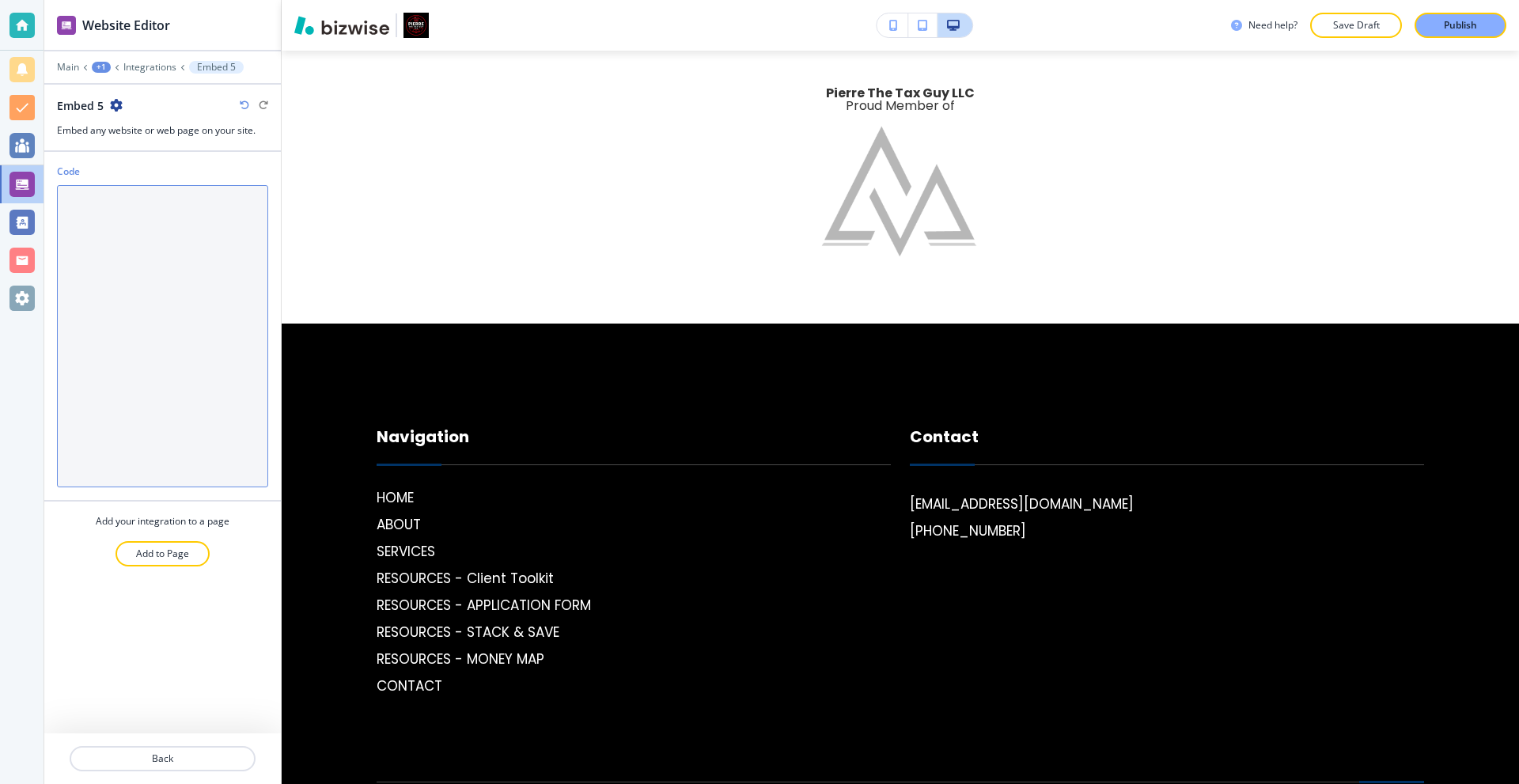
paste textarea "<div class="canva-embed"> <iframe loading="lazy" src="[URL][DOMAIN_NAME]"> </if…"
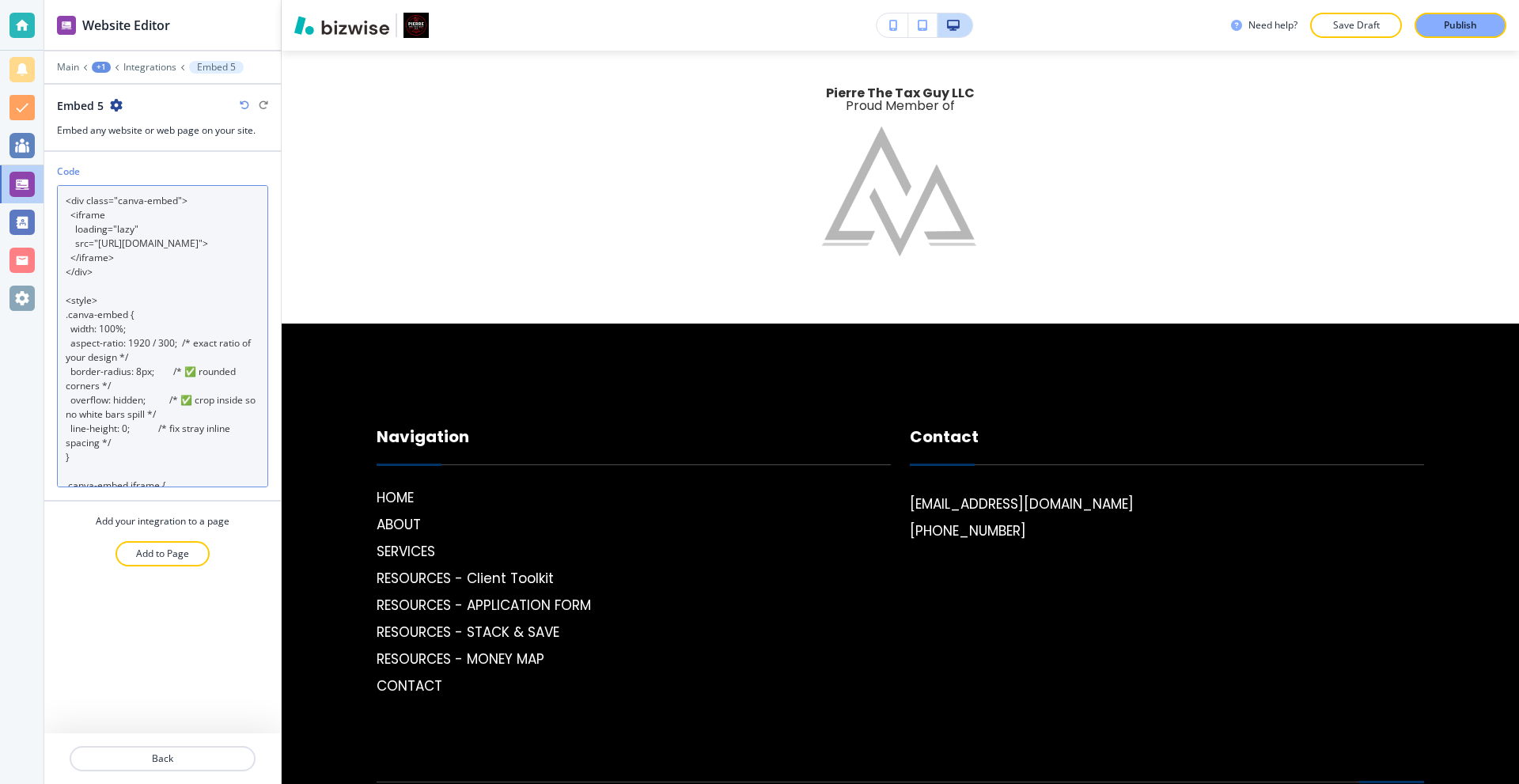
scroll to position [191, 0]
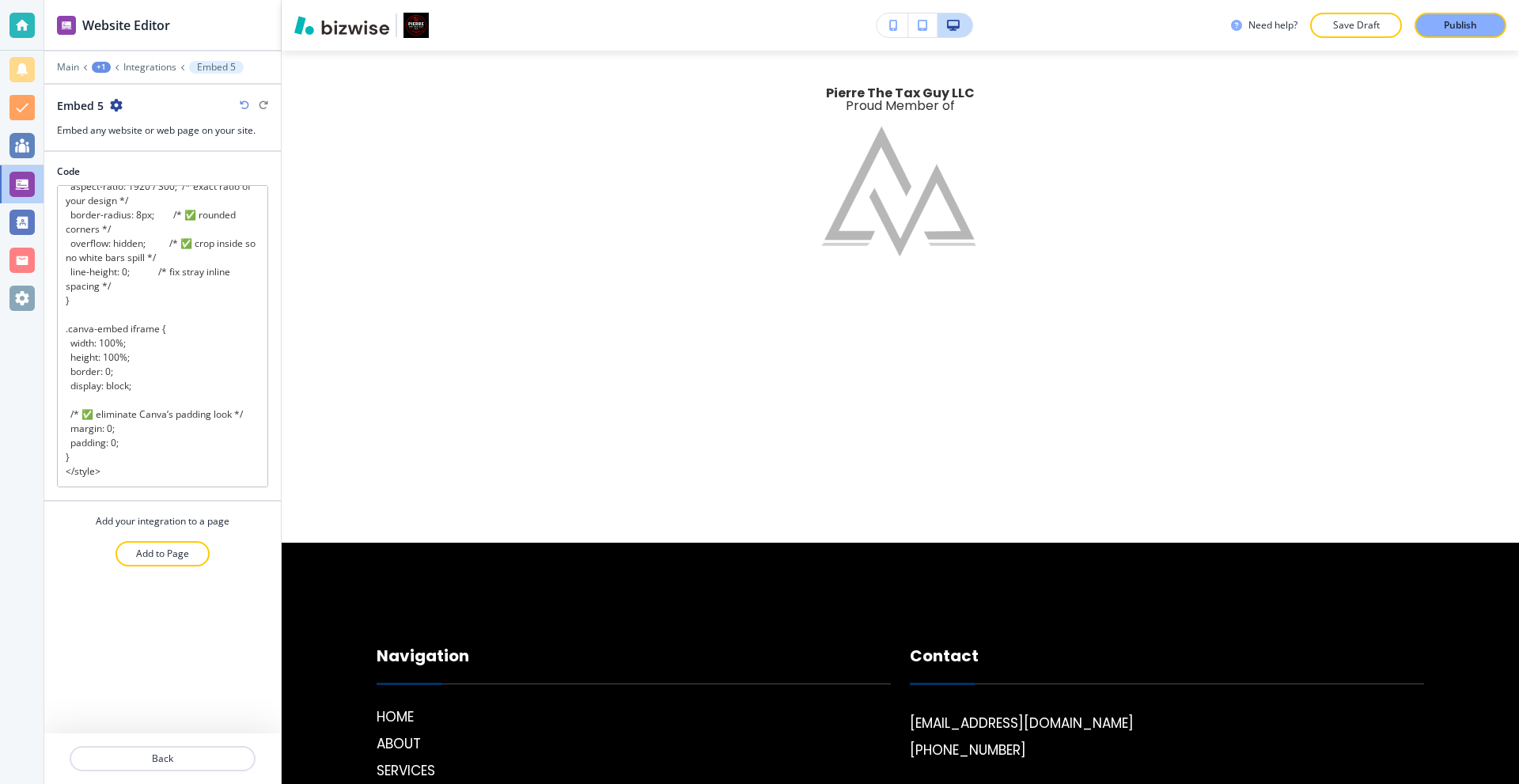
click at [178, 643] on div "Code <div class="canva-embed"> <iframe loading="lazy" src="[URL][DOMAIN_NAME]">…" at bounding box center [162, 443] width 236 height 582
click at [174, 690] on div "Code <div class="canva-embed"> <iframe loading="lazy" src="[URL][DOMAIN_NAME]">…" at bounding box center [162, 443] width 236 height 582
click at [213, 669] on div "Code <div class="canva-embed"> <iframe loading="lazy" src="[URL][DOMAIN_NAME]">…" at bounding box center [162, 443] width 236 height 582
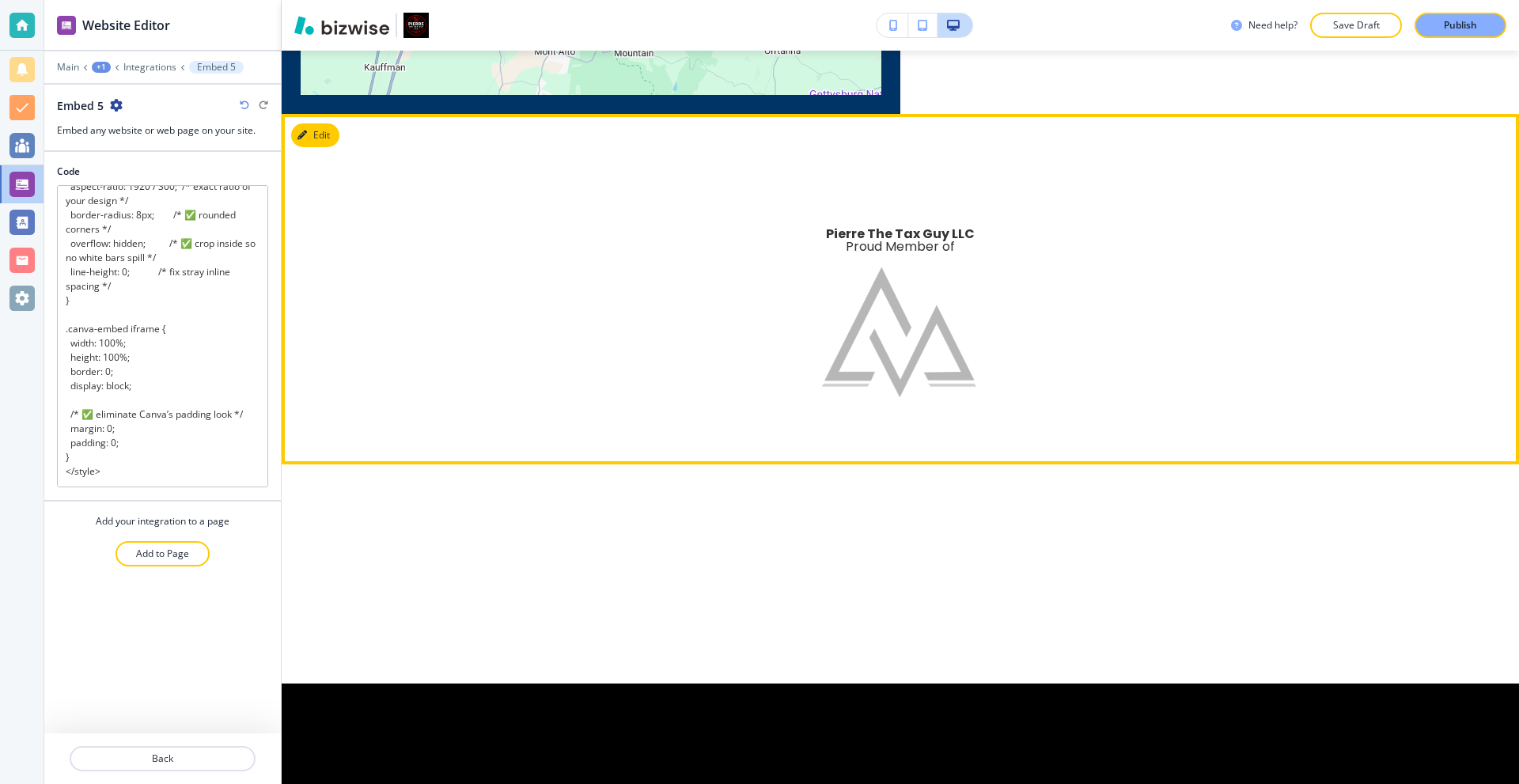
scroll to position [4323, 0]
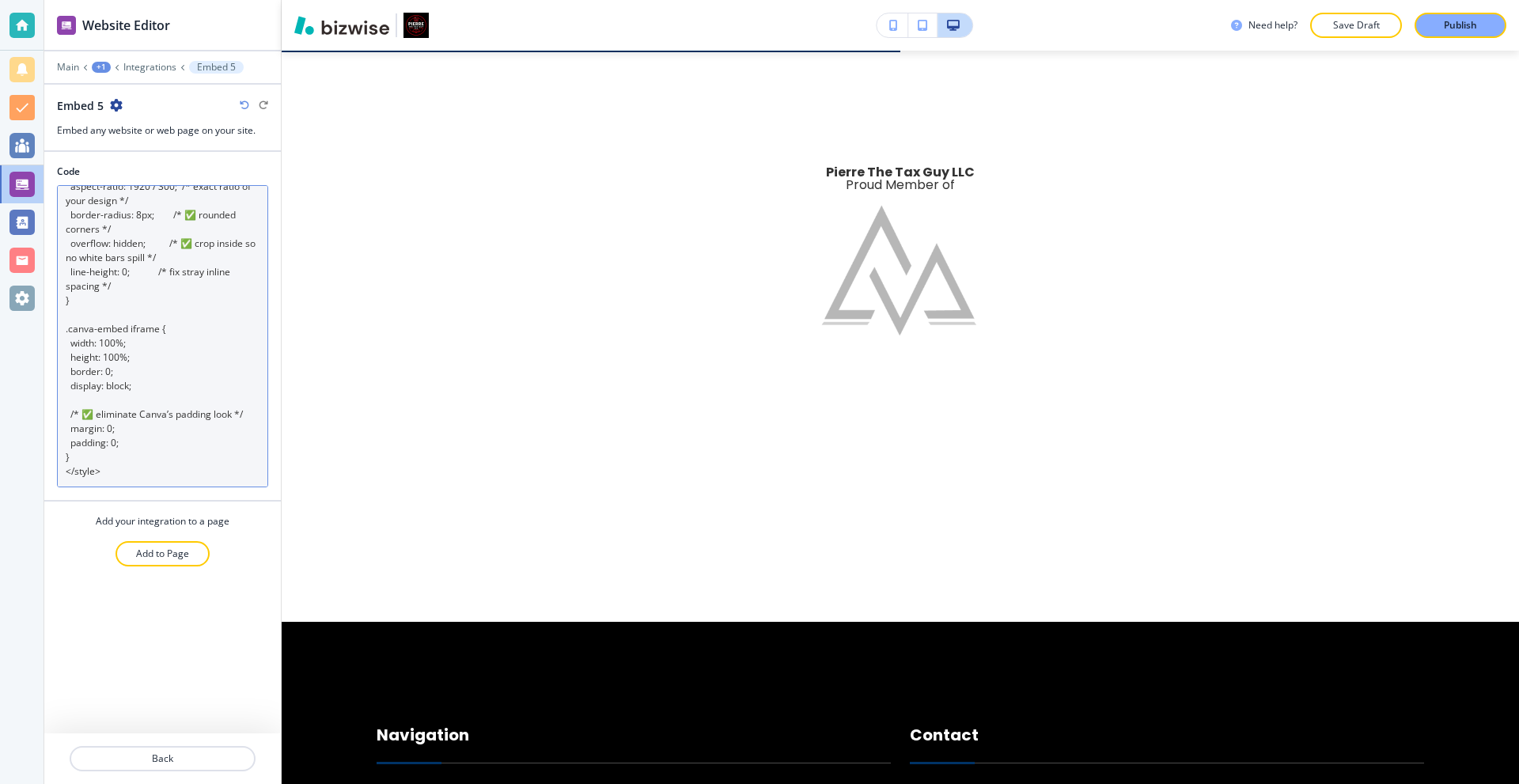
click at [154, 388] on textarea "<div class="canva-embed"> <iframe loading="lazy" src="[URL][DOMAIN_NAME]"> </if…" at bounding box center [162, 337] width 211 height 302
paste textarea "/* reset the page margin so no white bar appears */ html, body { margin: 0; pad…"
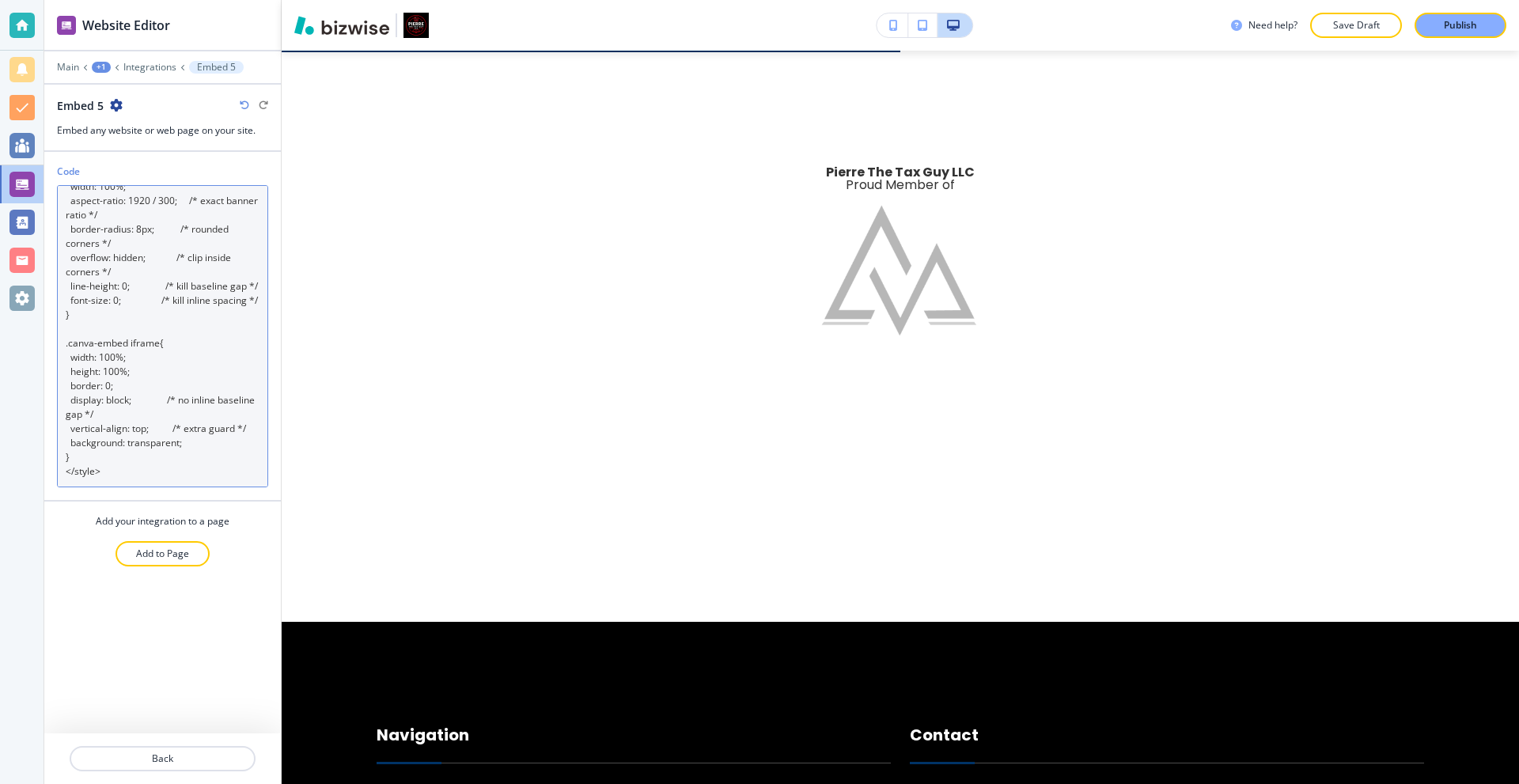
type textarea "<div class="canva-embed"> <iframe loading="lazy" src="[URL][DOMAIN_NAME]"> </if…"
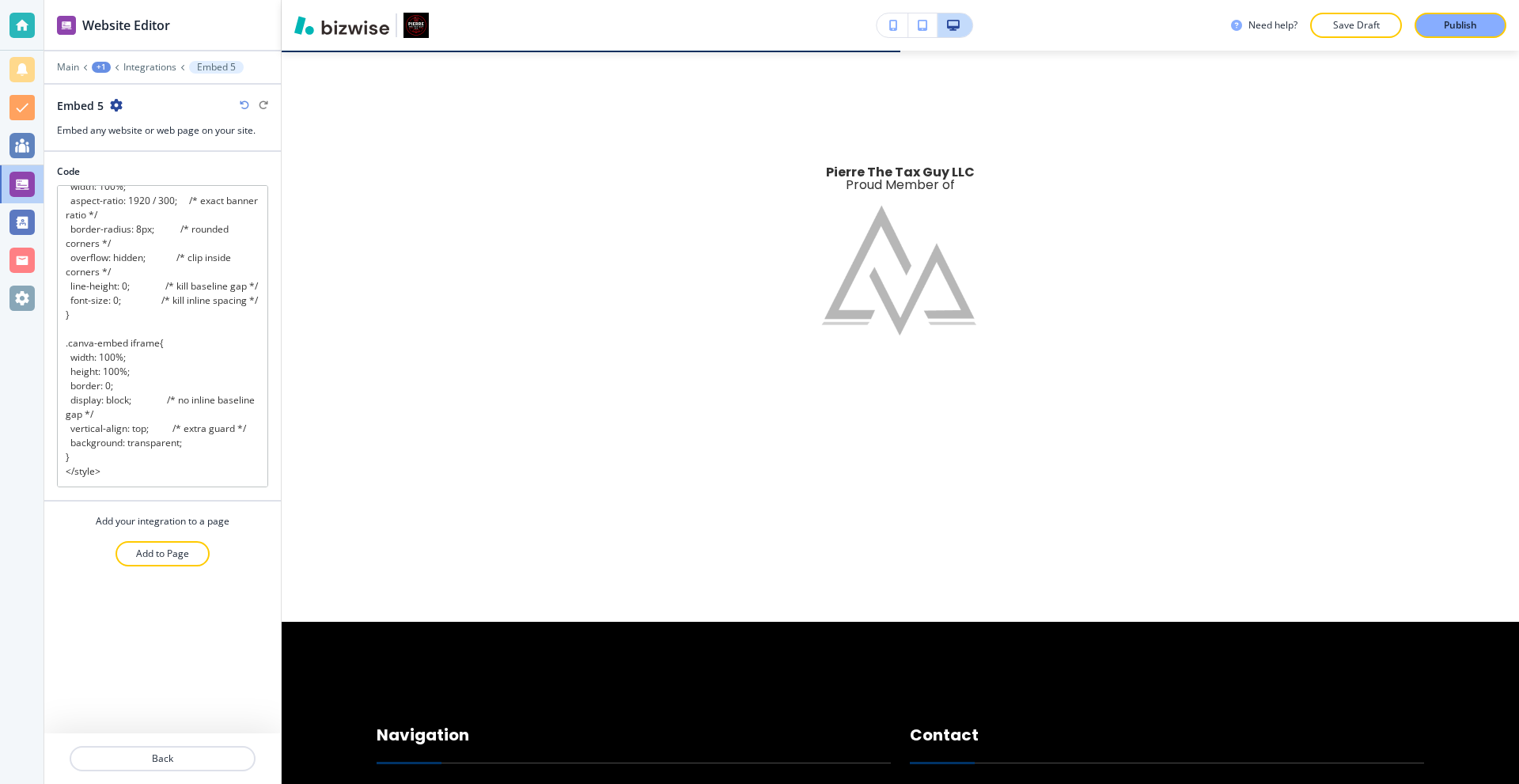
click at [88, 634] on div "Code <div class="canva-embed"> <iframe loading="lazy" src="[URL][DOMAIN_NAME]">…" at bounding box center [162, 443] width 236 height 582
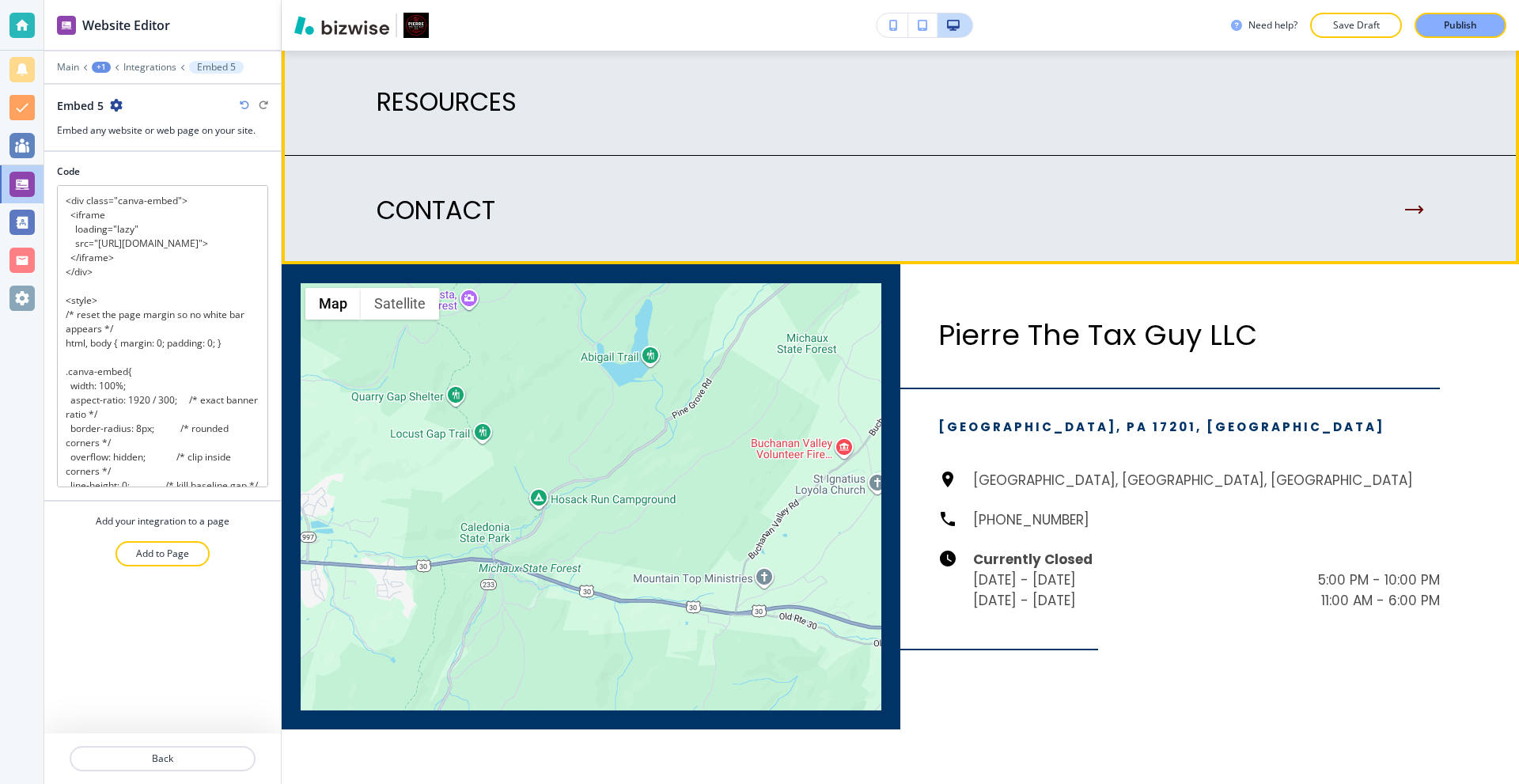
scroll to position [3690, 0]
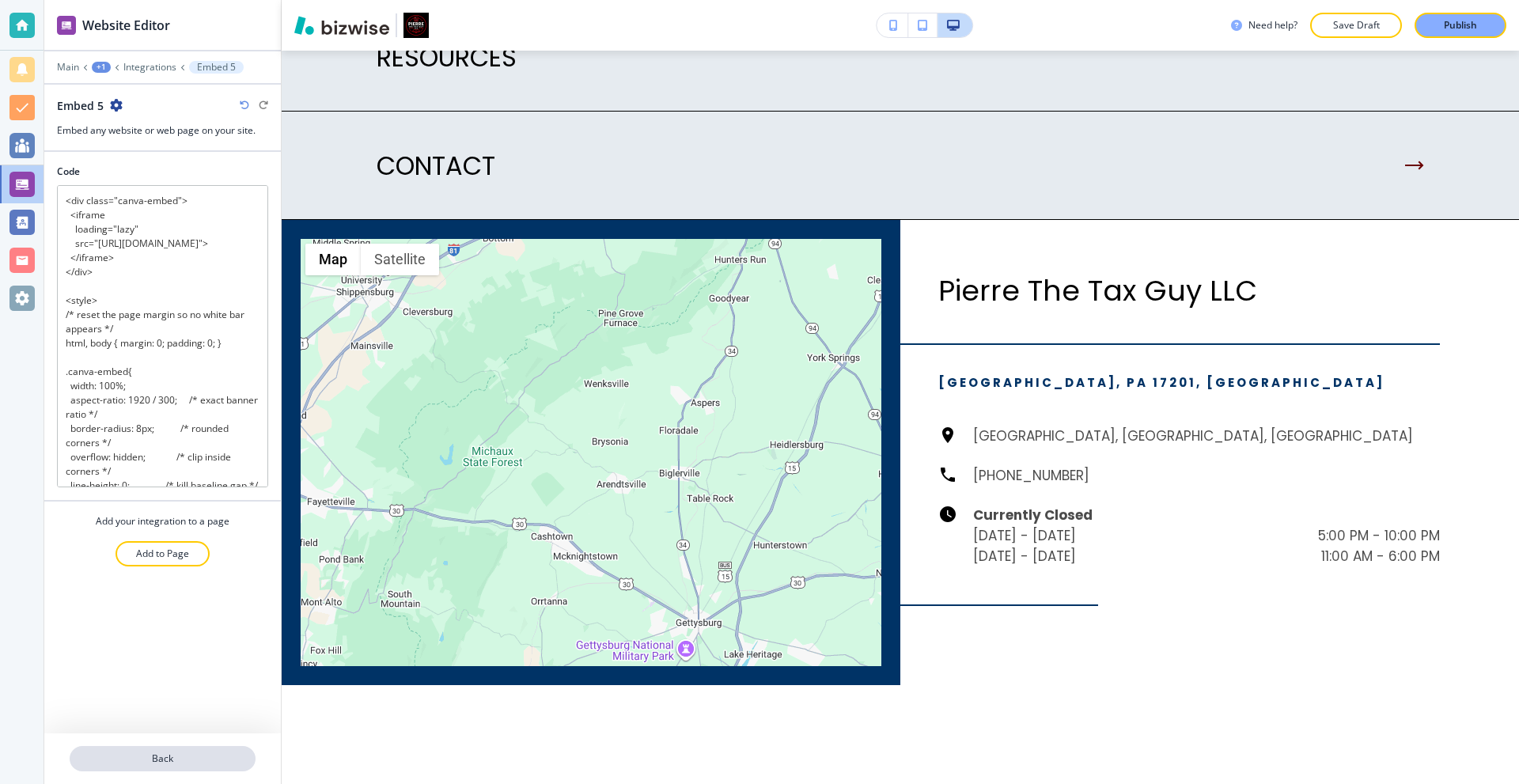
click at [185, 753] on p "Back" at bounding box center [162, 759] width 183 height 14
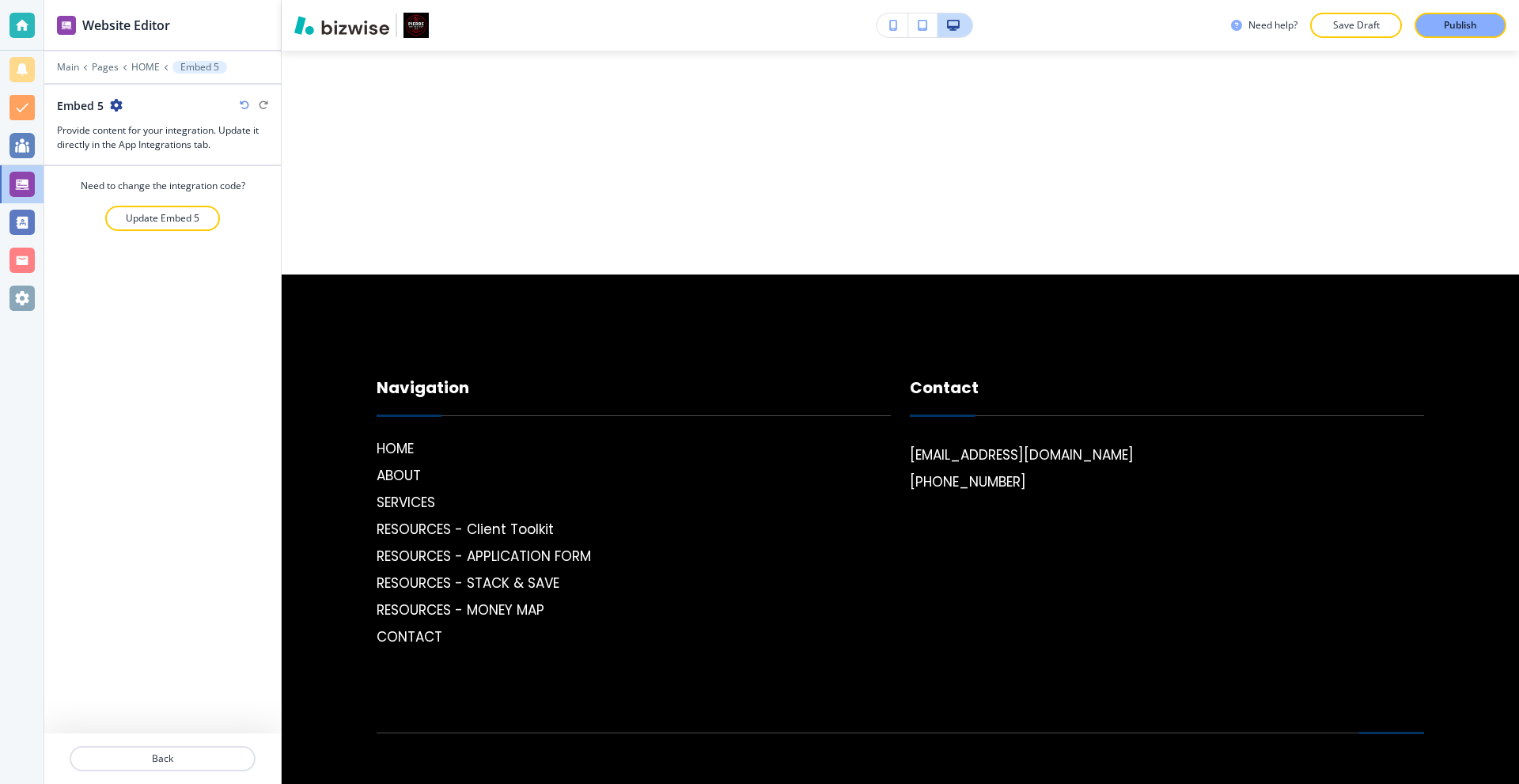
scroll to position [4675, 0]
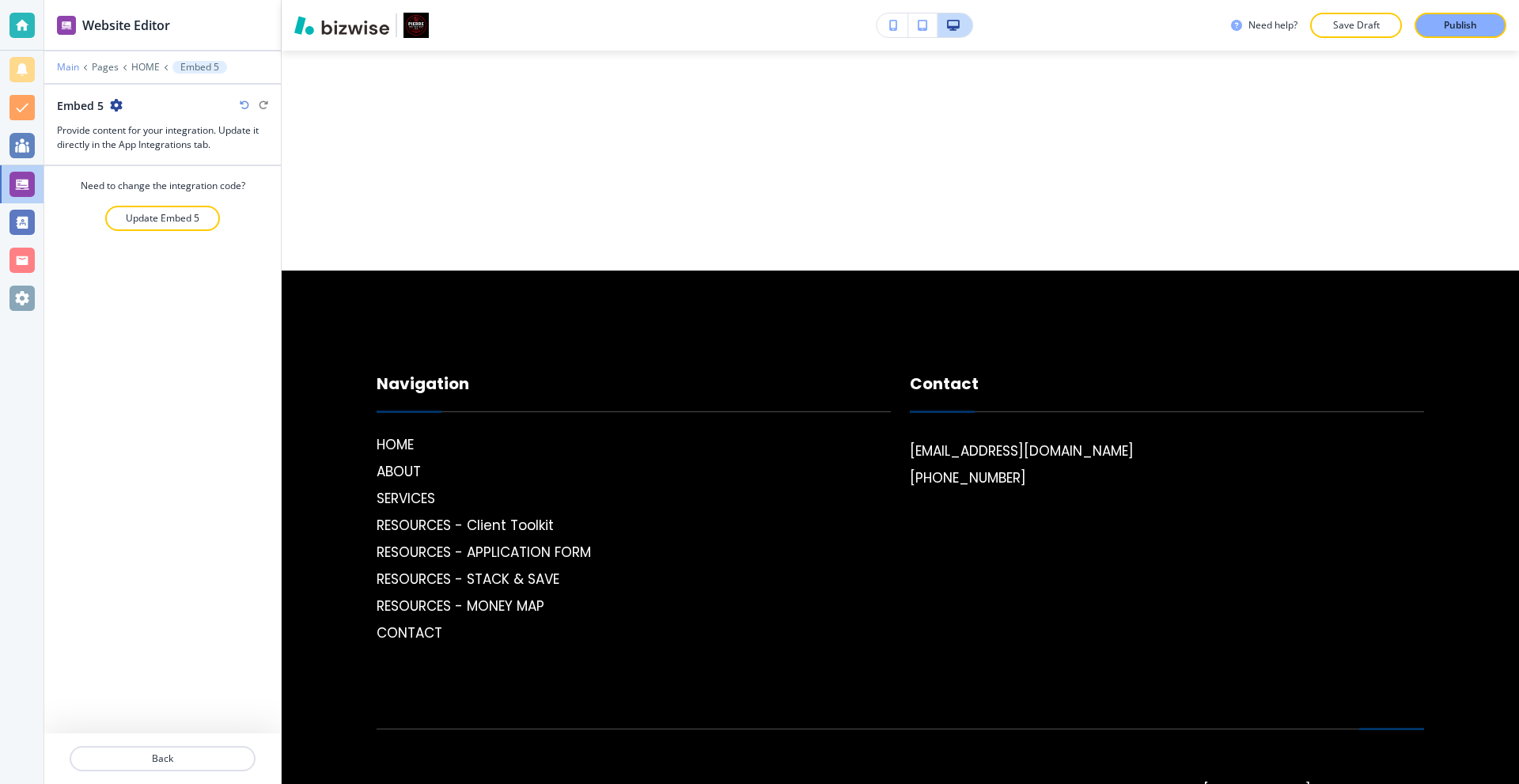
click at [73, 64] on p "Main" at bounding box center [68, 68] width 22 height 11
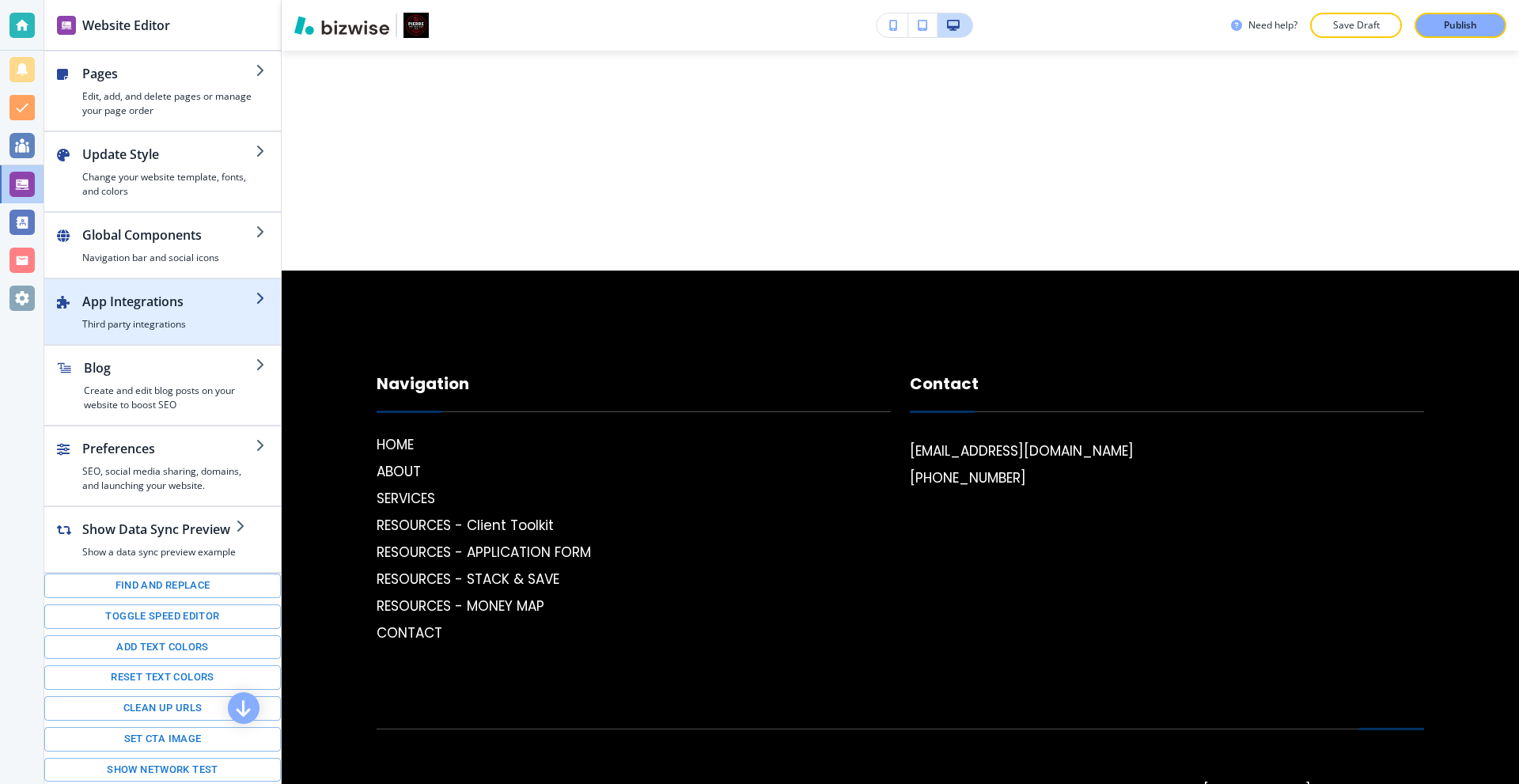
click at [178, 306] on h2 "App Integrations" at bounding box center [169, 302] width 174 height 19
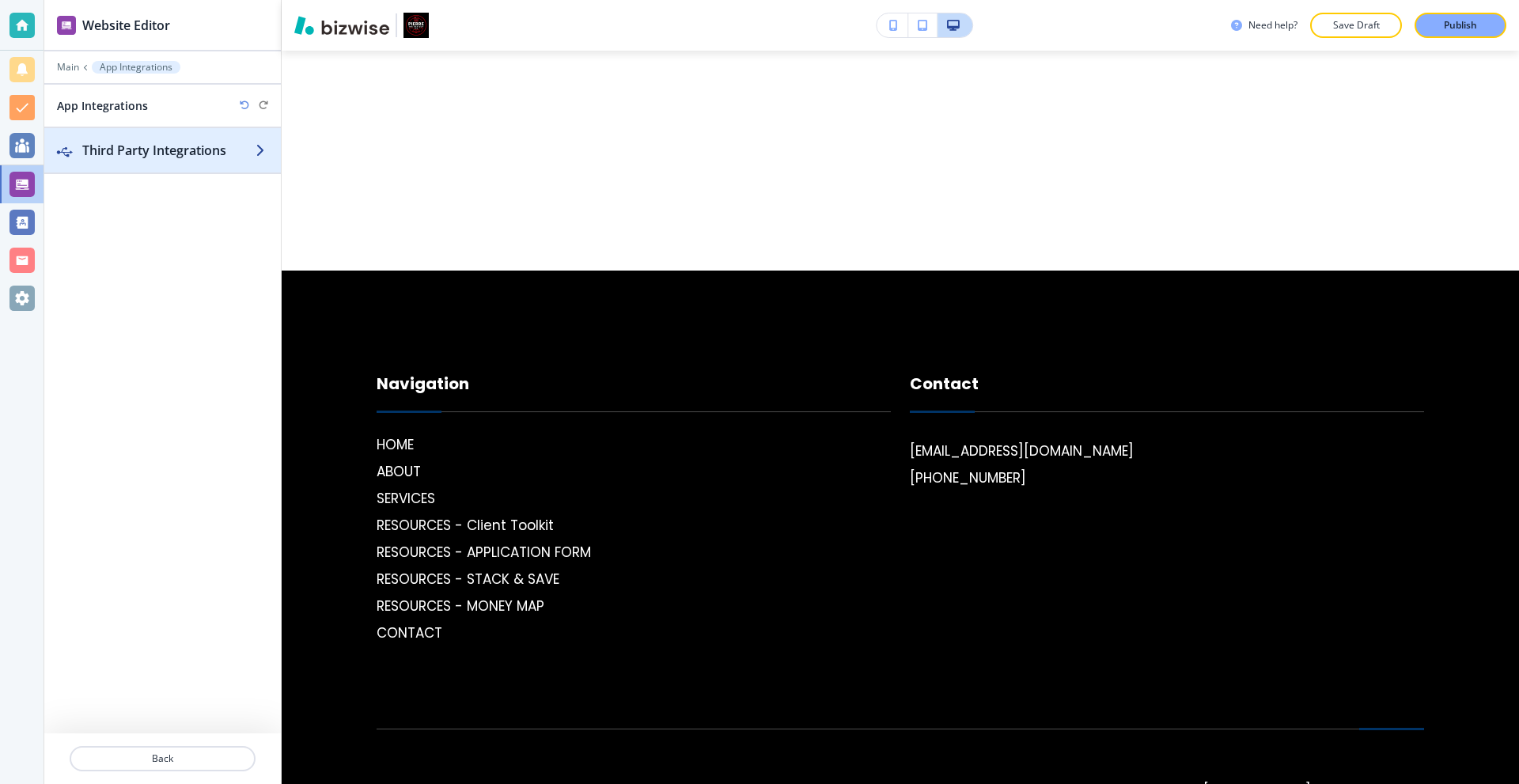
click at [202, 154] on h2 "Third Party Integrations" at bounding box center [169, 150] width 174 height 19
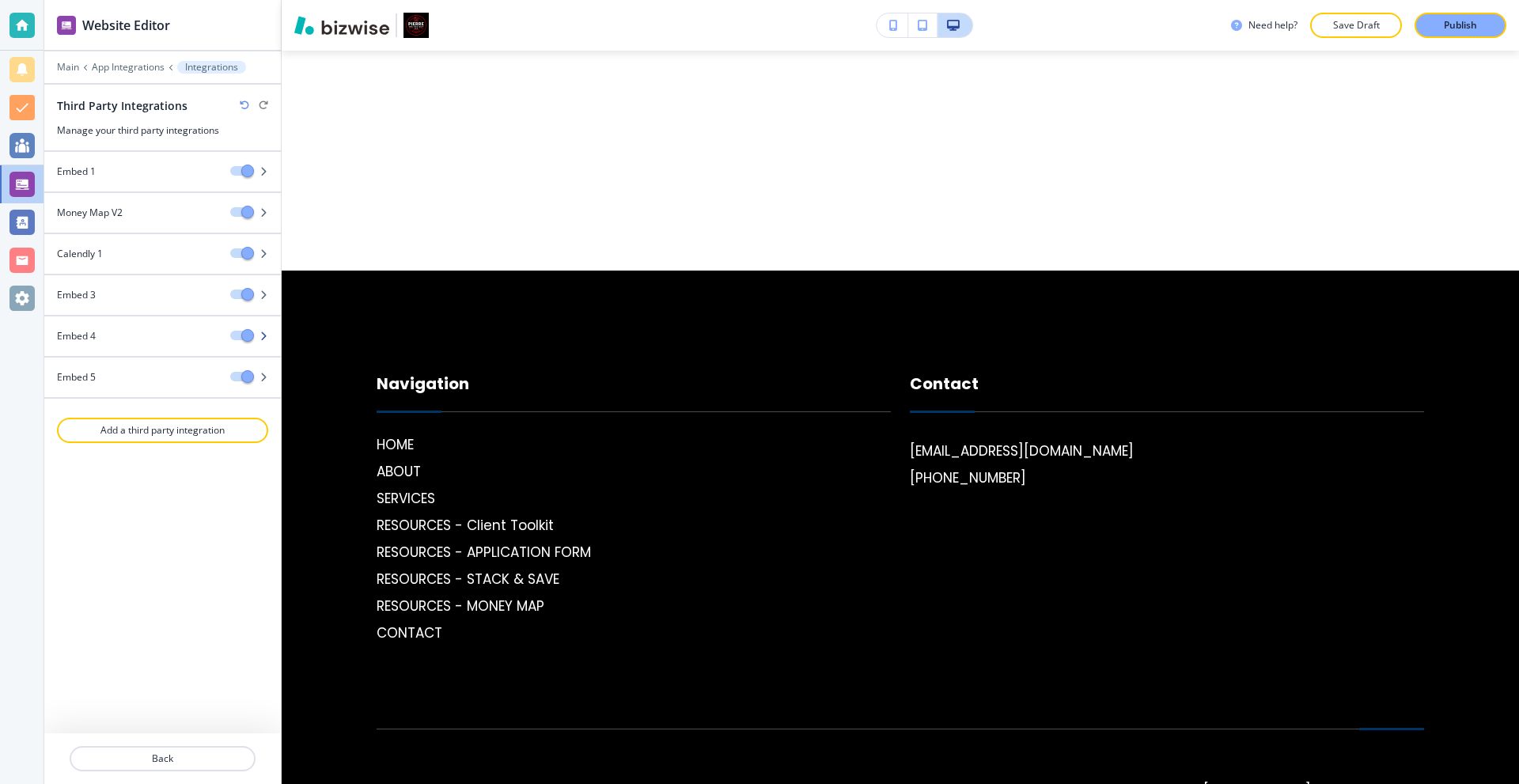
click at [241, 333] on span "button" at bounding box center [248, 336] width 13 height 13
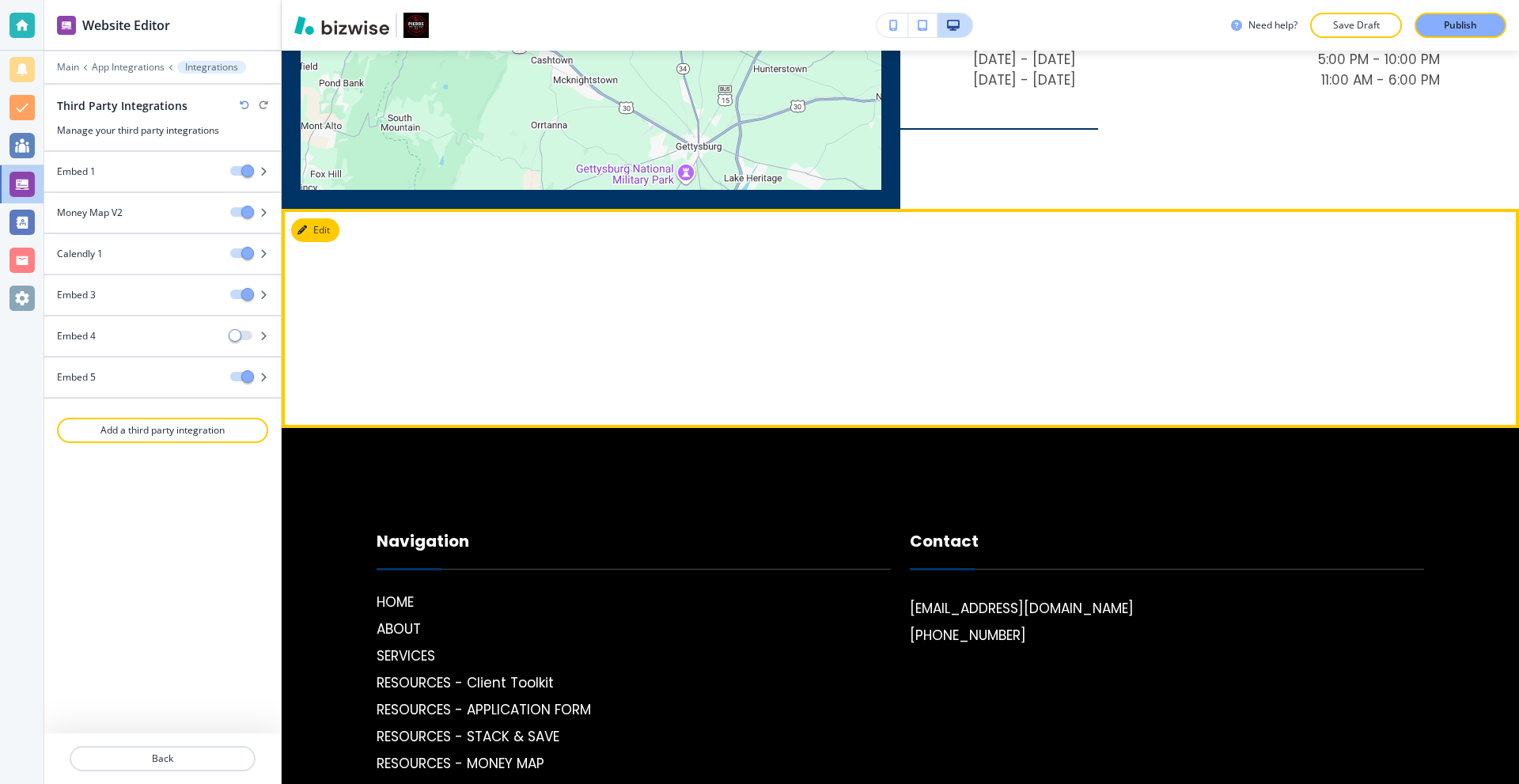
scroll to position [3973, 0]
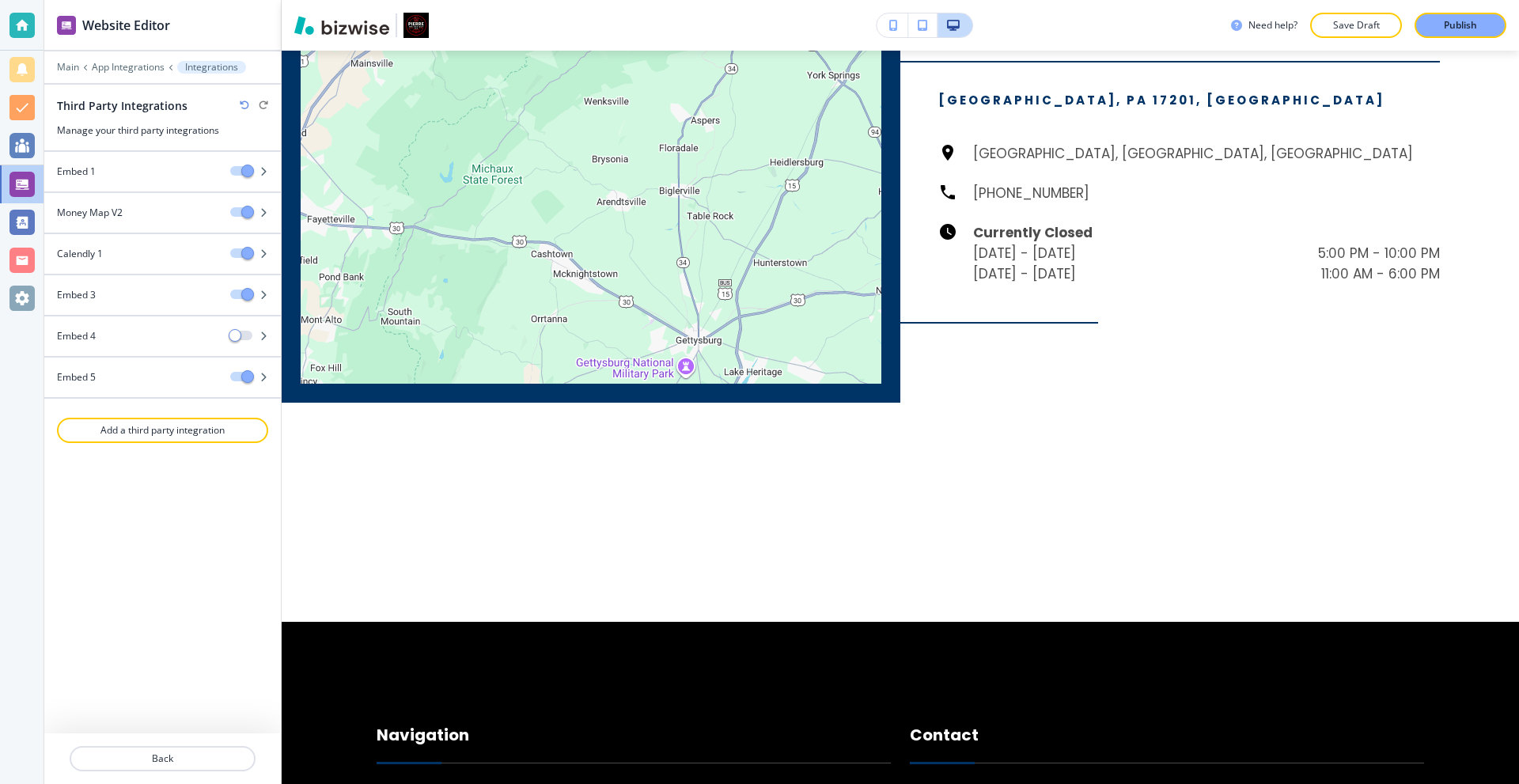
click at [66, 596] on div "Embed 1 Money Map V2 Calendly 1 Embed 3 Embed 4 Embed 5 Add a third party integ…" at bounding box center [162, 443] width 236 height 582
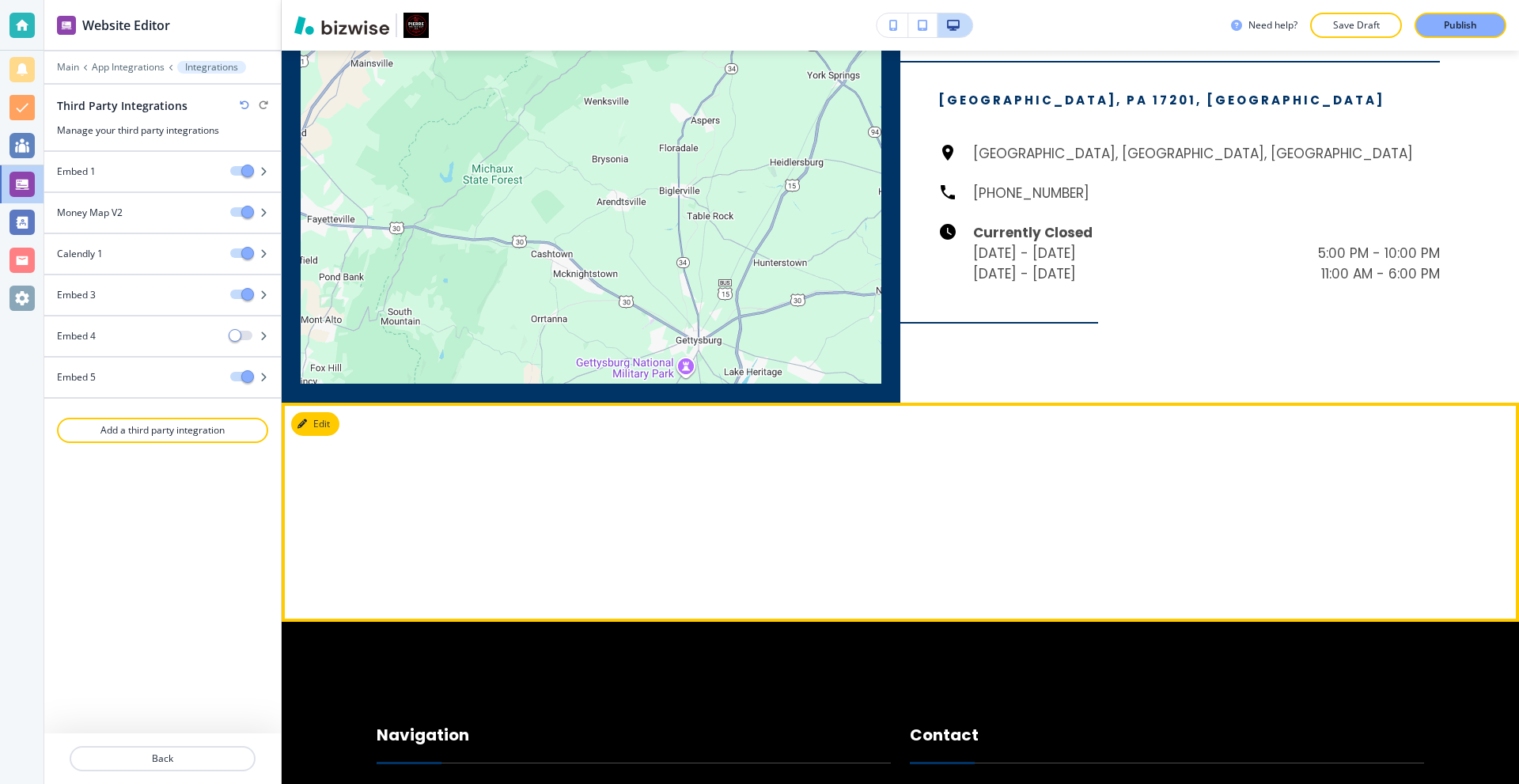
click at [303, 424] on icon "button" at bounding box center [303, 424] width 10 height 10
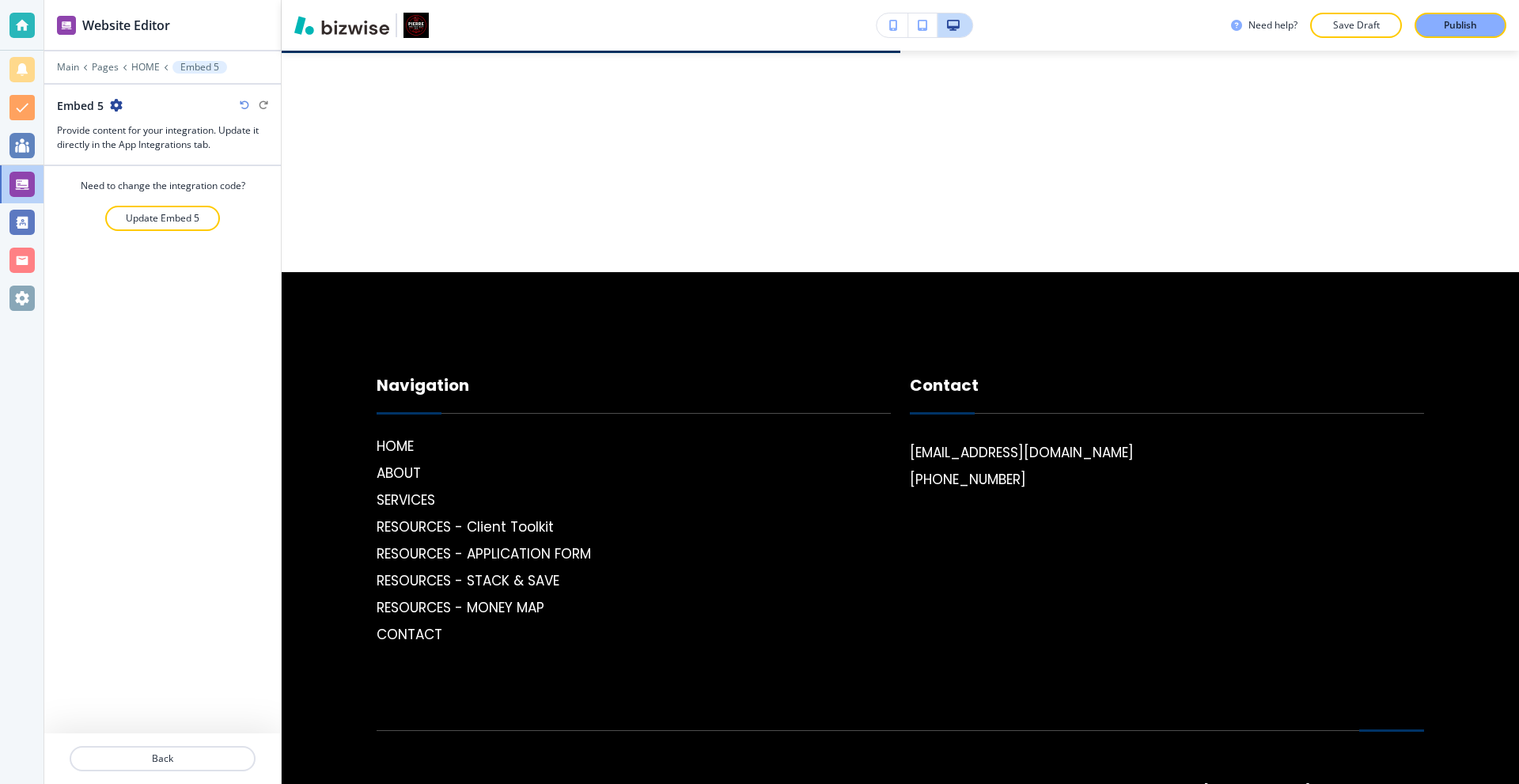
scroll to position [4324, 0]
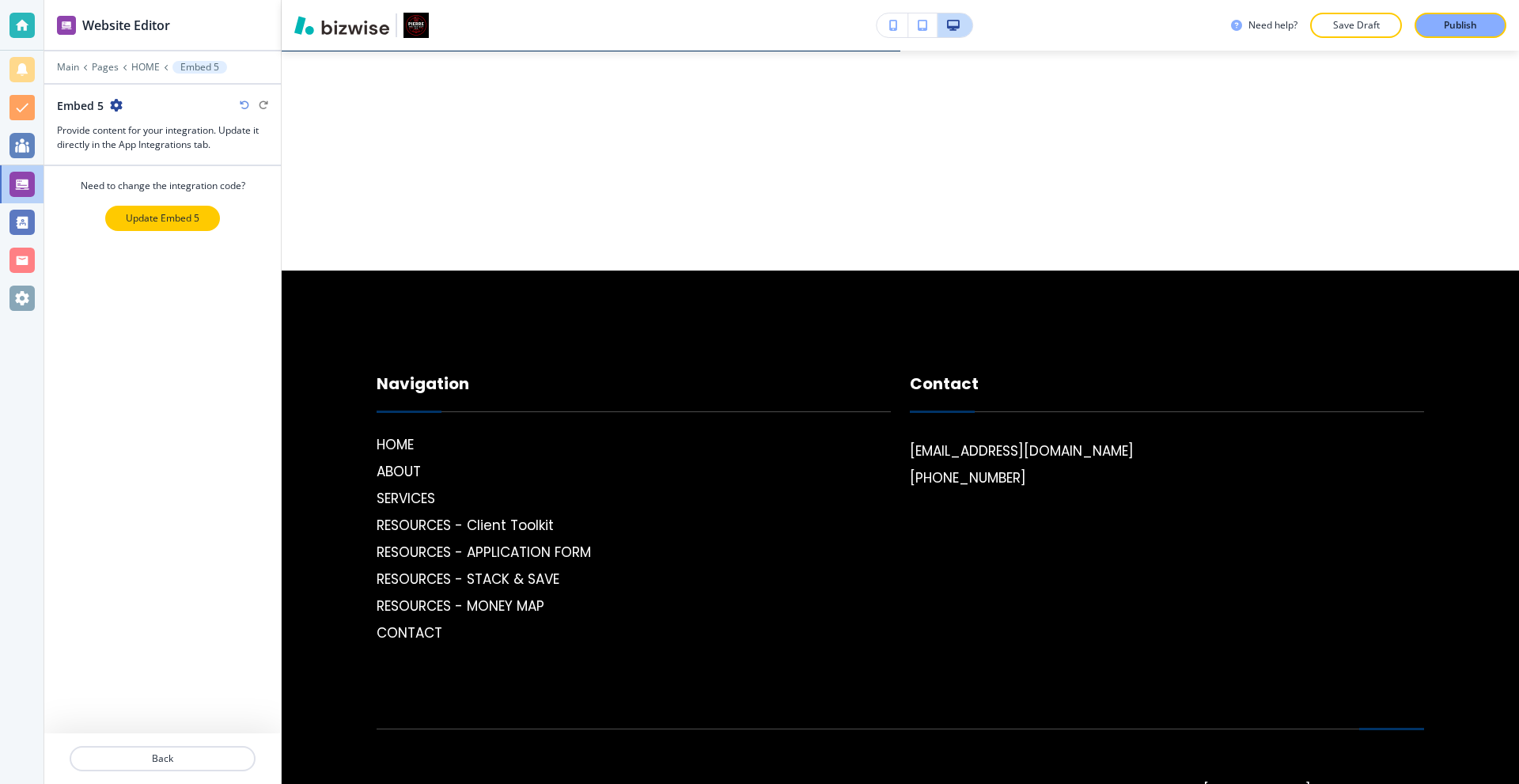
click at [143, 225] on button "Update Embed 5" at bounding box center [162, 218] width 115 height 25
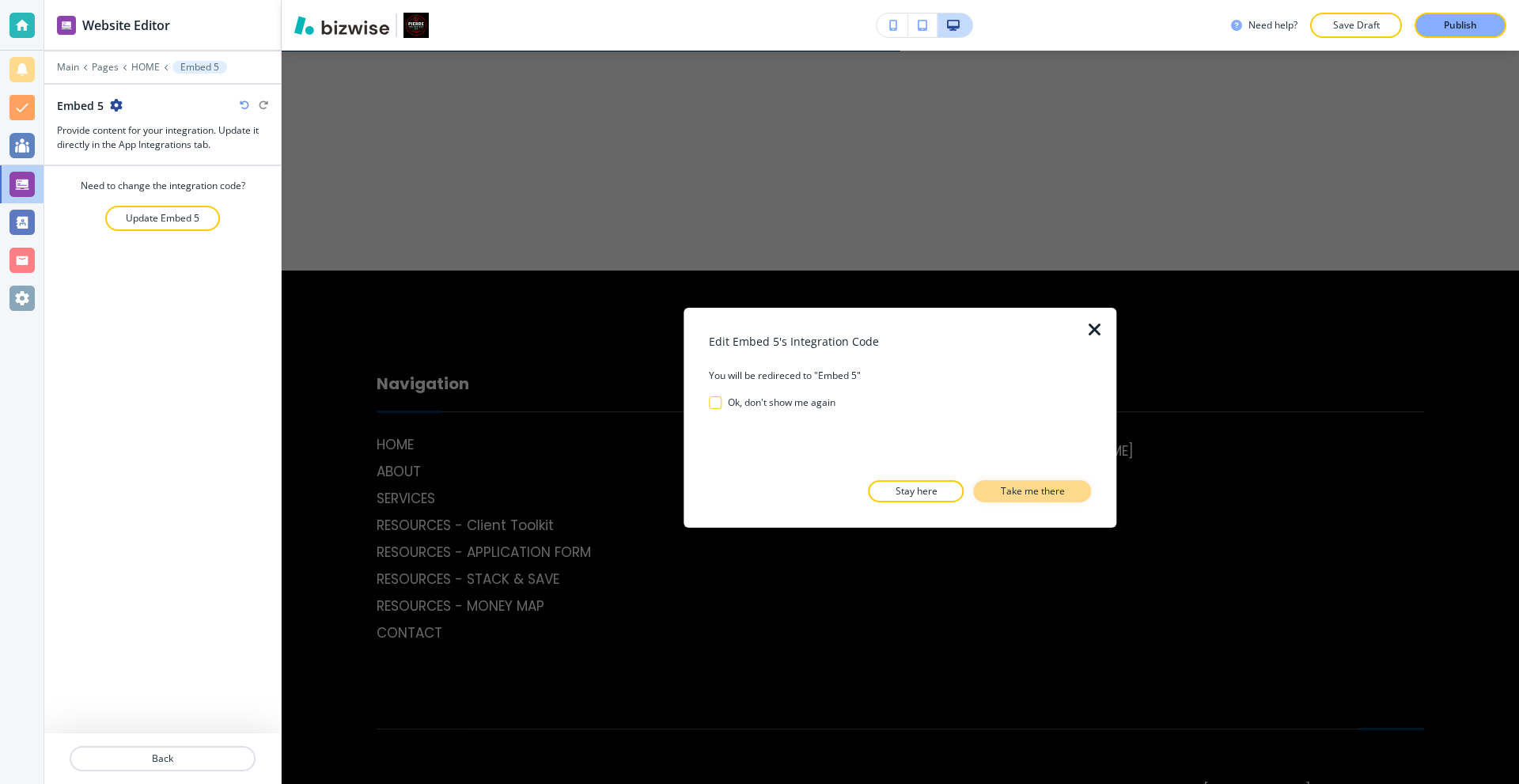
click at [1045, 495] on p "Take me there" at bounding box center [1033, 491] width 64 height 14
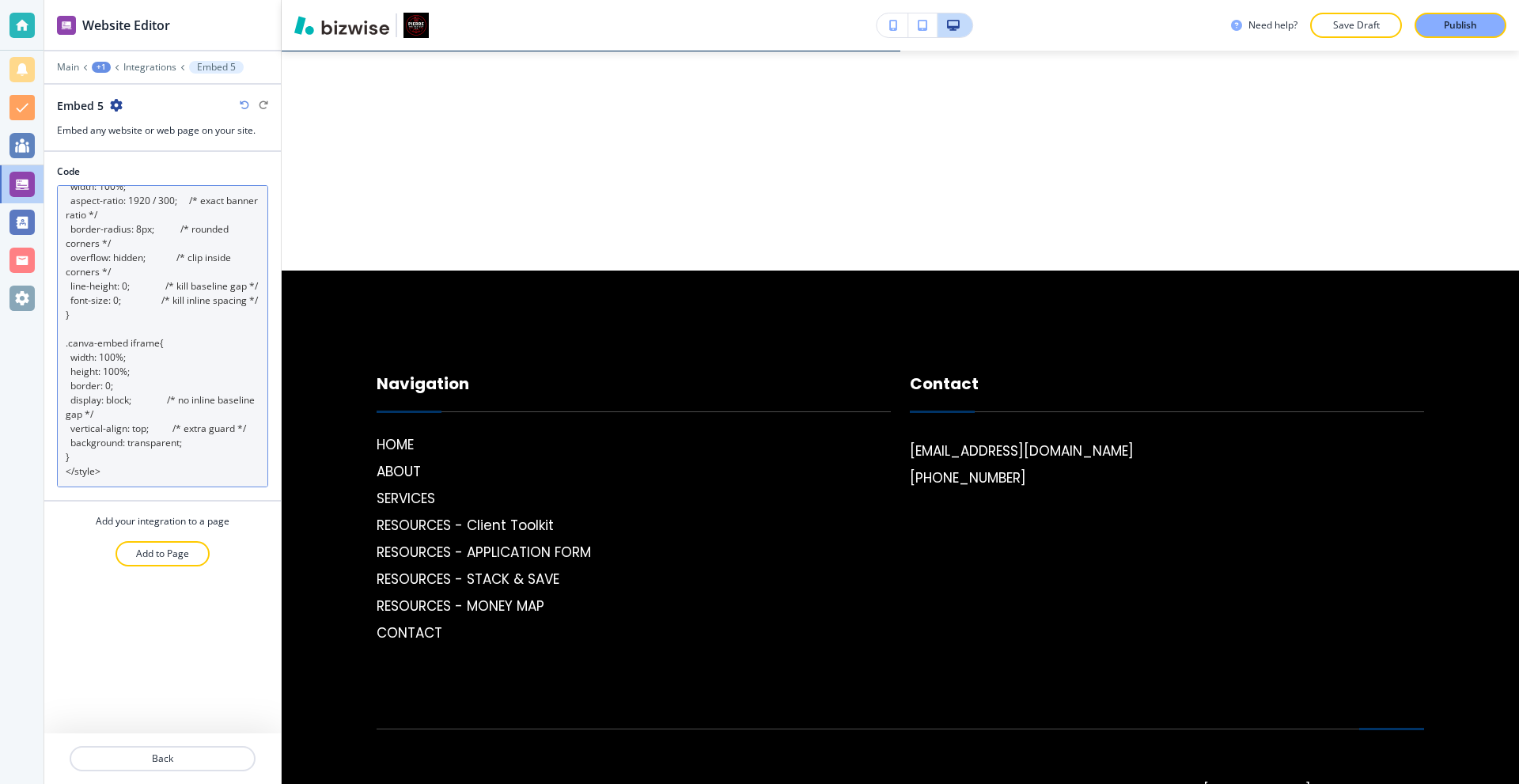
scroll to position [271, 0]
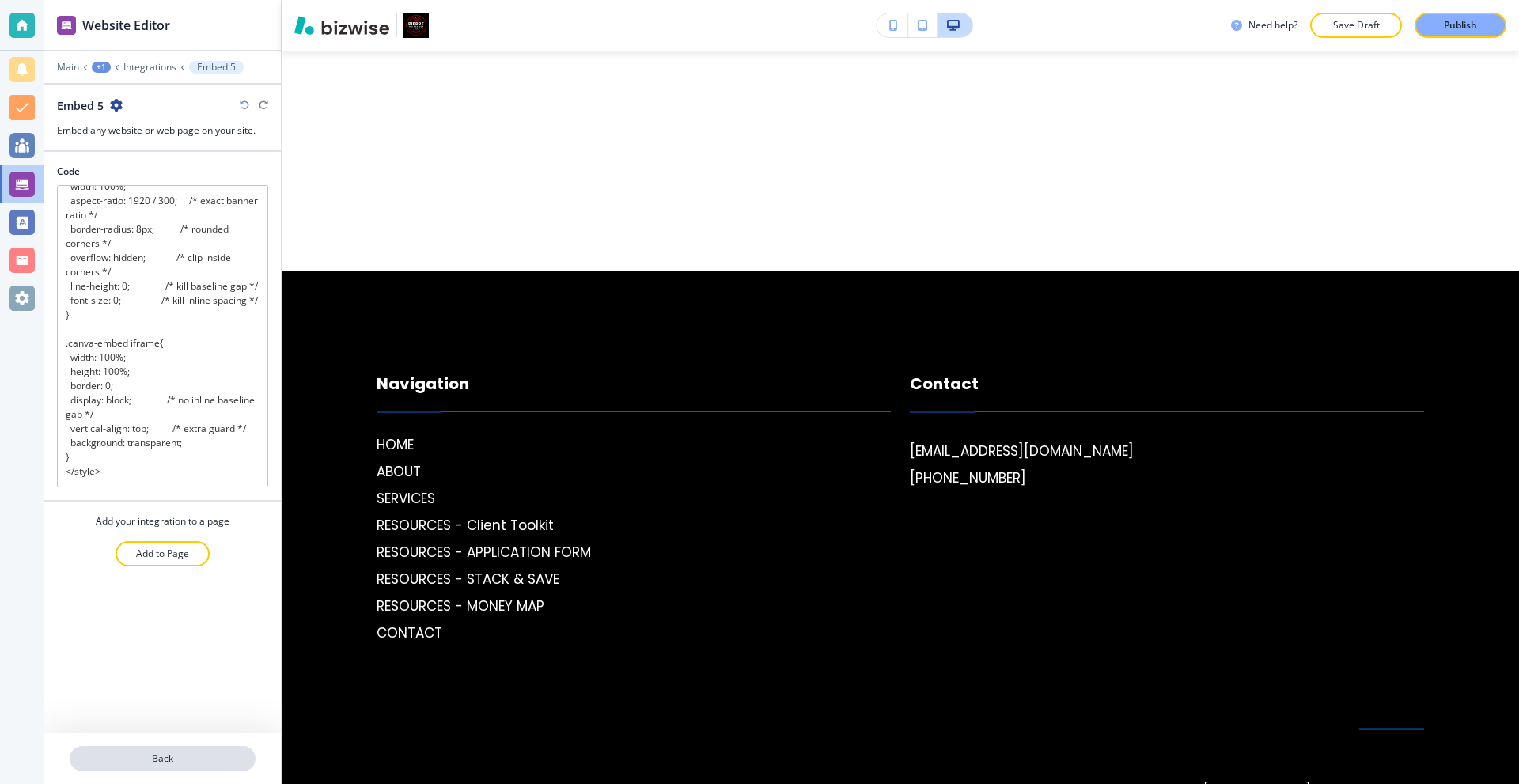
click at [180, 754] on p "Back" at bounding box center [162, 759] width 183 height 14
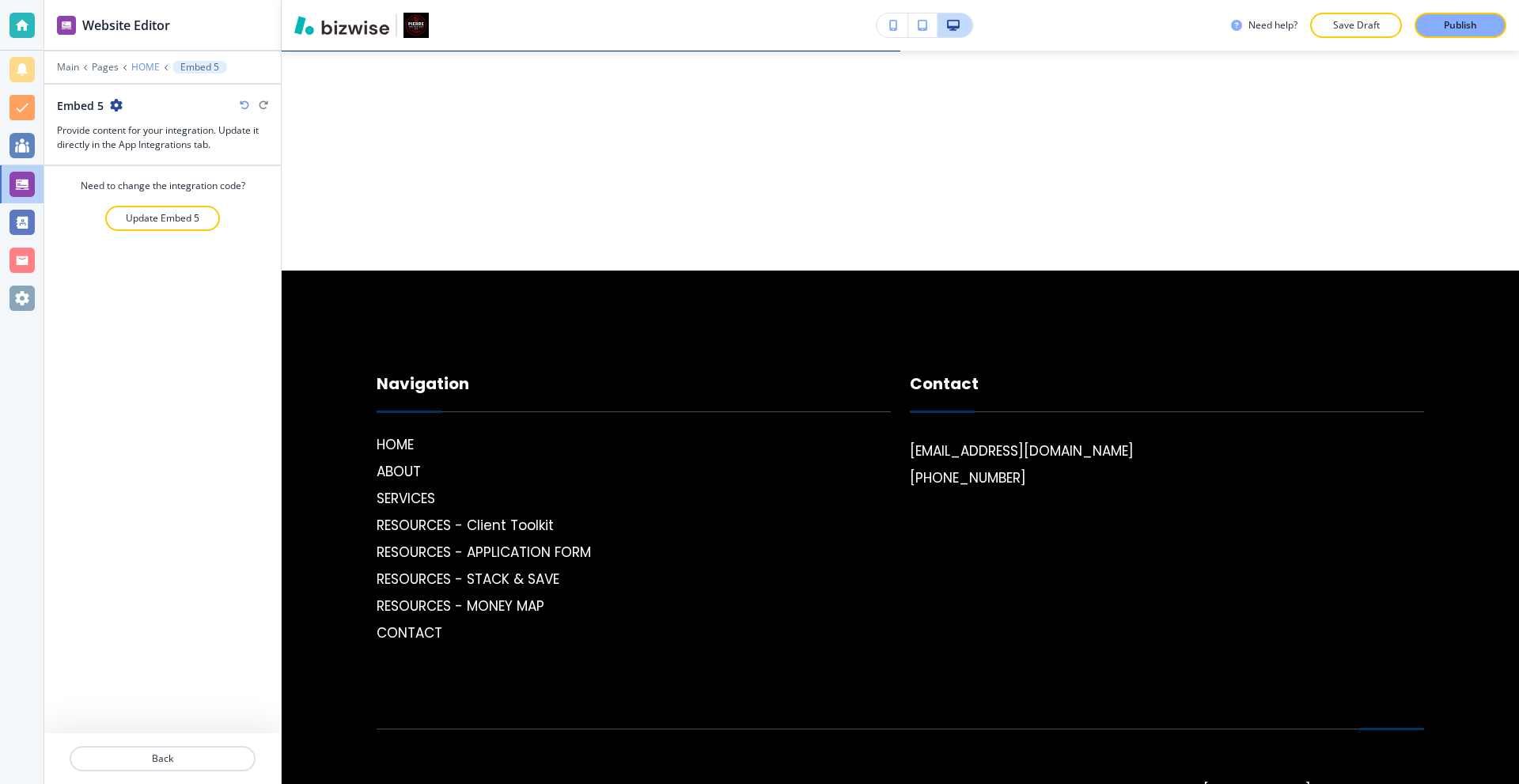
click at [131, 63] on p "HOME" at bounding box center [146, 68] width 29 height 11
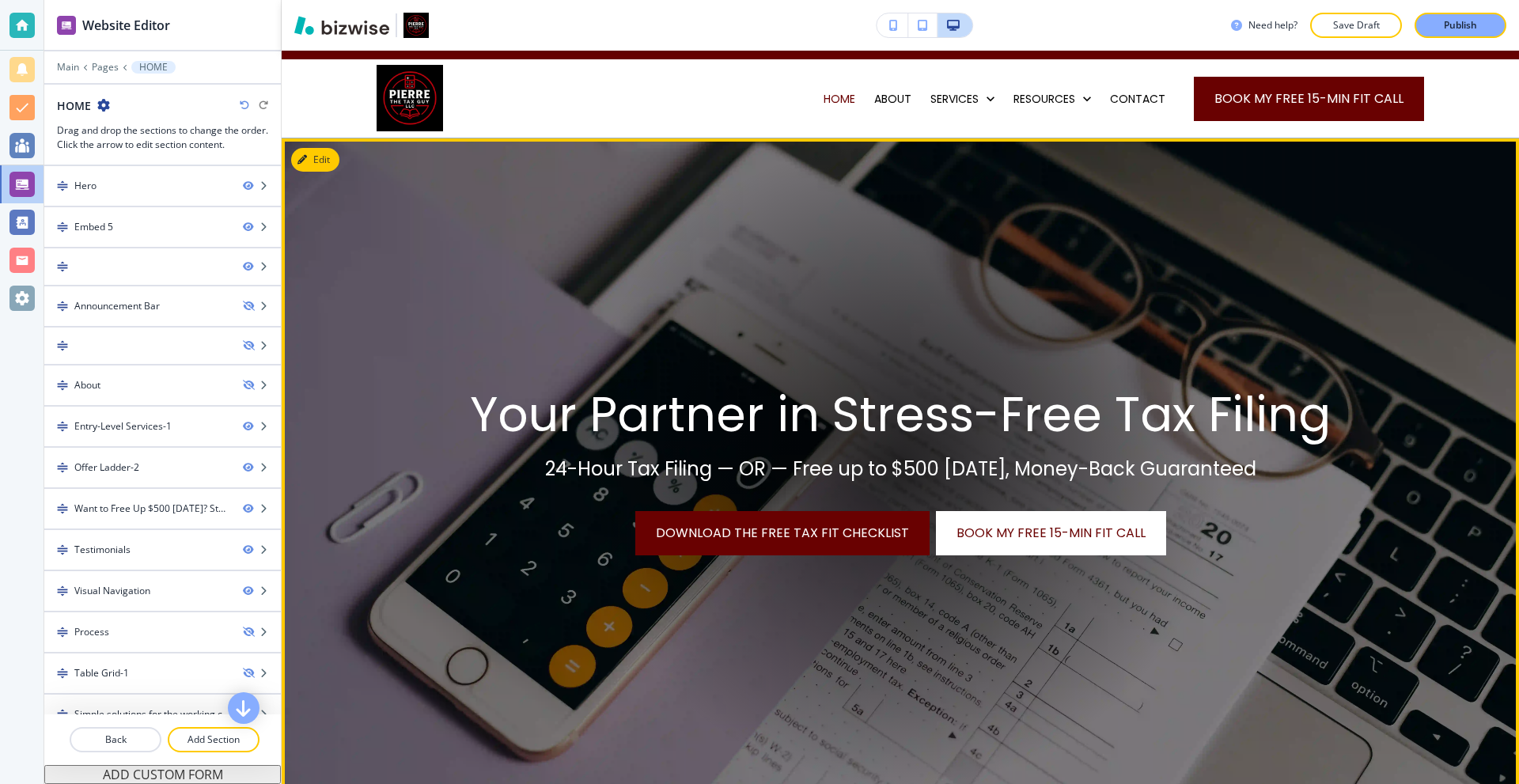
scroll to position [0, 0]
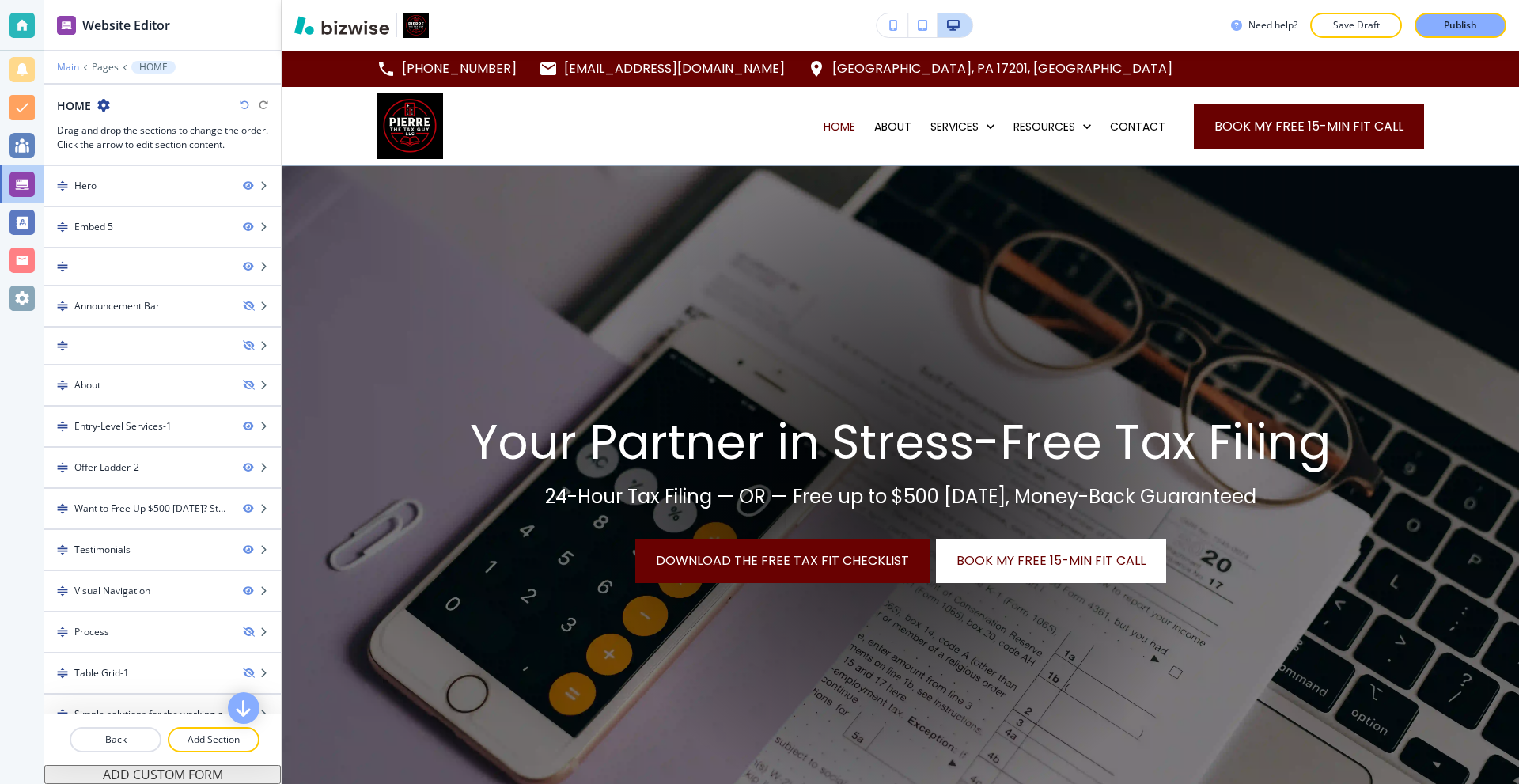
click at [61, 71] on p "Main" at bounding box center [68, 68] width 22 height 11
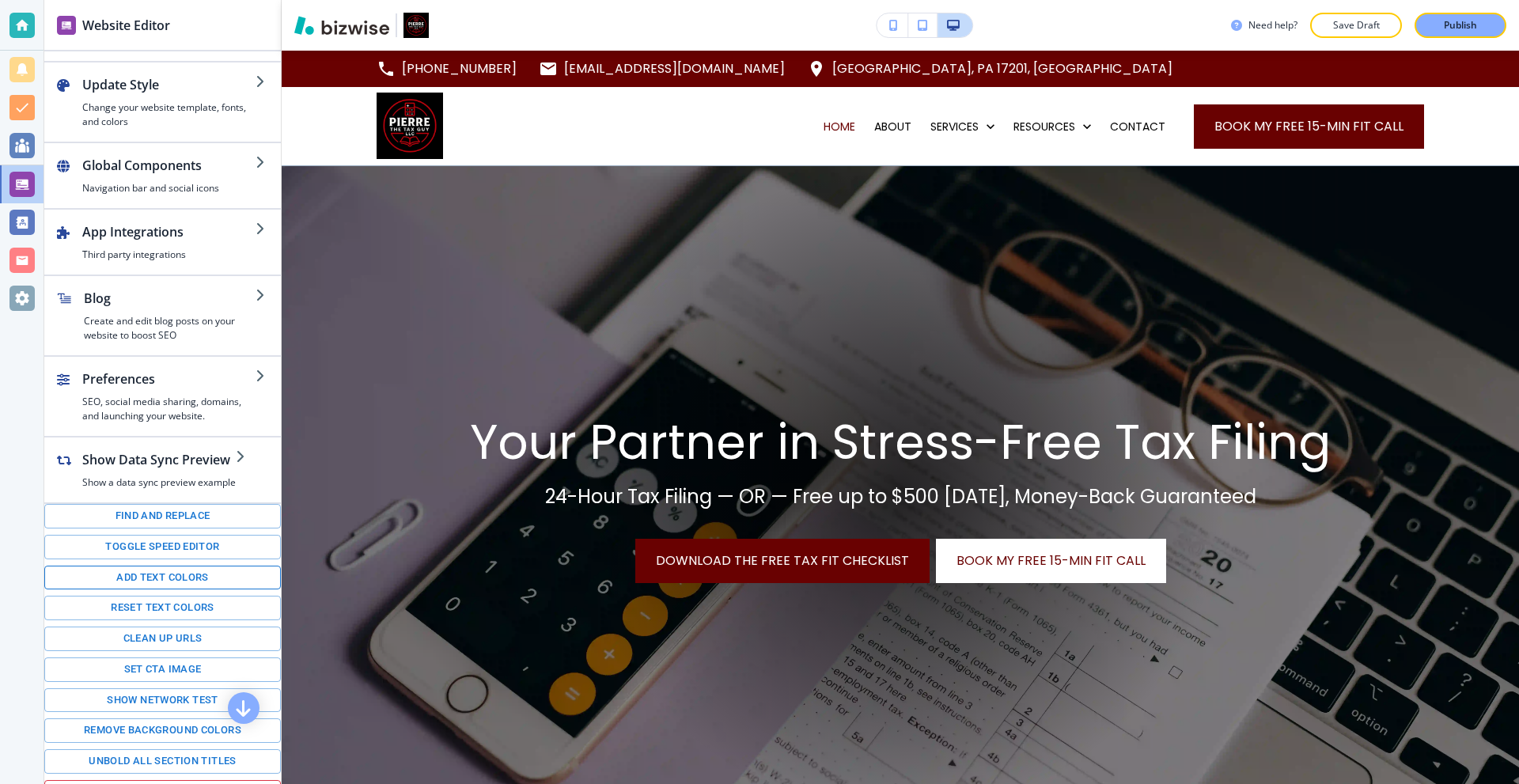
scroll to position [90, 0]
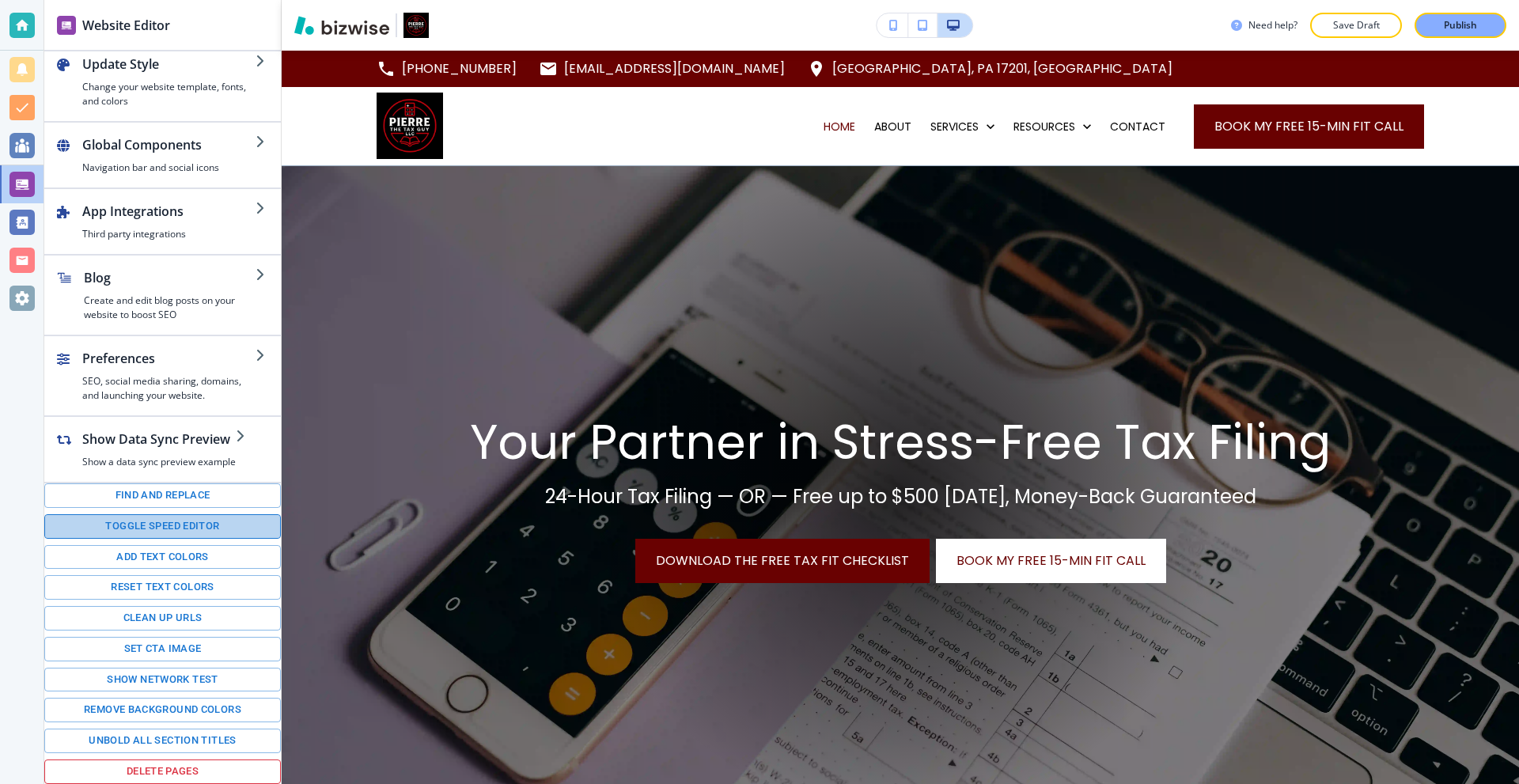
click at [209, 525] on button "Toggle speed editor" at bounding box center [162, 526] width 236 height 25
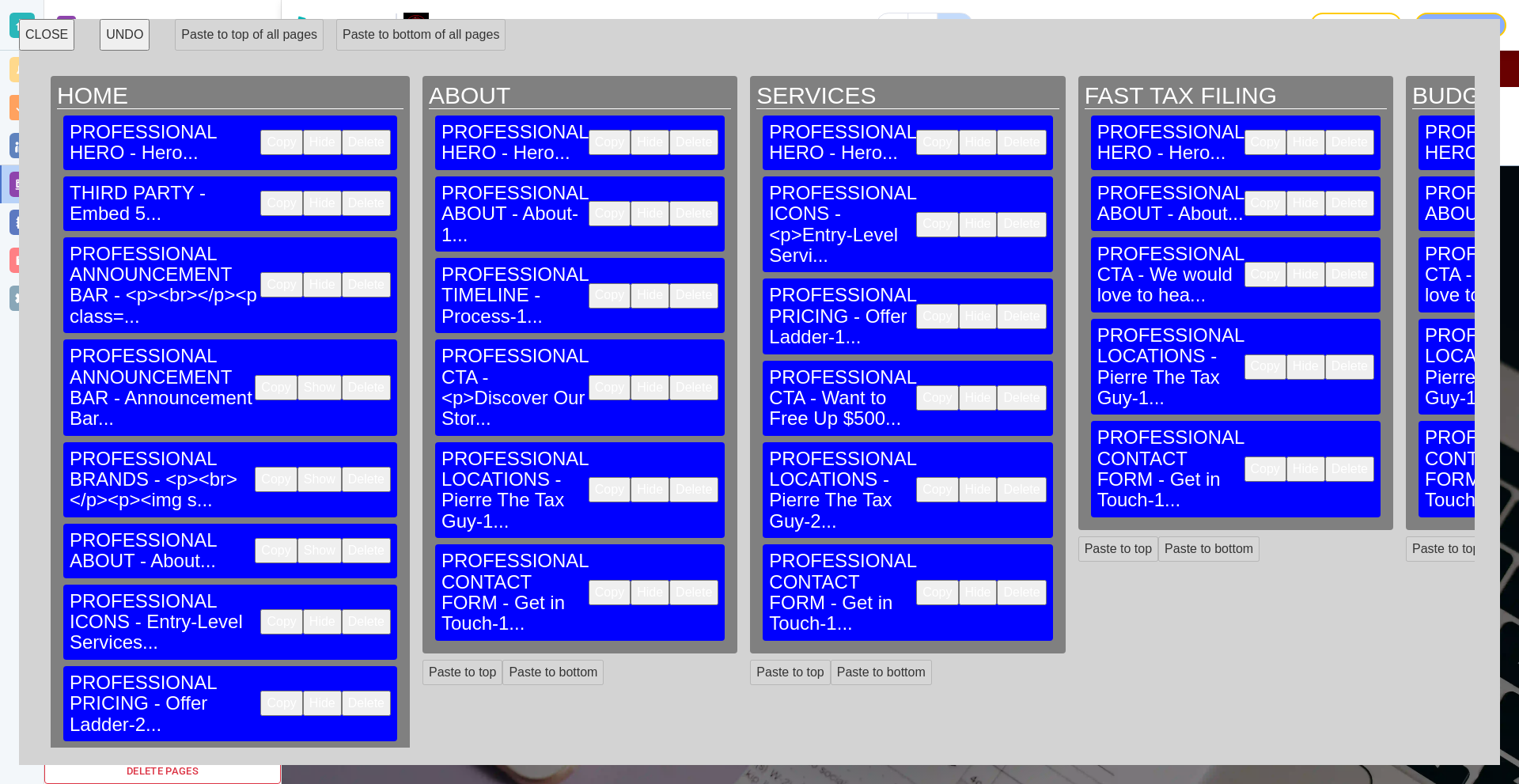
click at [260, 191] on button "Copy" at bounding box center [281, 204] width 42 height 25
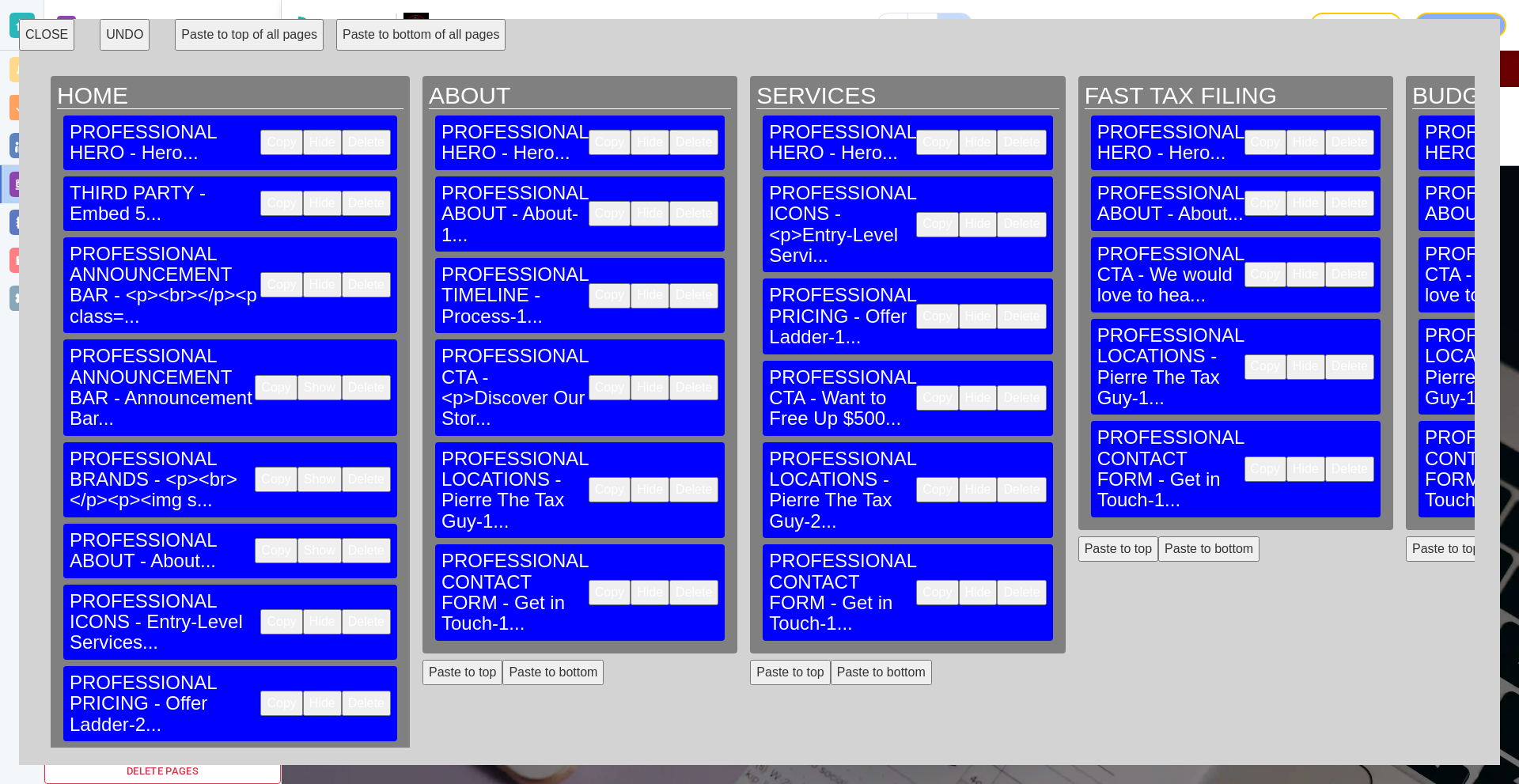
click at [397, 34] on button "Paste to bottom of all pages" at bounding box center [420, 35] width 170 height 32
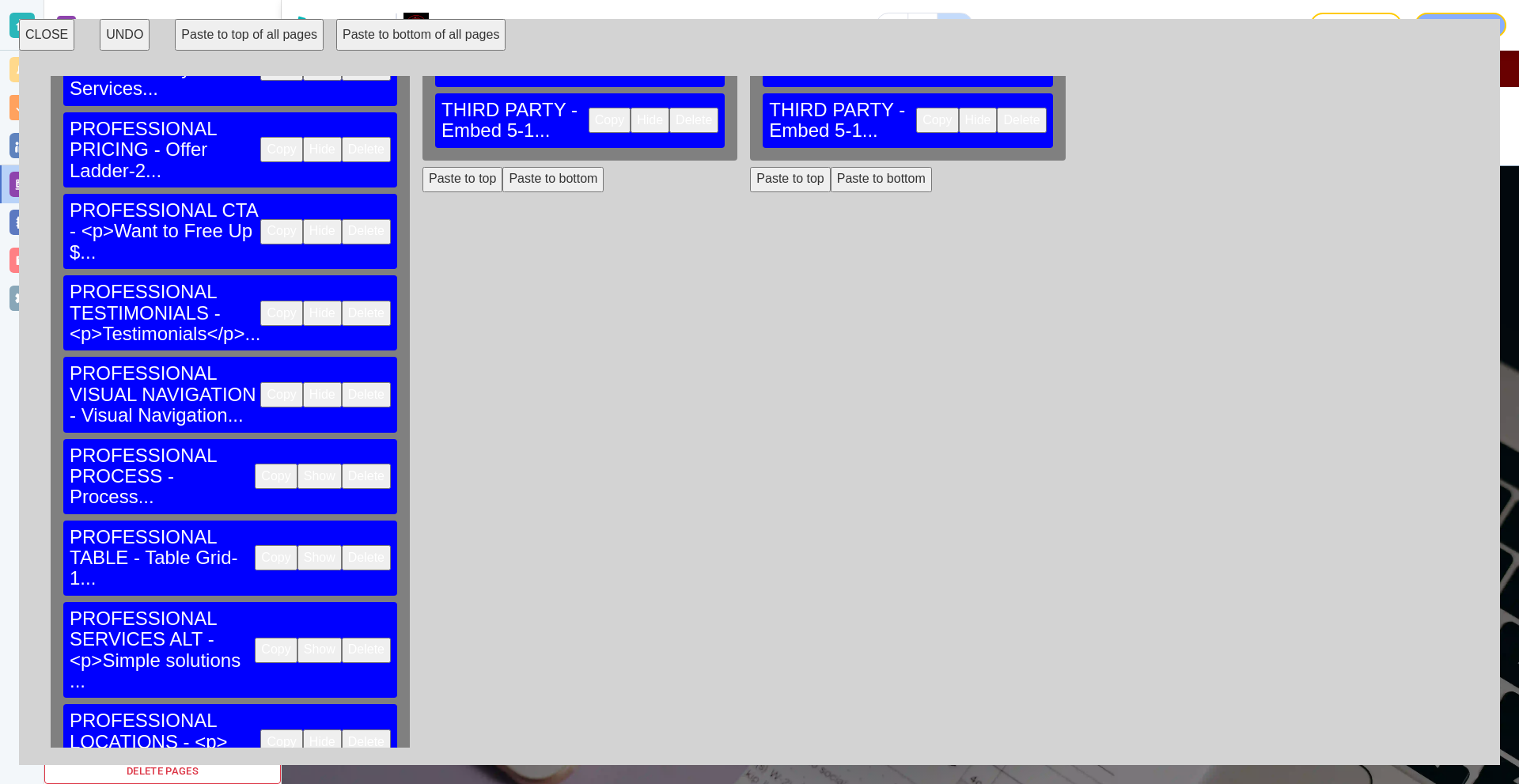
scroll to position [568, 0]
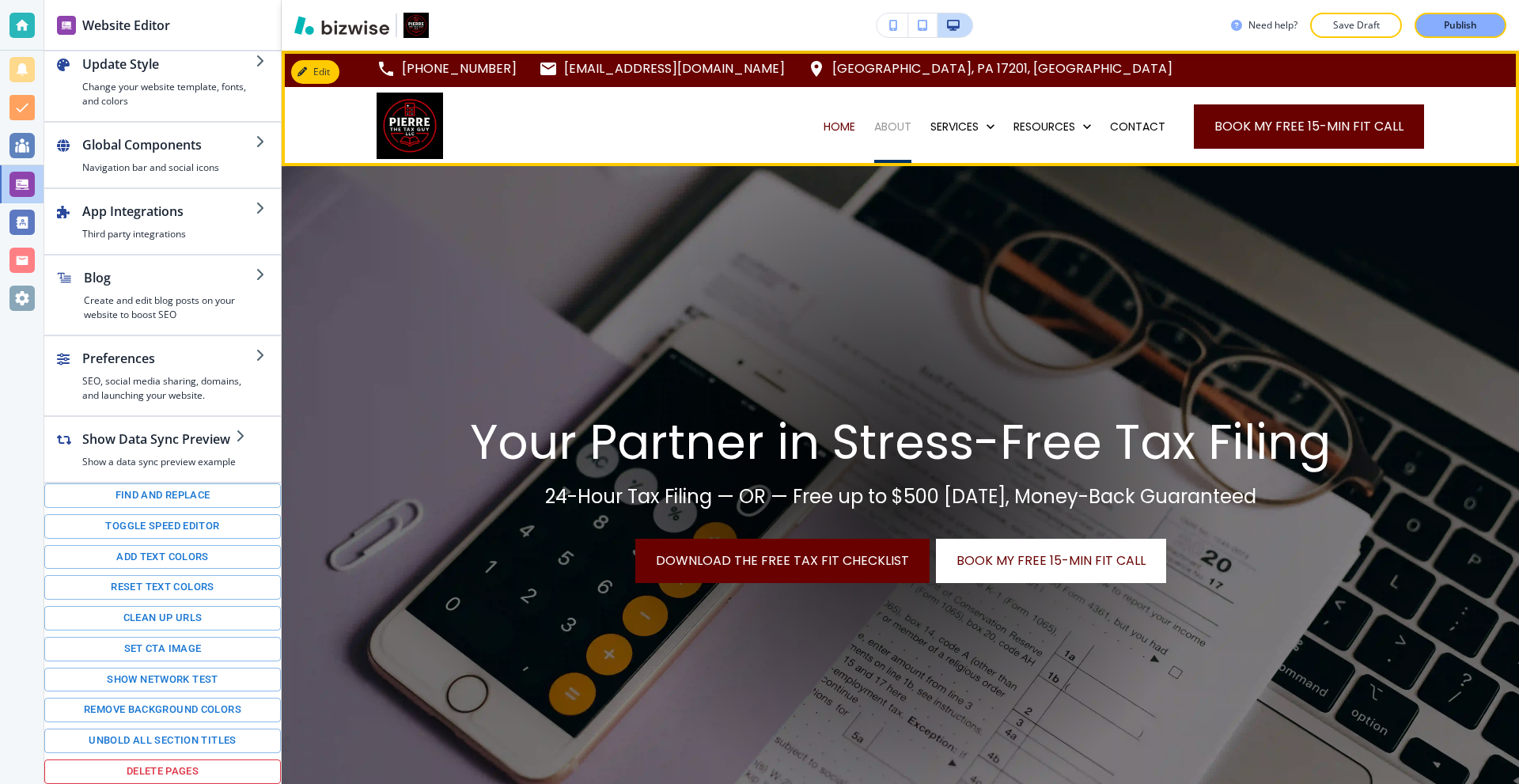
click at [885, 120] on p "ABOUT" at bounding box center [892, 127] width 37 height 16
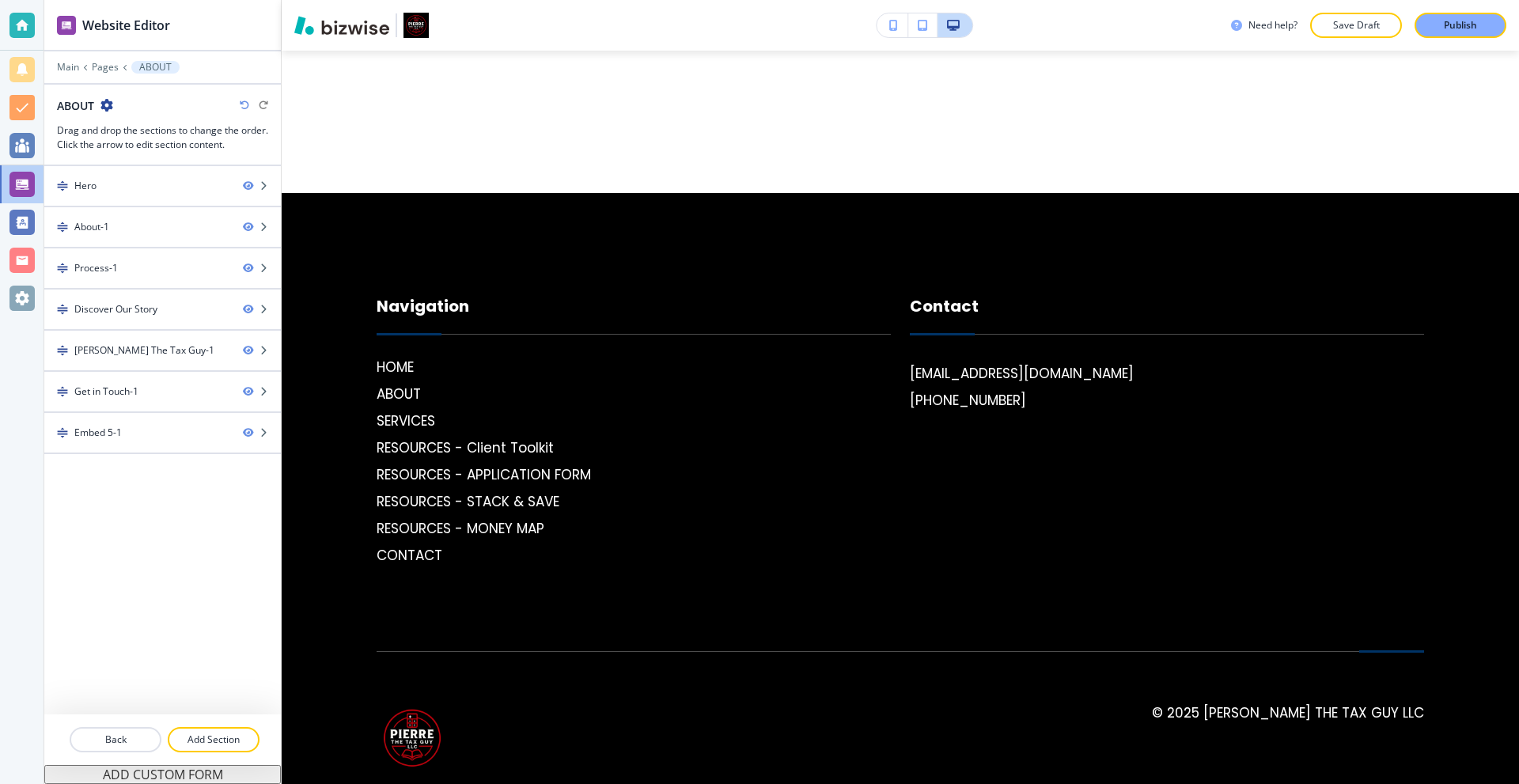
scroll to position [4279, 0]
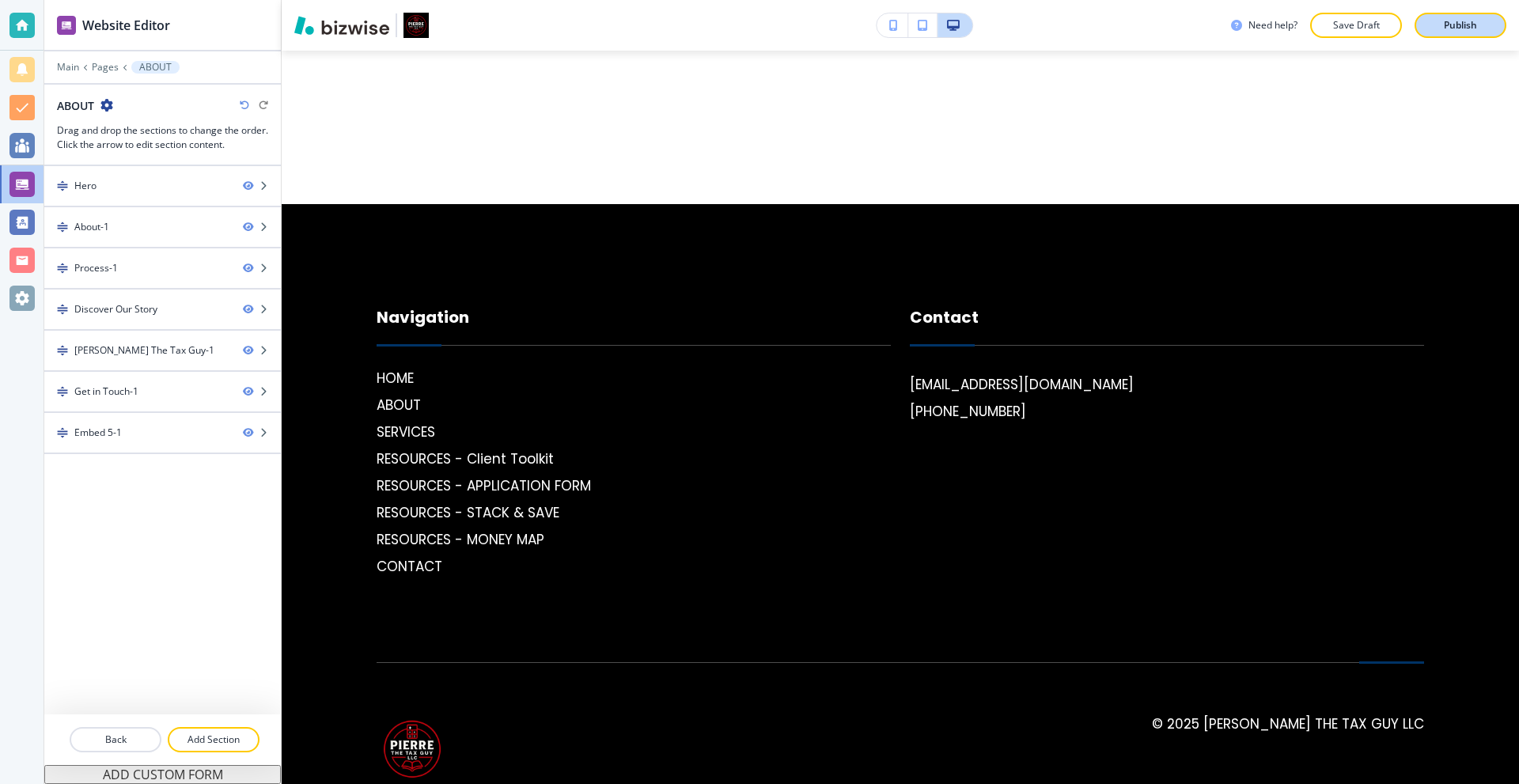
click at [1462, 28] on p "Publish" at bounding box center [1461, 25] width 33 height 14
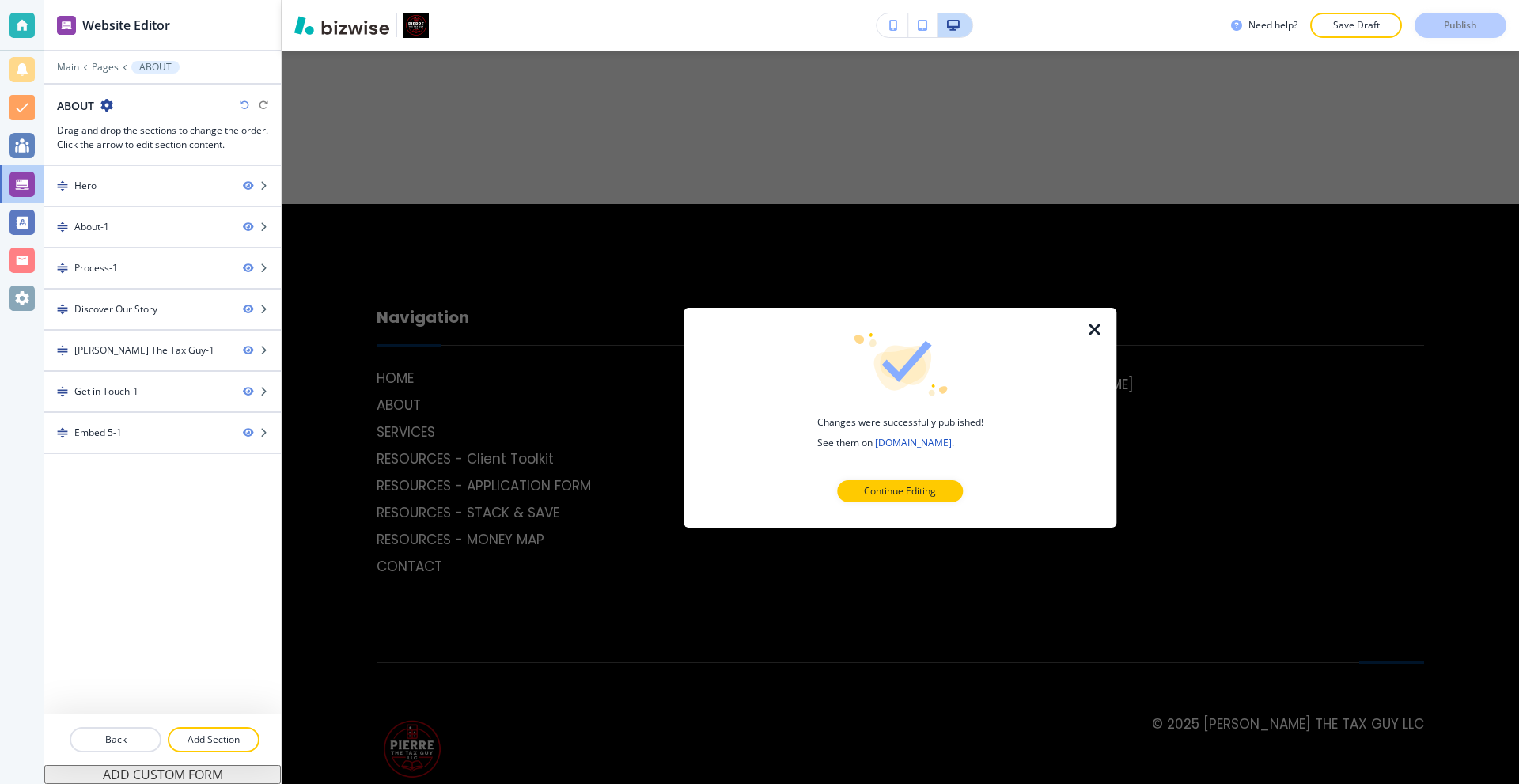
click at [1088, 322] on icon "button" at bounding box center [1095, 330] width 19 height 19
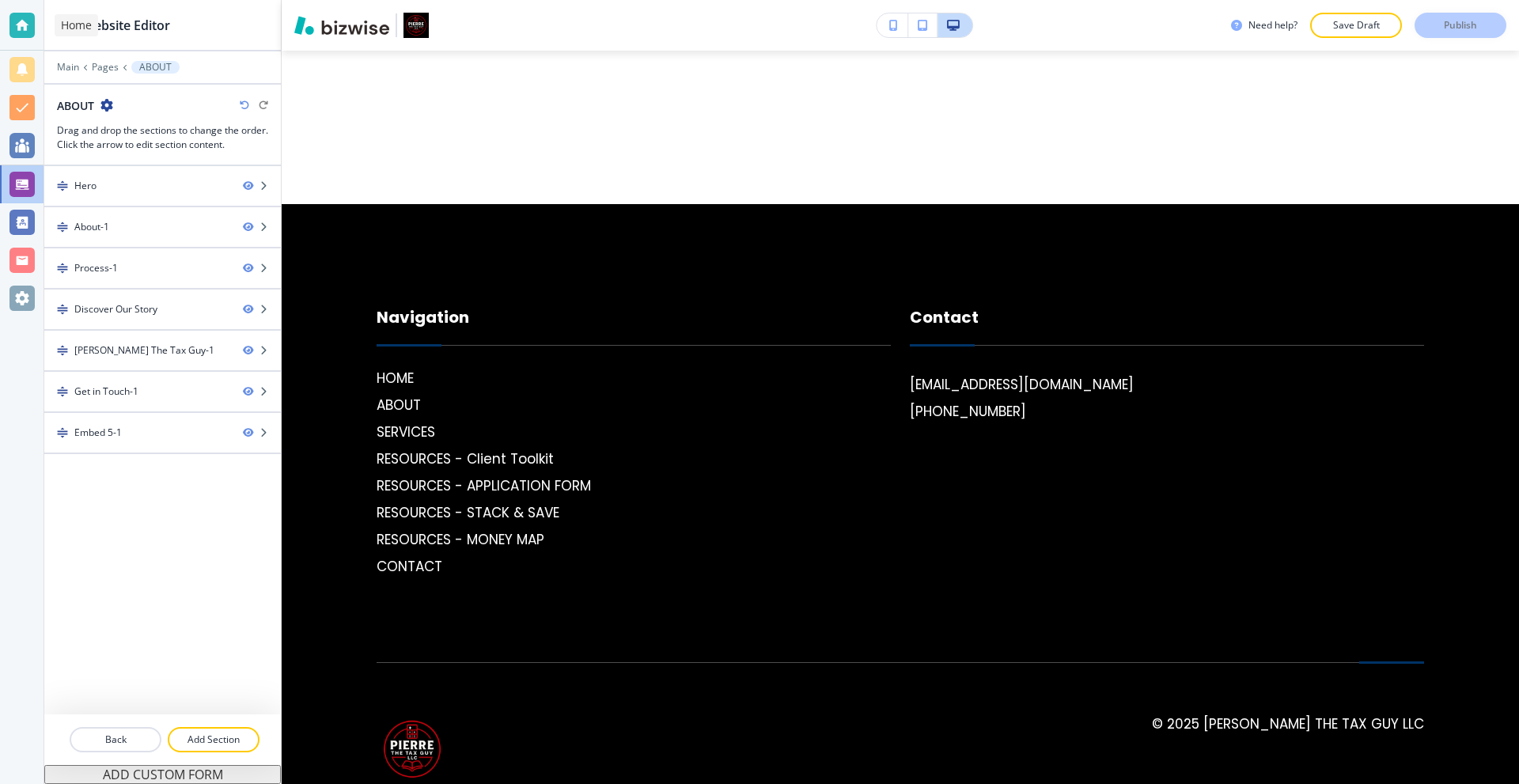
click at [10, 31] on div at bounding box center [22, 25] width 25 height 25
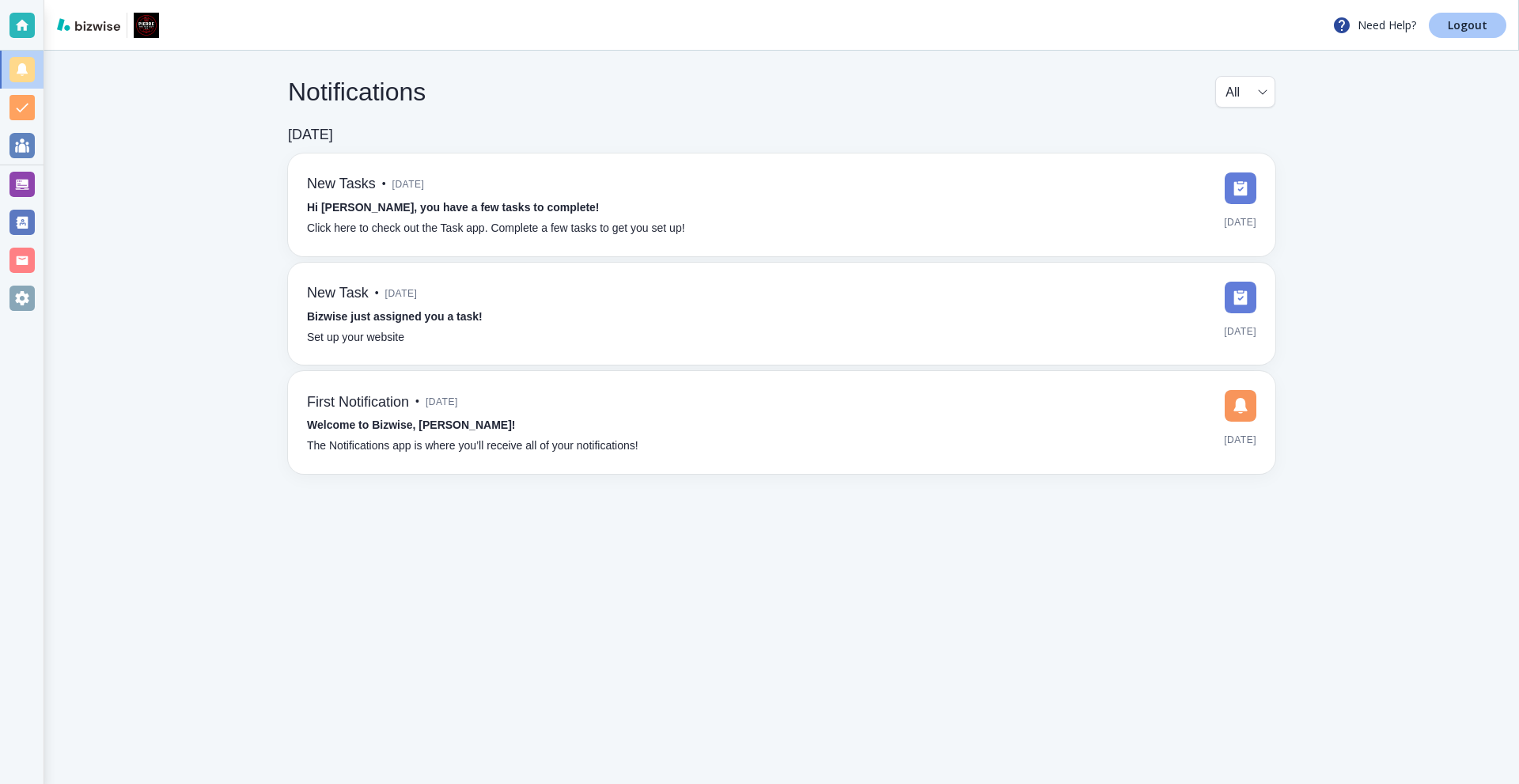
click at [1466, 21] on p "Logout" at bounding box center [1468, 25] width 40 height 11
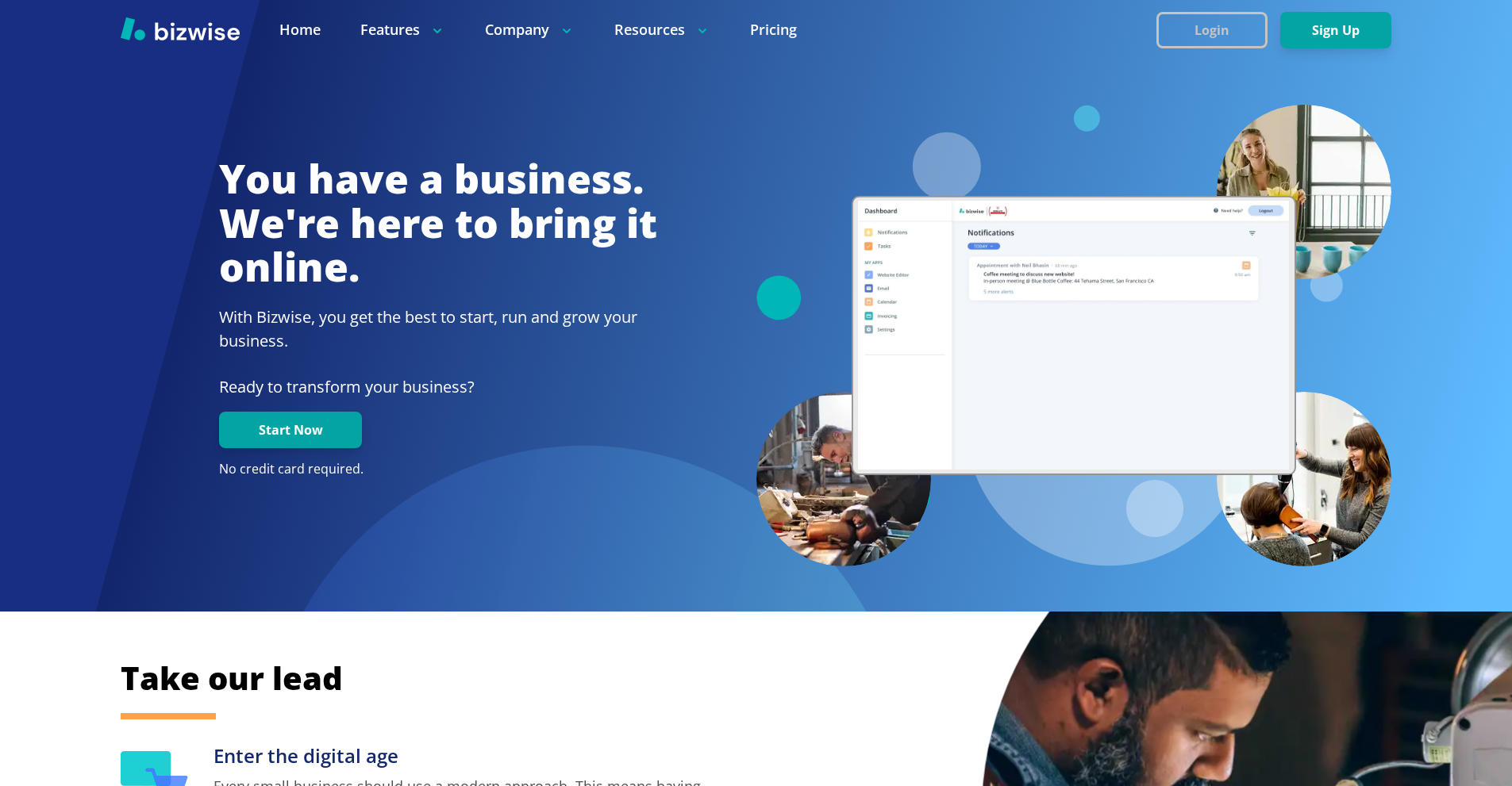
drag, startPoint x: 1188, startPoint y: 38, endPoint x: 1163, endPoint y: 16, distance: 33.3
click at [1187, 38] on button "Login" at bounding box center [1211, 30] width 111 height 37
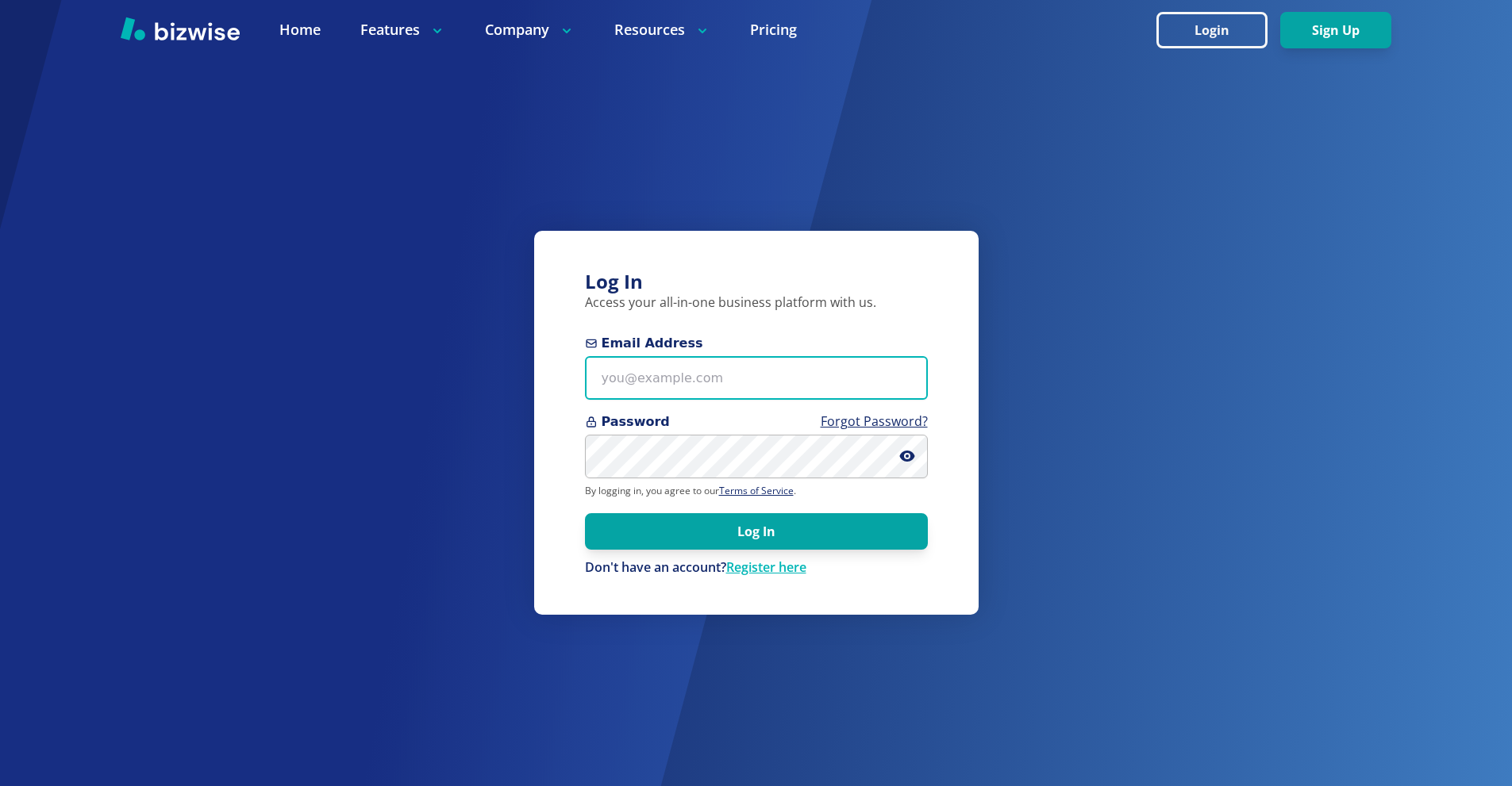
click at [783, 374] on input "Email Address" at bounding box center [756, 377] width 342 height 44
paste input "excelhvaczach@gmail.com"
type input "excelhvaczach@gmail.com"
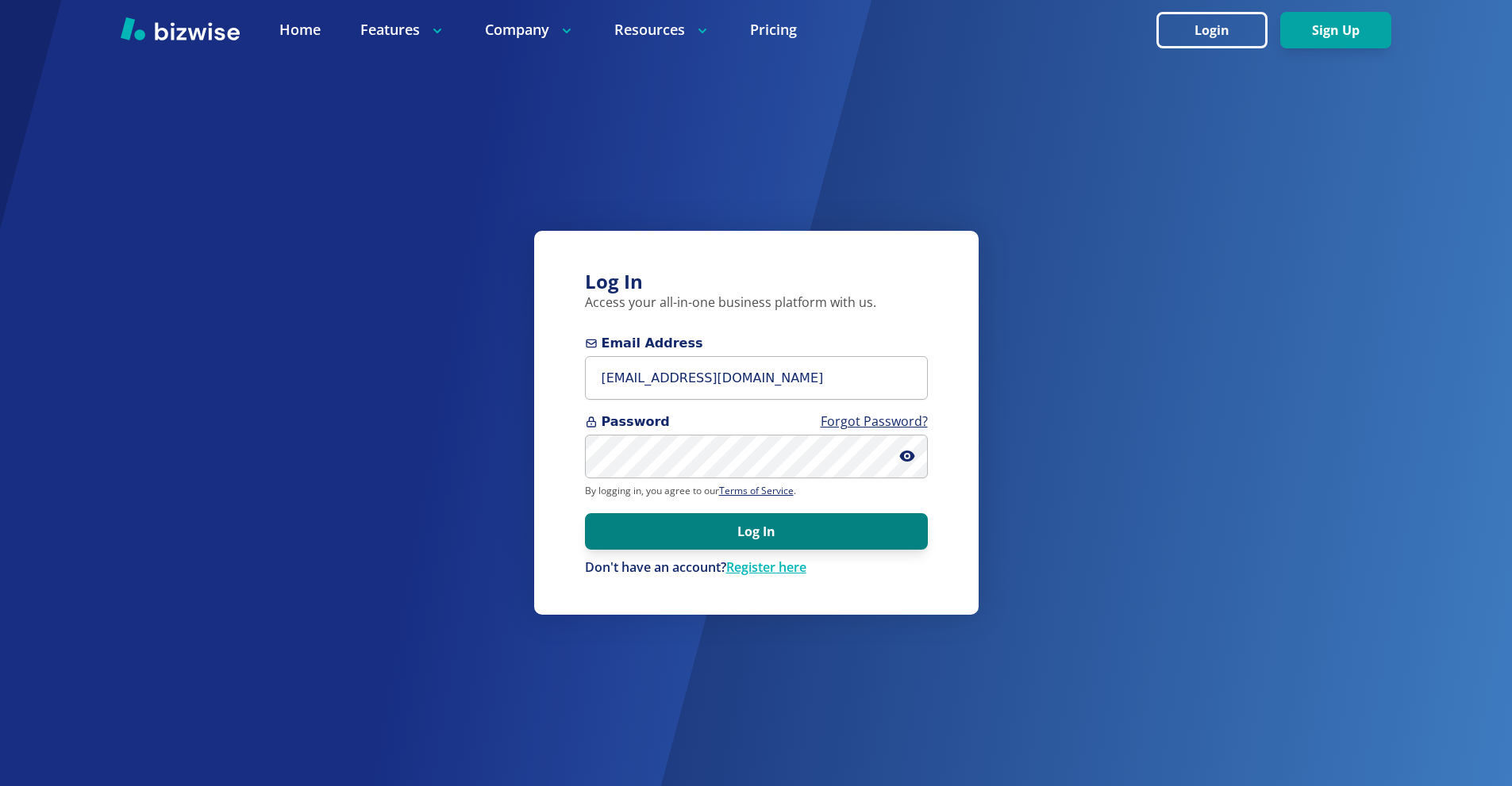
click at [746, 529] on button "Log In" at bounding box center [756, 531] width 342 height 37
